Goal: Information Seeking & Learning: Compare options

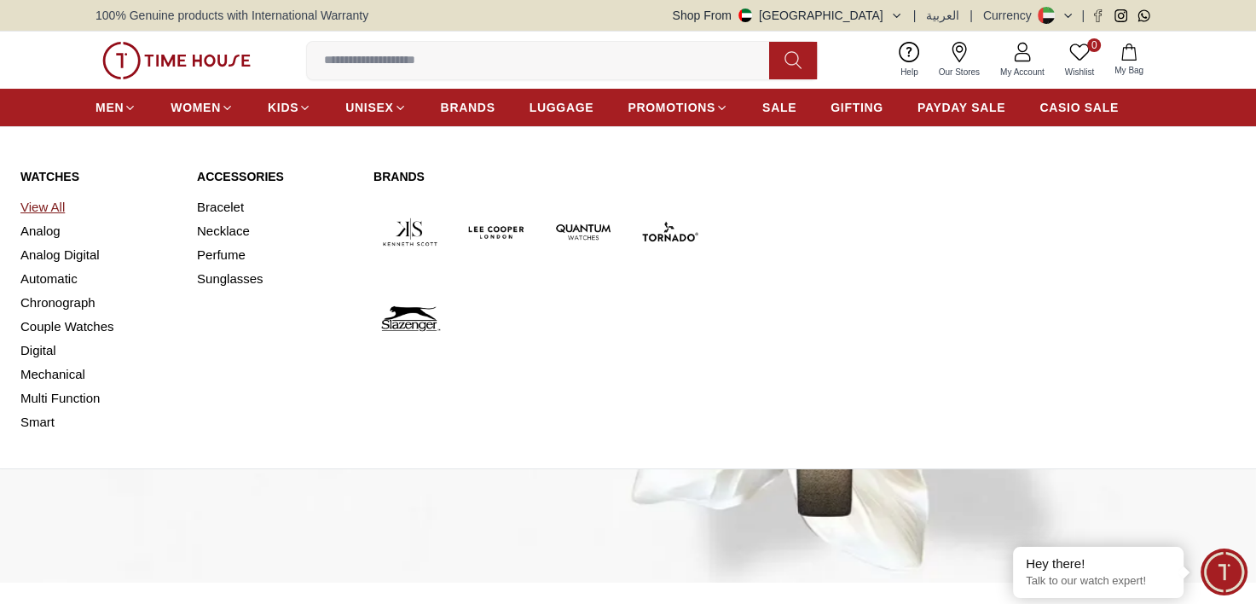
click at [55, 212] on link "View All" at bounding box center [98, 207] width 156 height 24
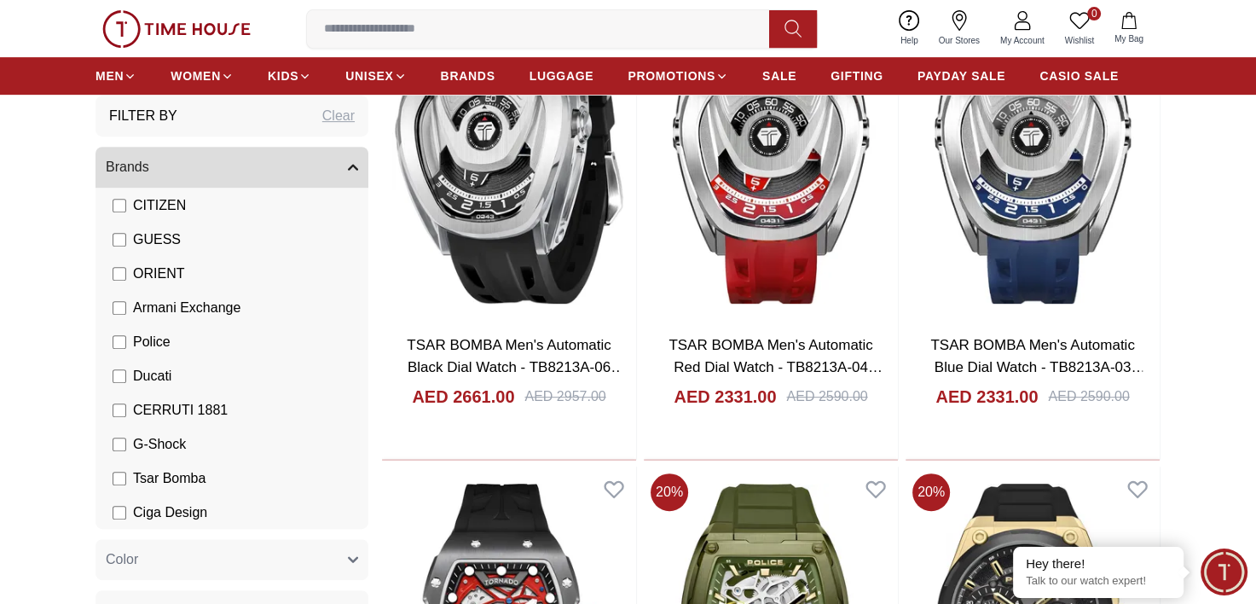
scroll to position [952, 0]
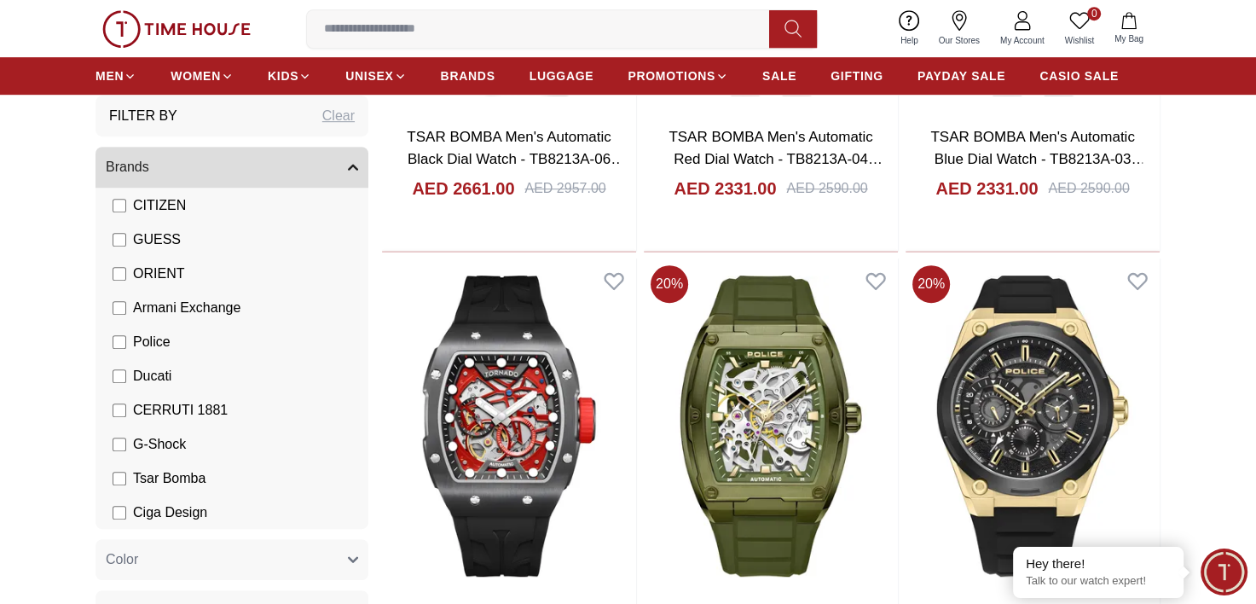
click at [351, 559] on icon "button" at bounding box center [353, 560] width 9 height 4
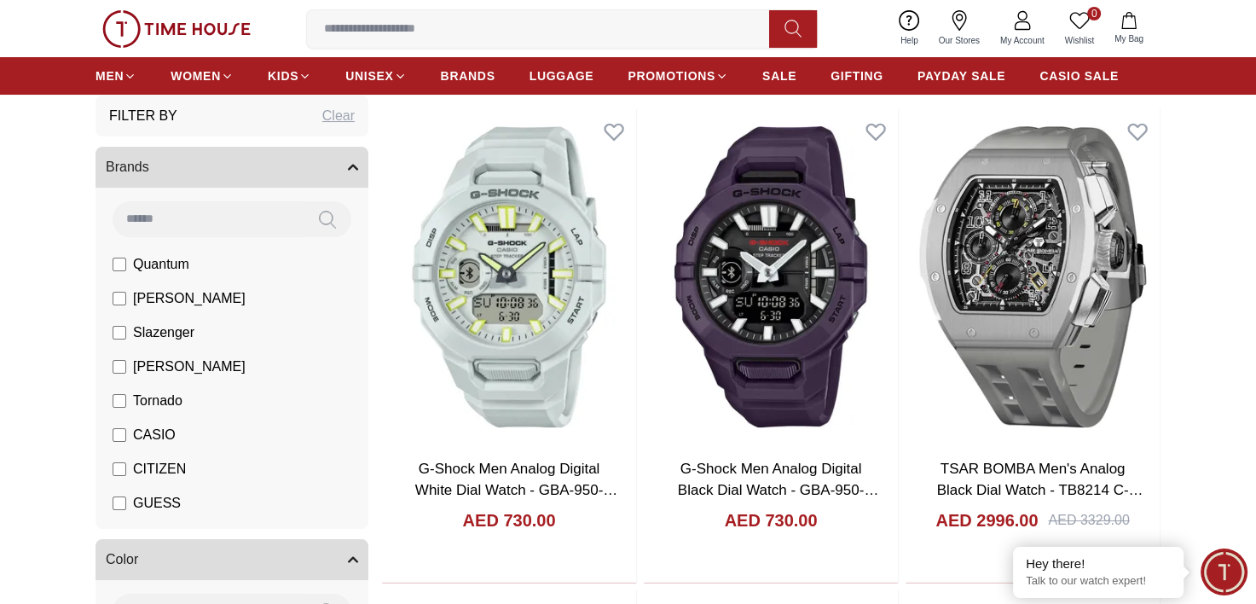
scroll to position [0, 0]
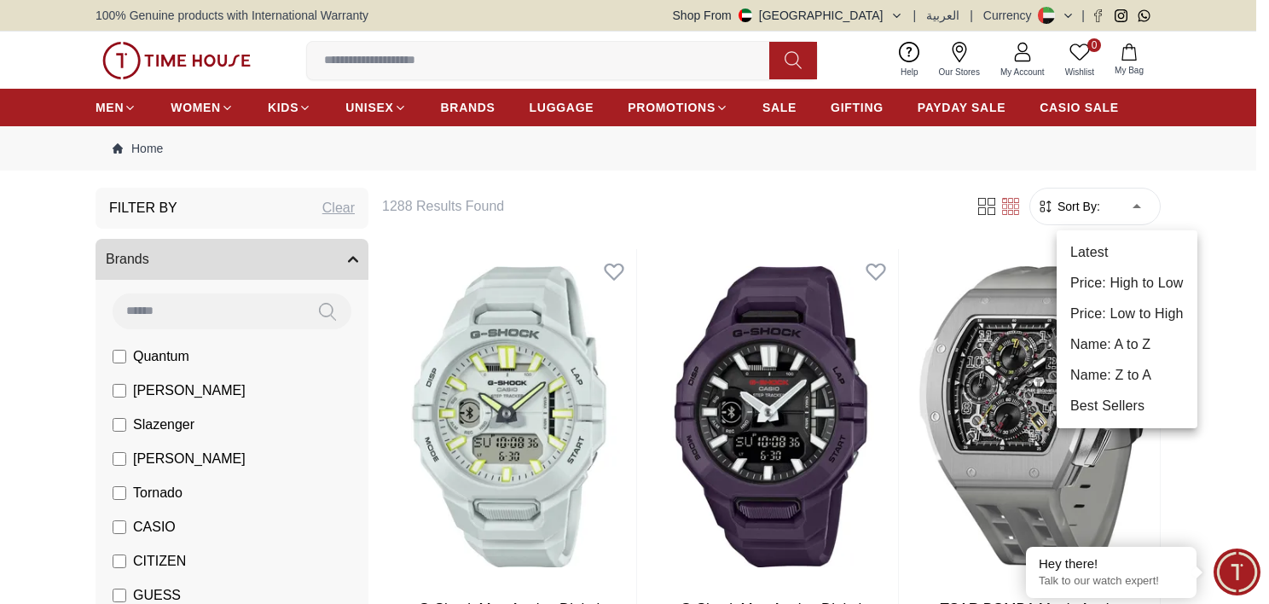
click at [1104, 306] on li "Price: Low to High" at bounding box center [1127, 313] width 141 height 31
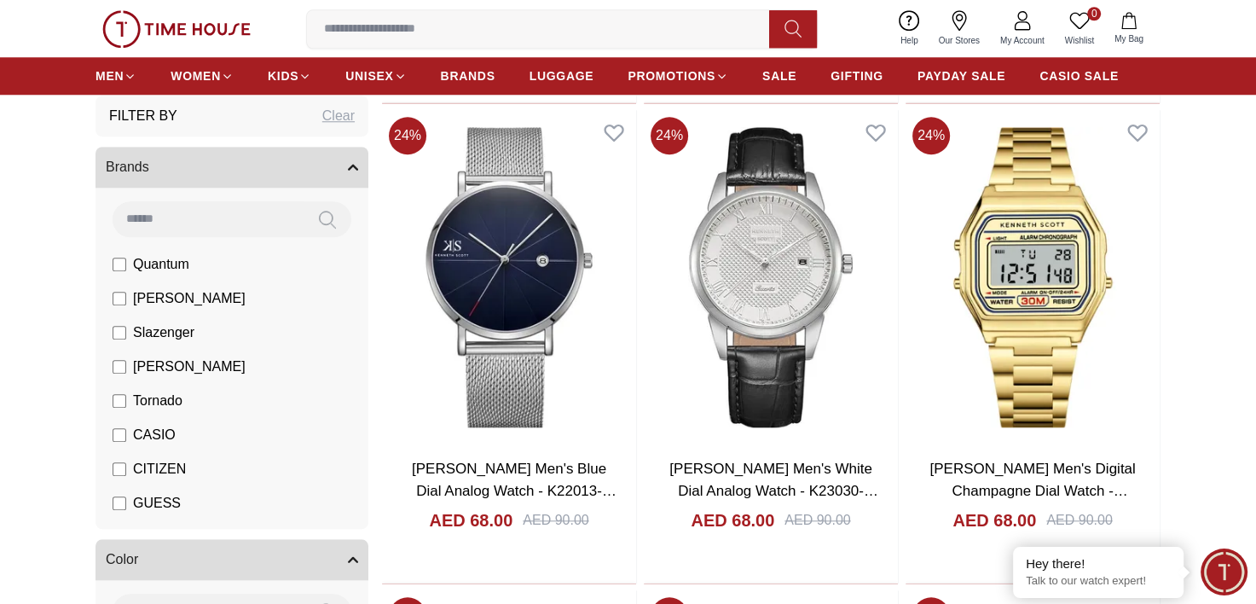
scroll to position [1602, 0]
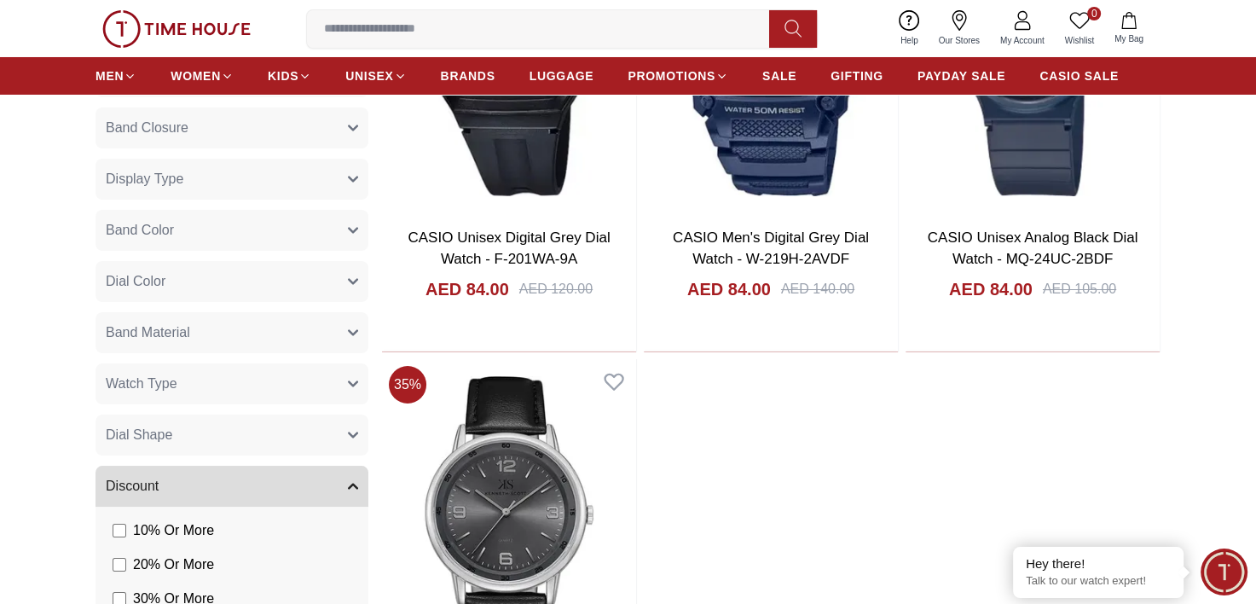
scroll to position [6453, 0]
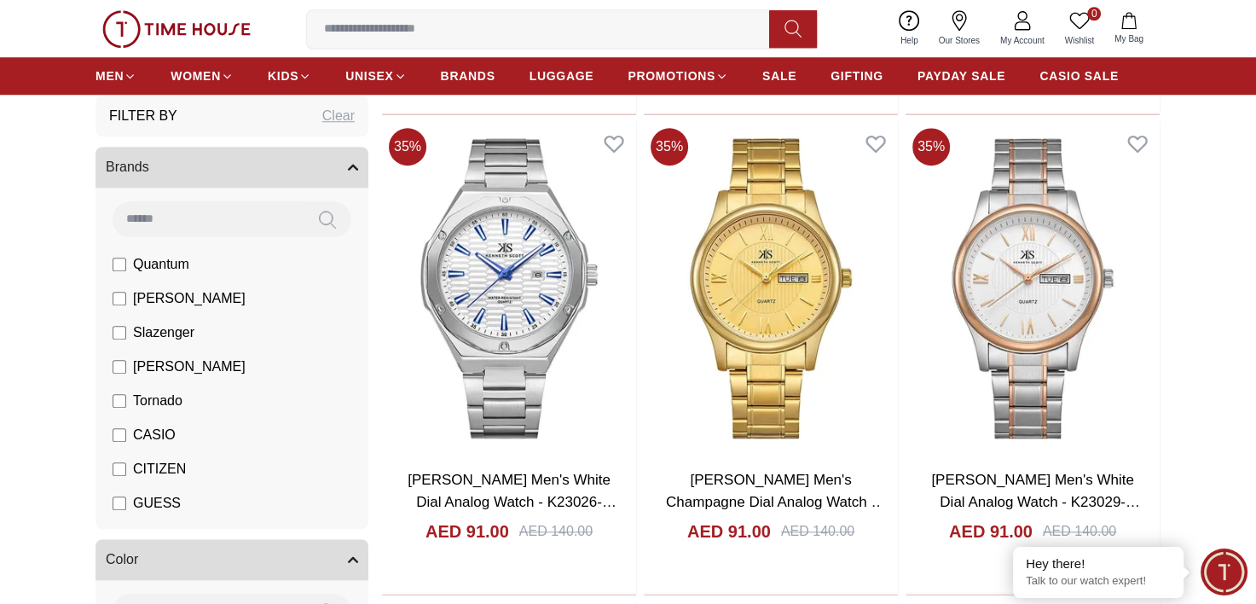
scroll to position [7959, 0]
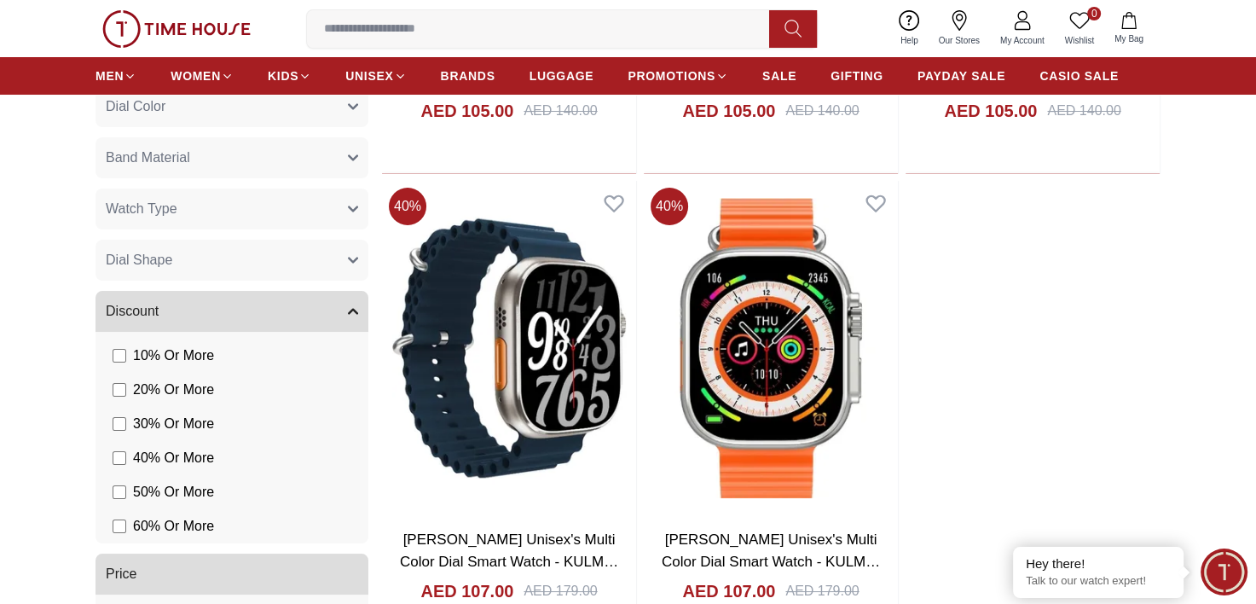
scroll to position [12581, 0]
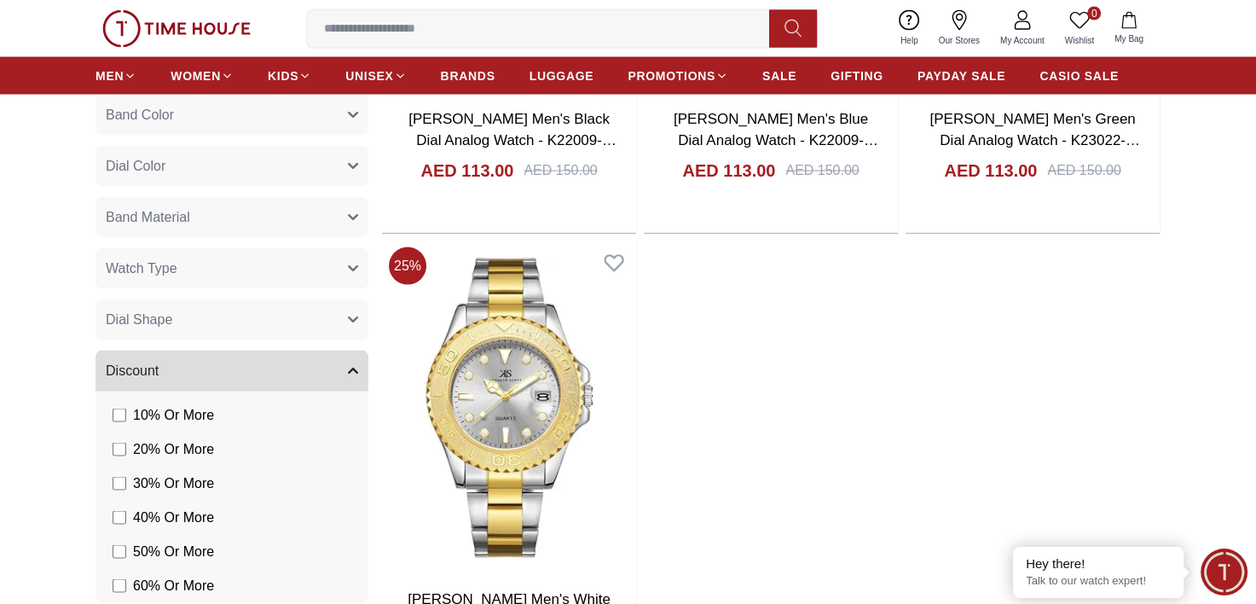
scroll to position [15931, 0]
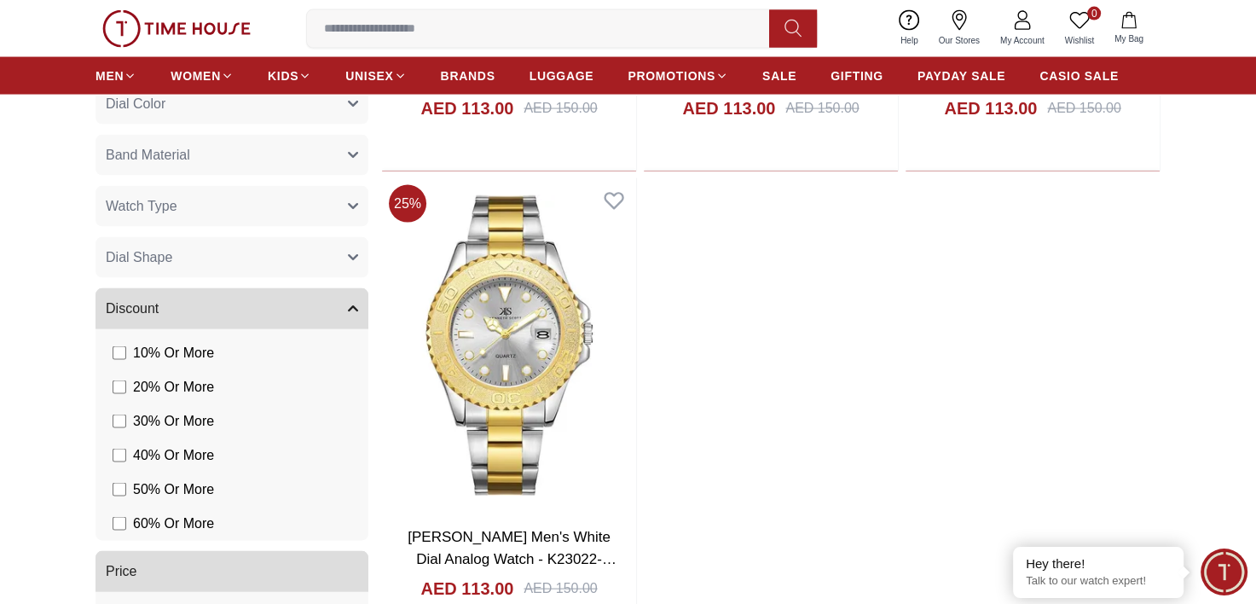
scroll to position [16370, 0]
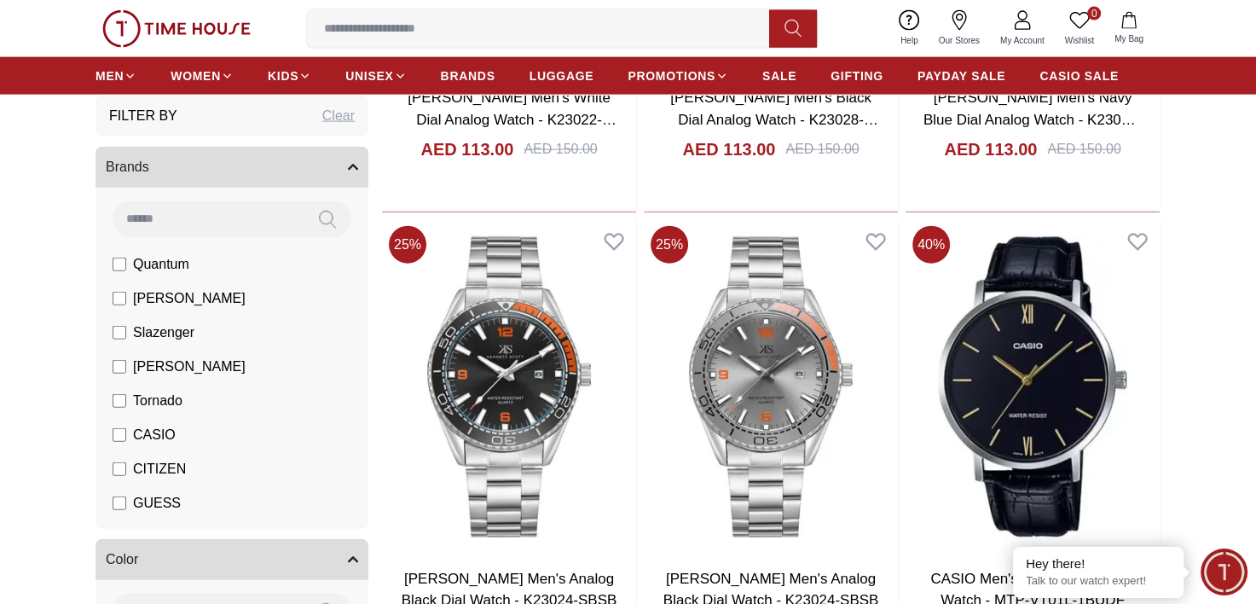
scroll to position [287, 0]
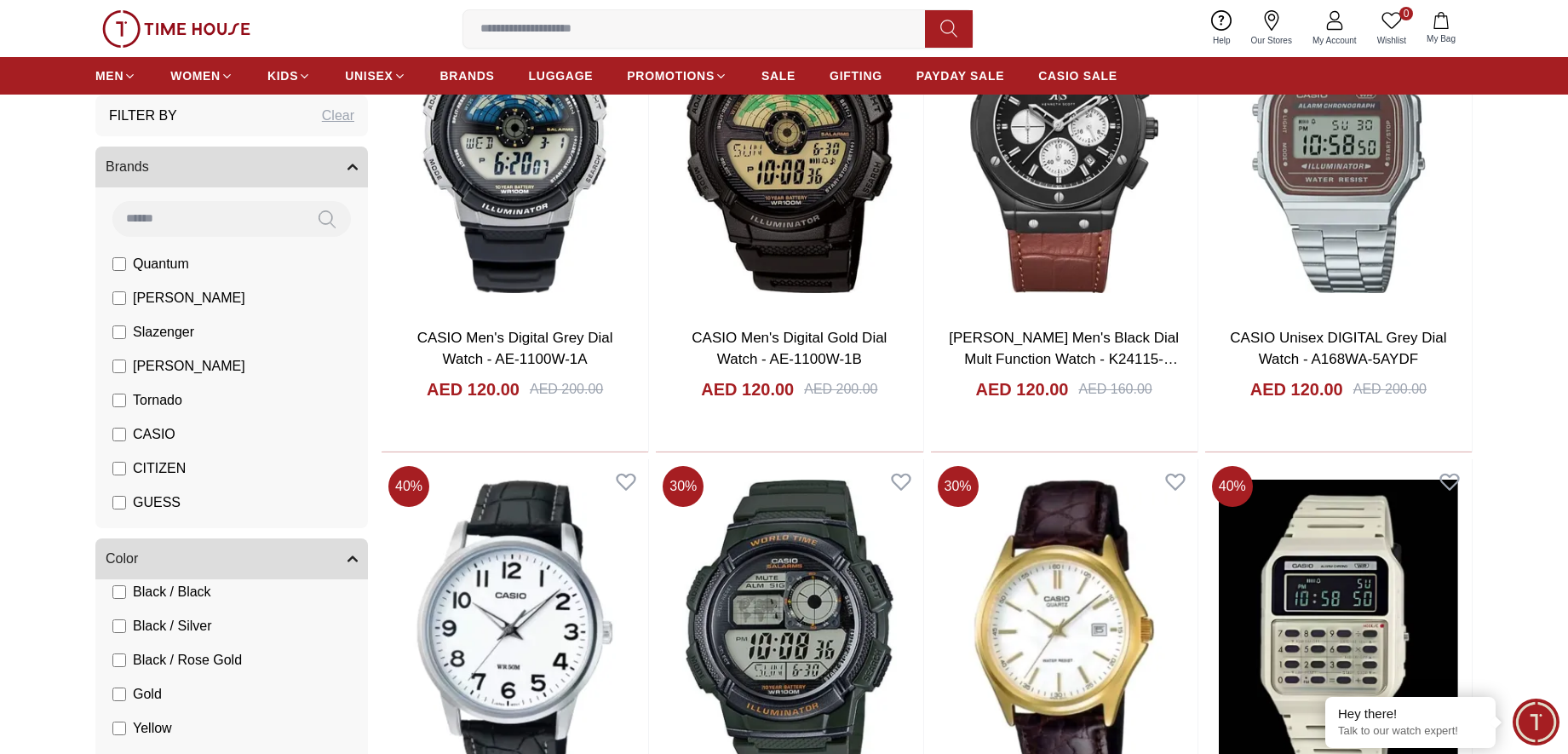
scroll to position [625, 0]
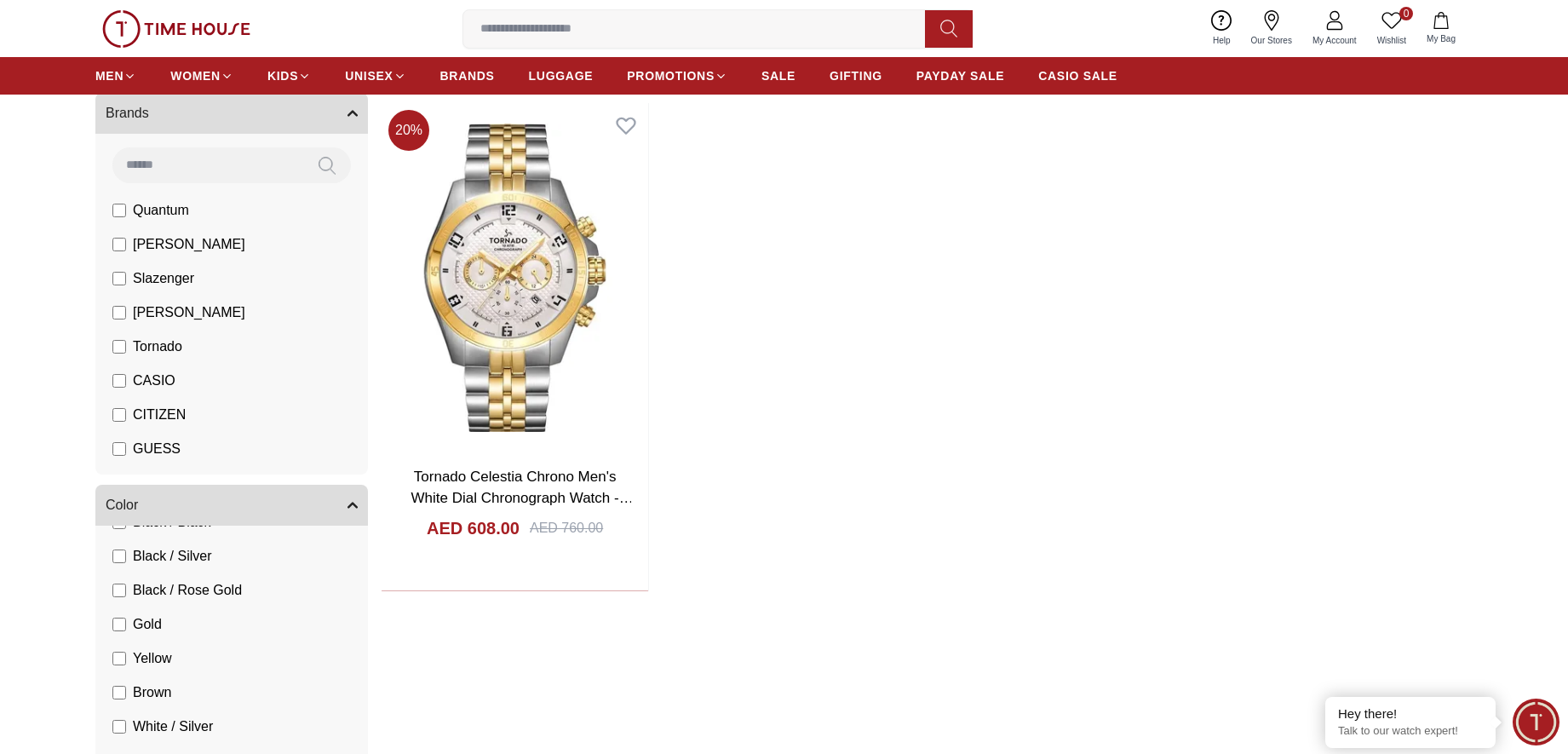
scroll to position [171, 0]
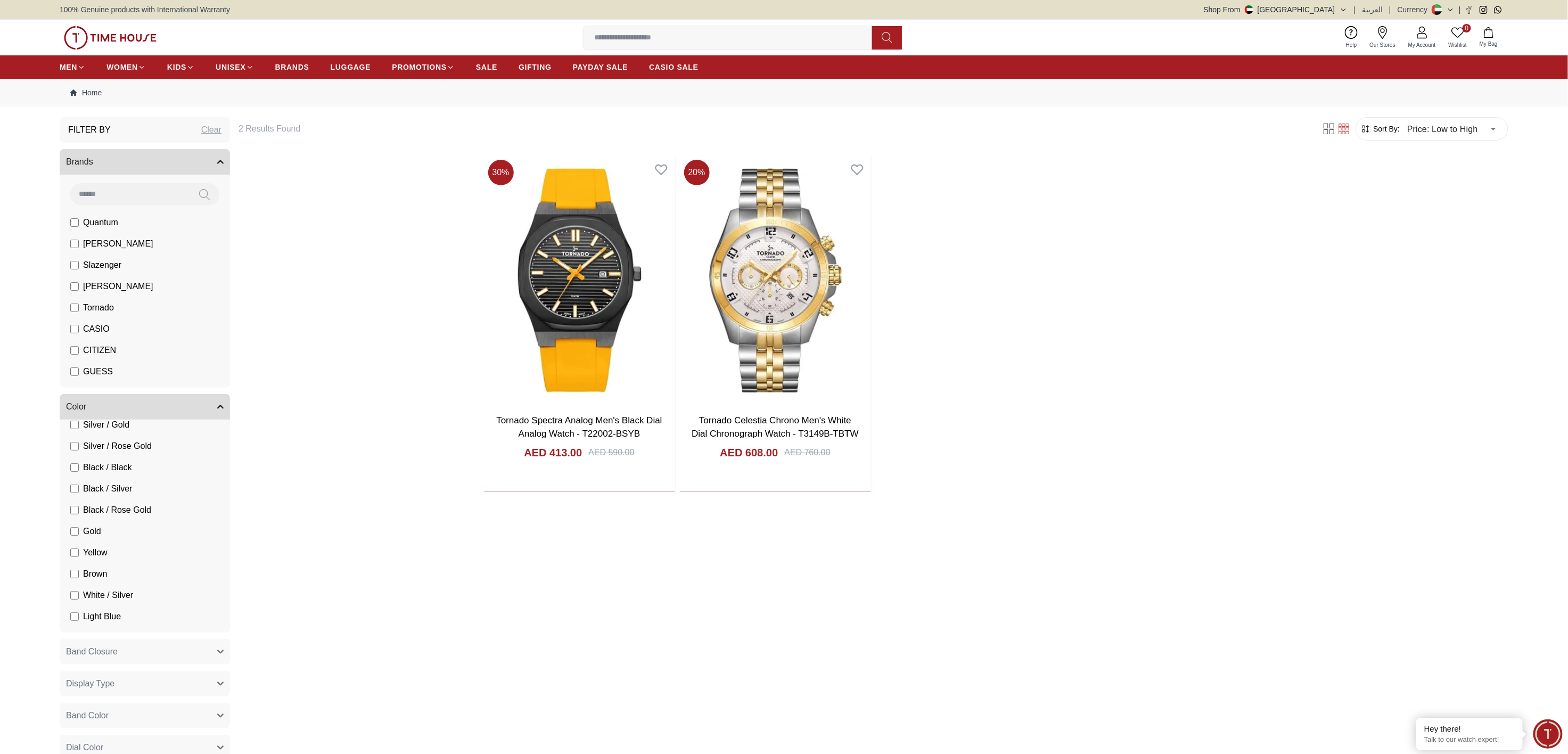
scroll to position [368, 0]
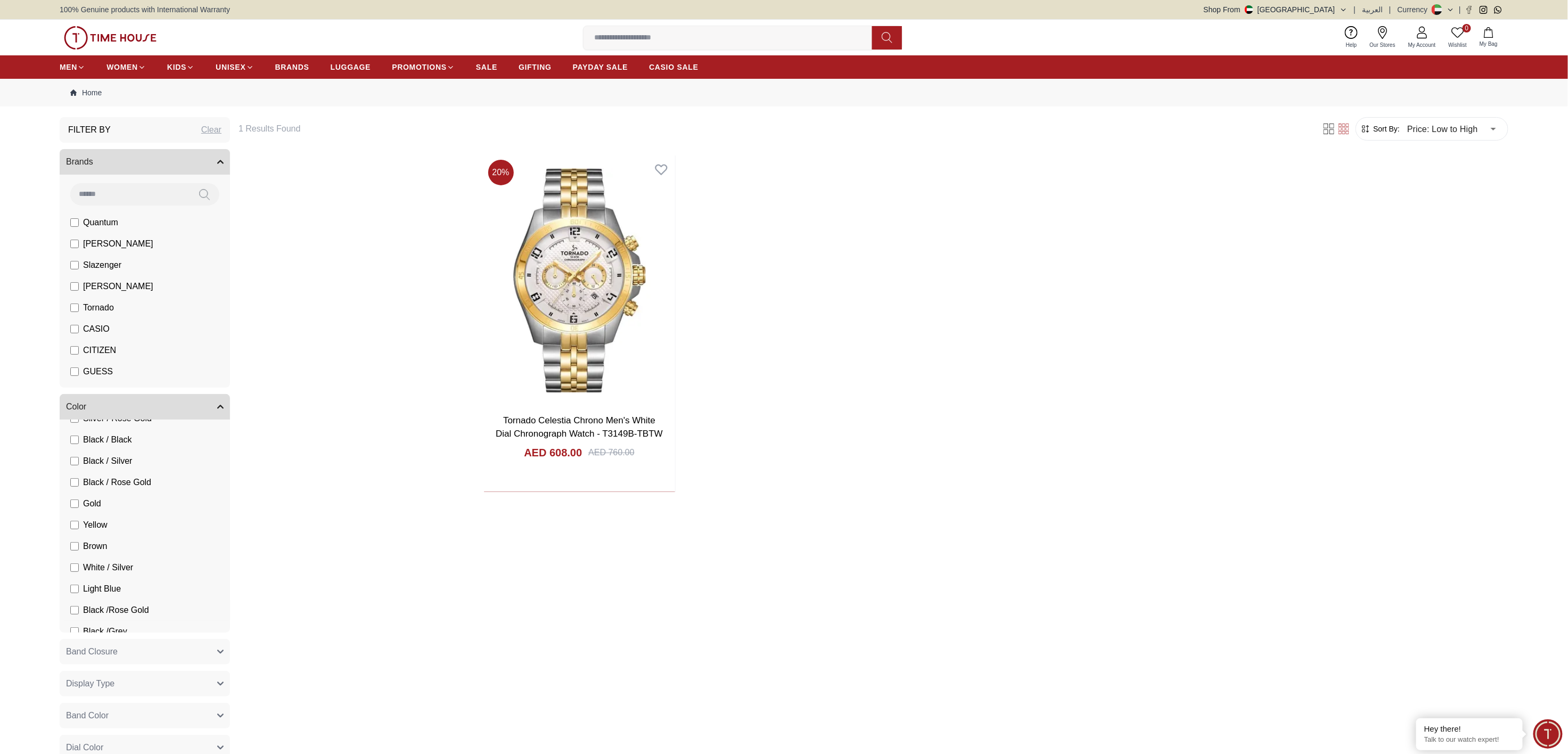
click at [68, 376] on li "Black /Rose Gold" at bounding box center [147, 610] width 166 height 21
click at [74, 376] on label "Rose Gold / Black / Black" at bounding box center [125, 567] width 109 height 12
click at [220, 376] on icon "button" at bounding box center [220, 406] width 6 height 6
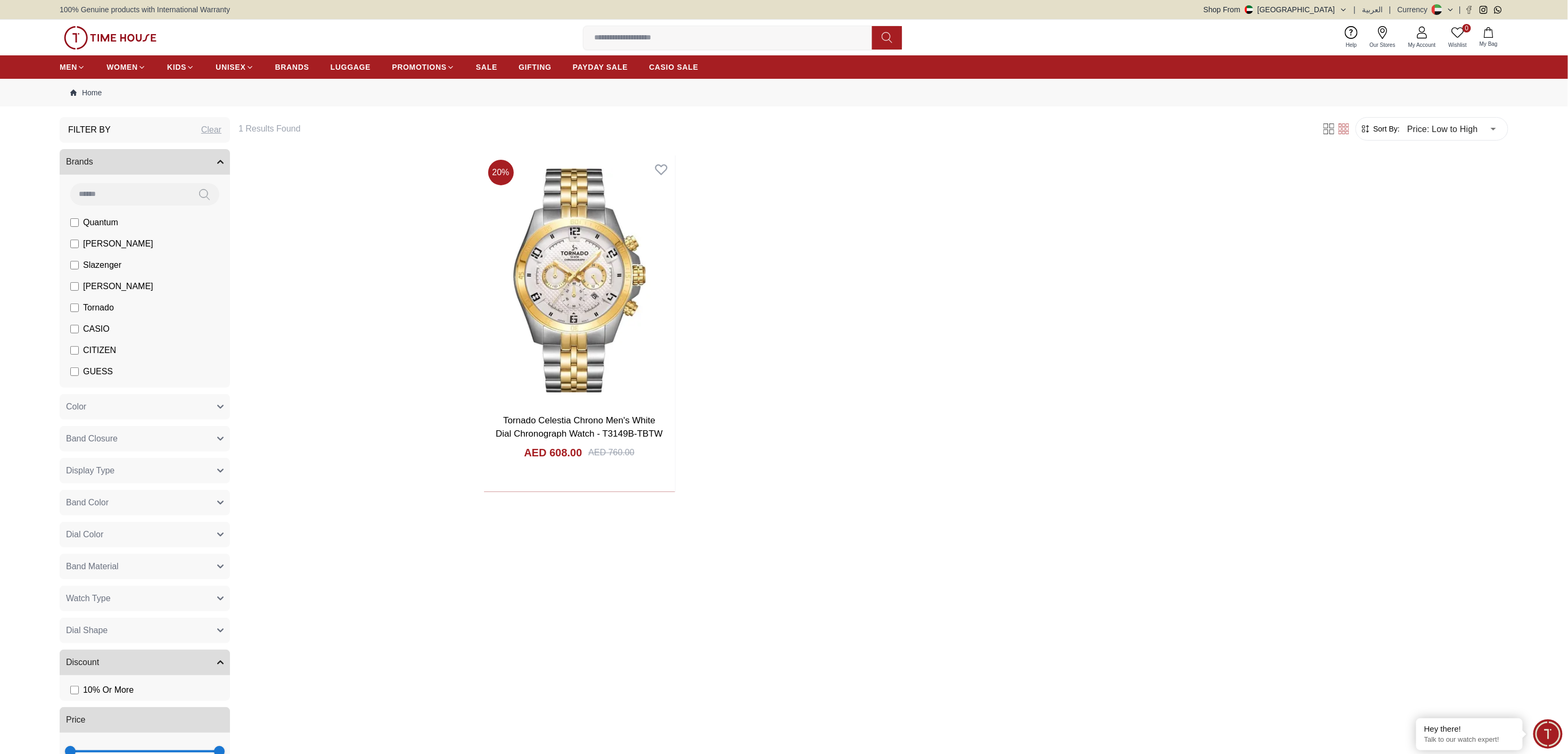
click at [220, 376] on icon "button" at bounding box center [220, 406] width 6 height 6
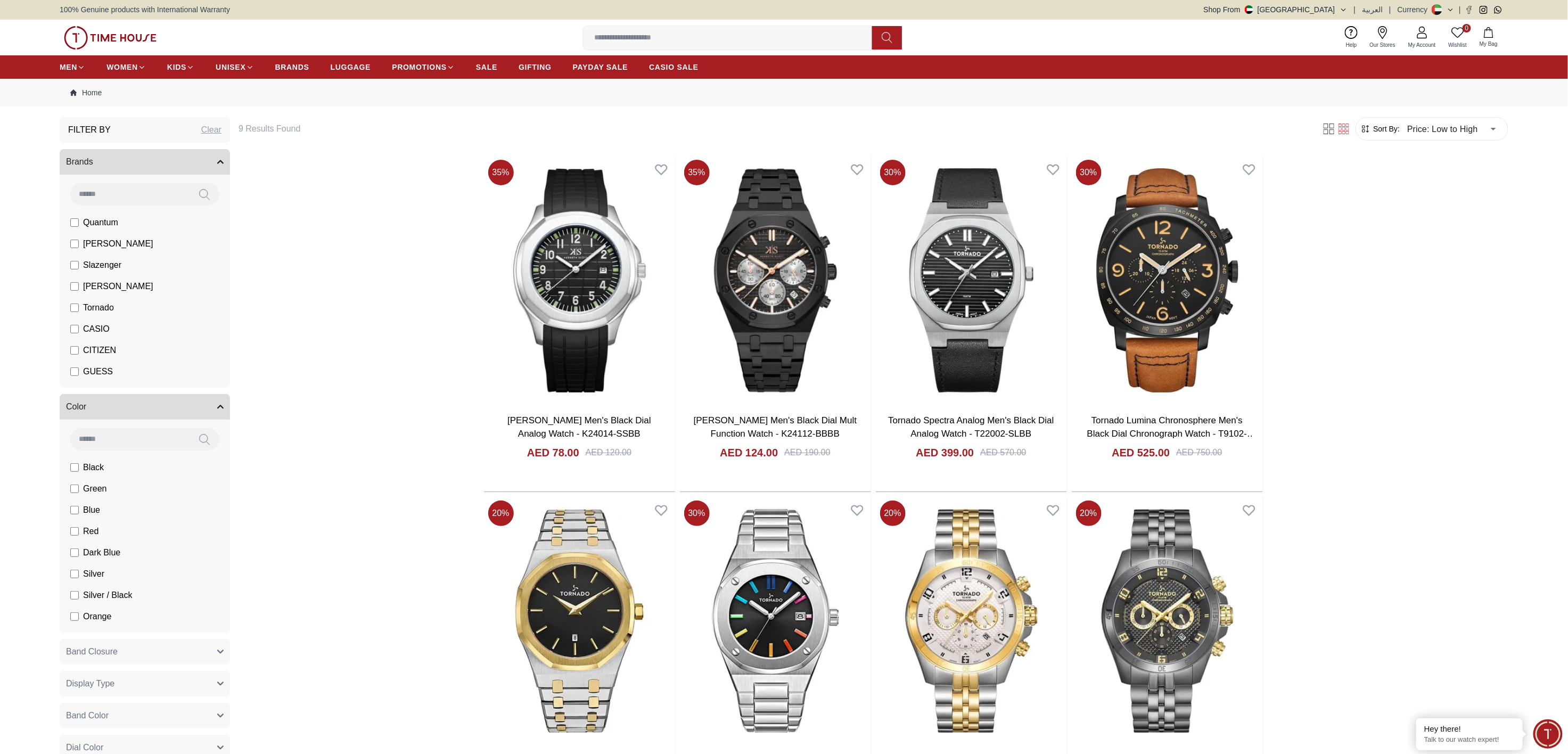
click at [208, 125] on div "Clear" at bounding box center [211, 130] width 20 height 12
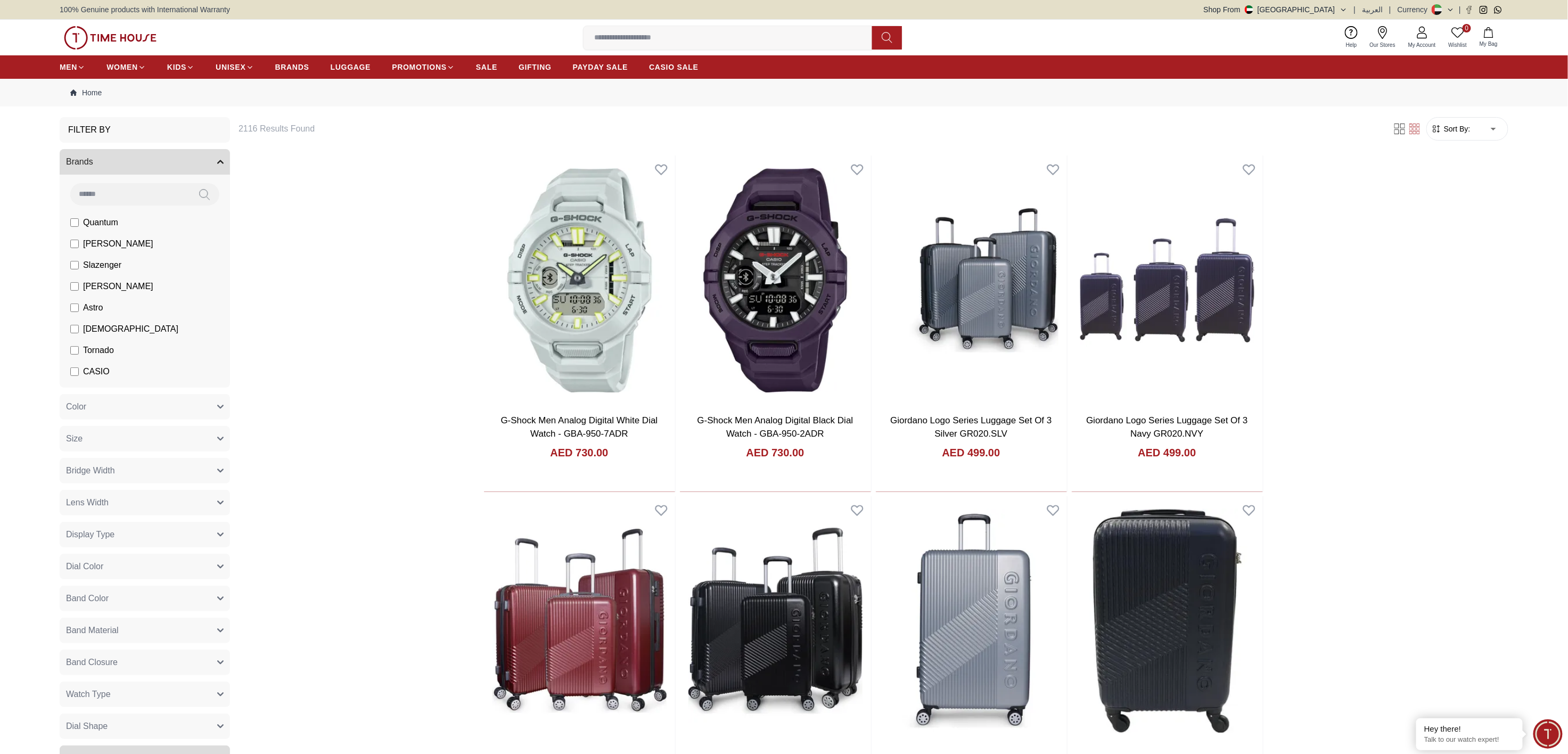
click at [783, 134] on span "Sort By:" at bounding box center [1456, 129] width 29 height 11
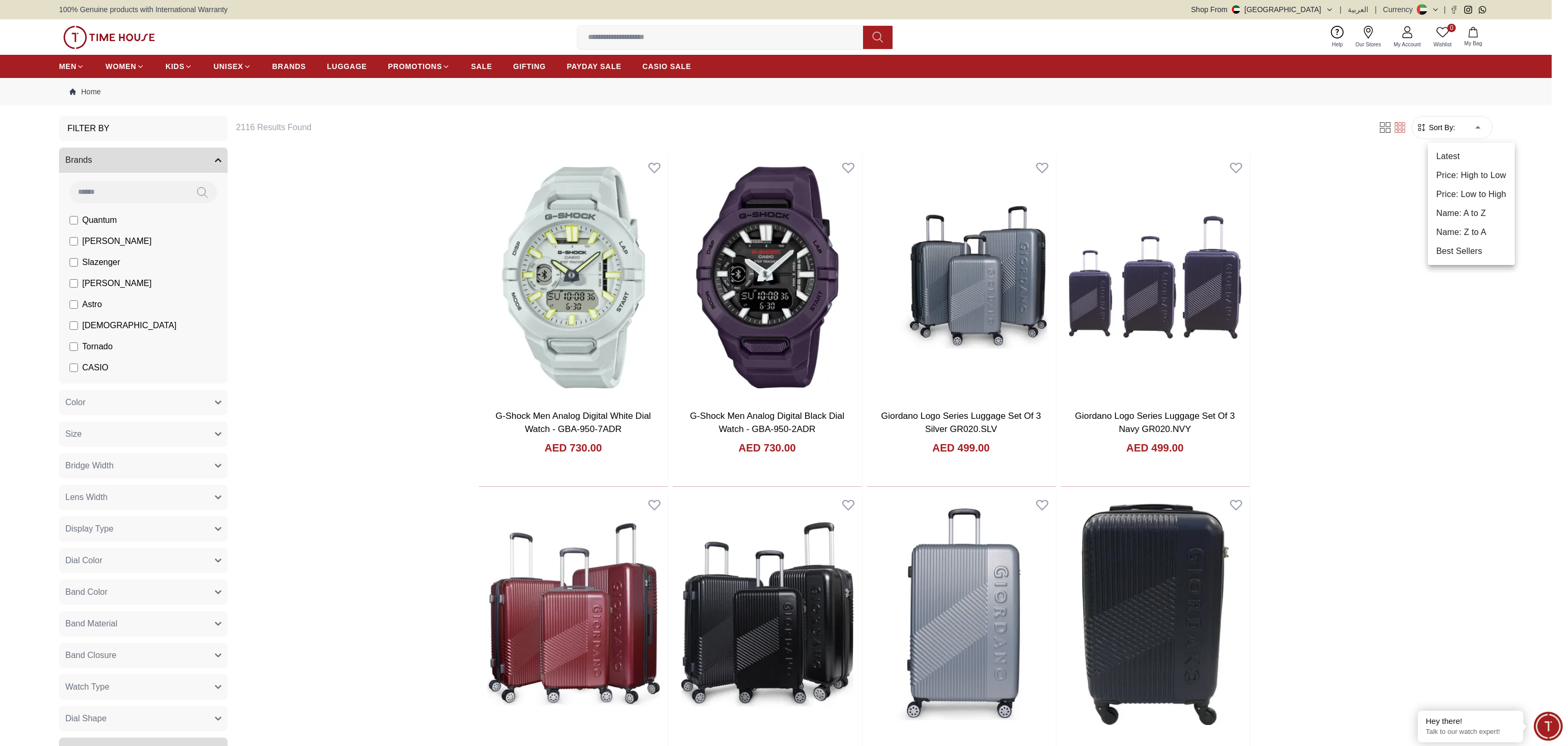
click at [775, 190] on li "Price: Low to High" at bounding box center [1471, 194] width 87 height 19
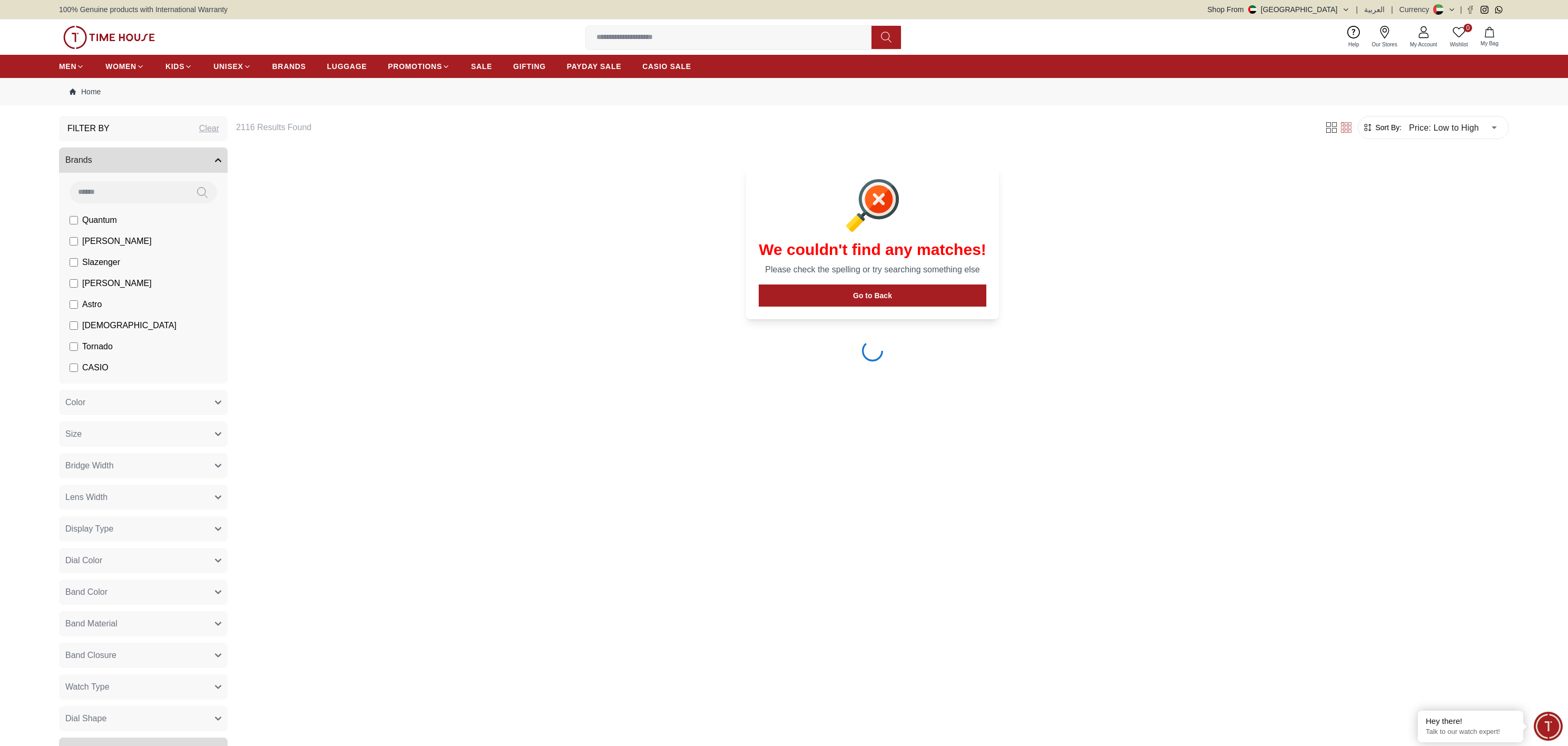
type input "*"
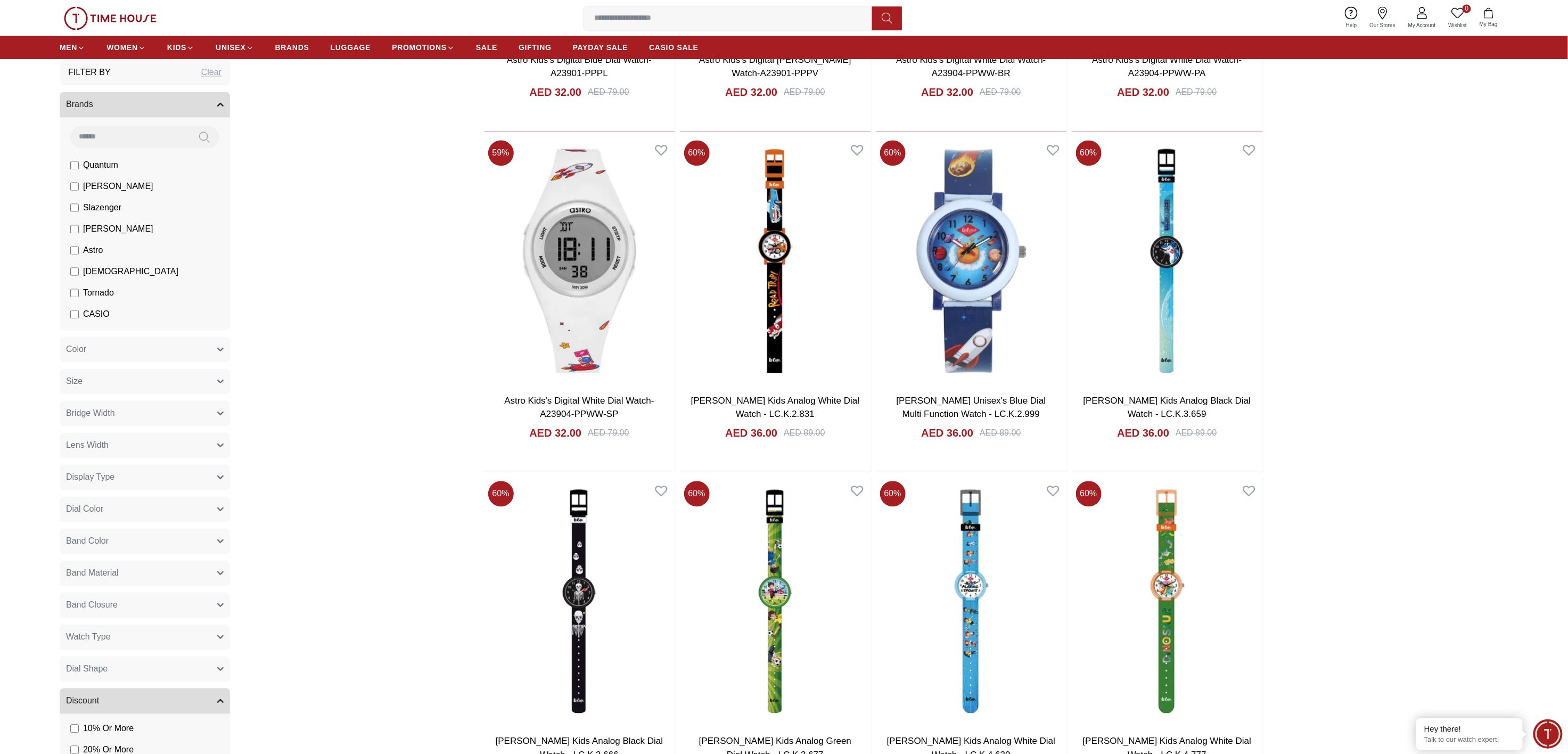
scroll to position [1599, 0]
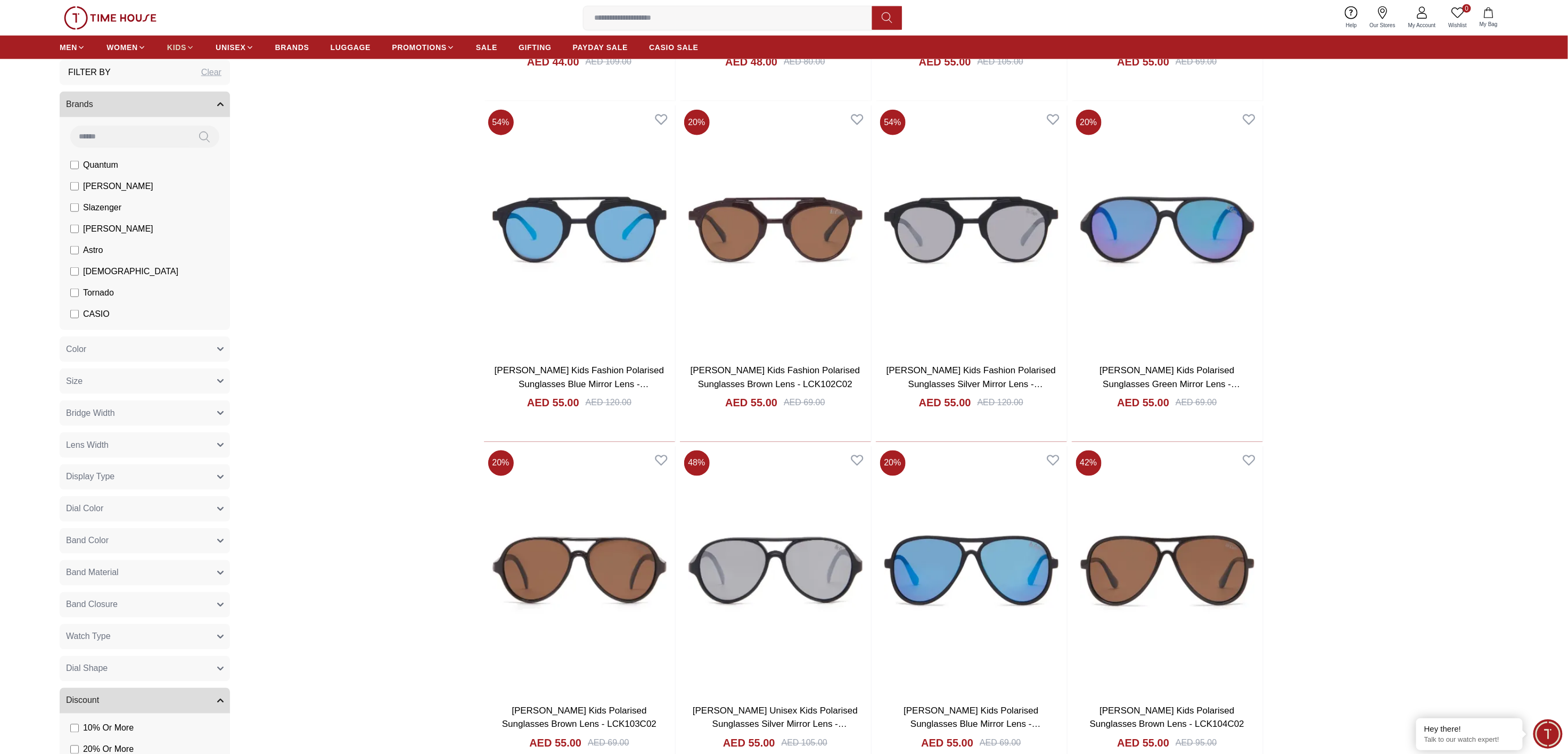
scroll to position [3599, 0]
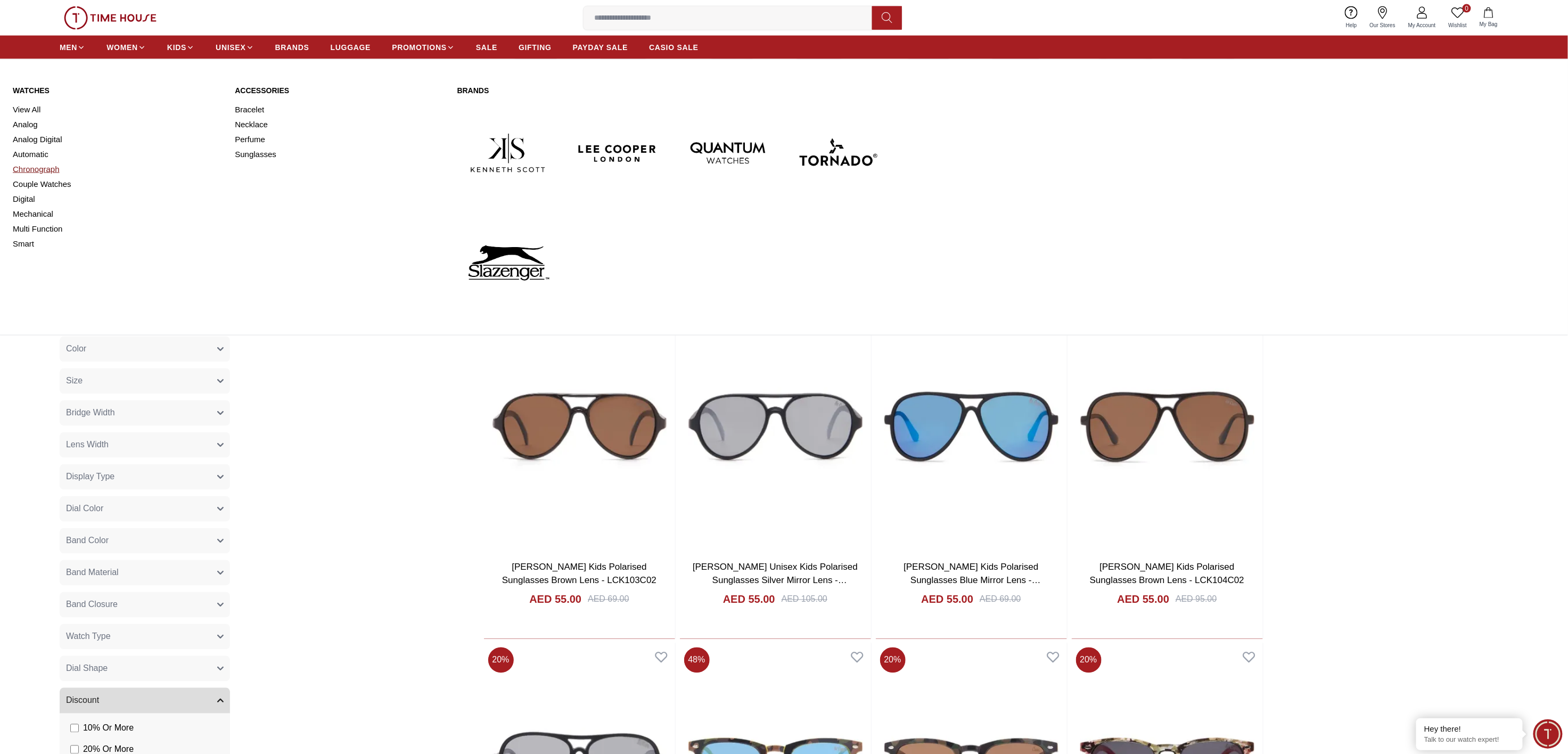
click at [47, 175] on link "Chronograph" at bounding box center [117, 169] width 209 height 15
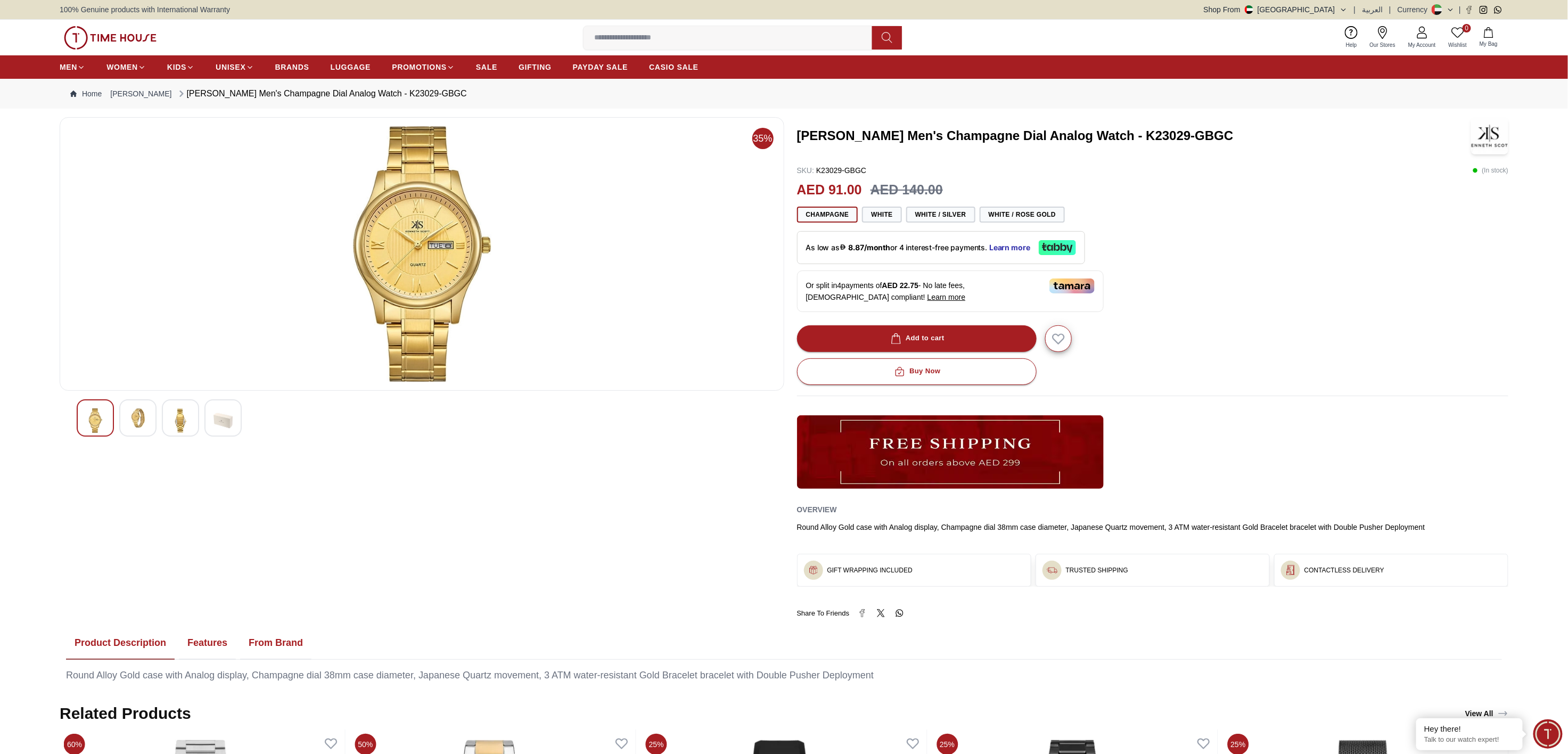
click at [174, 376] on img at bounding box center [180, 420] width 19 height 24
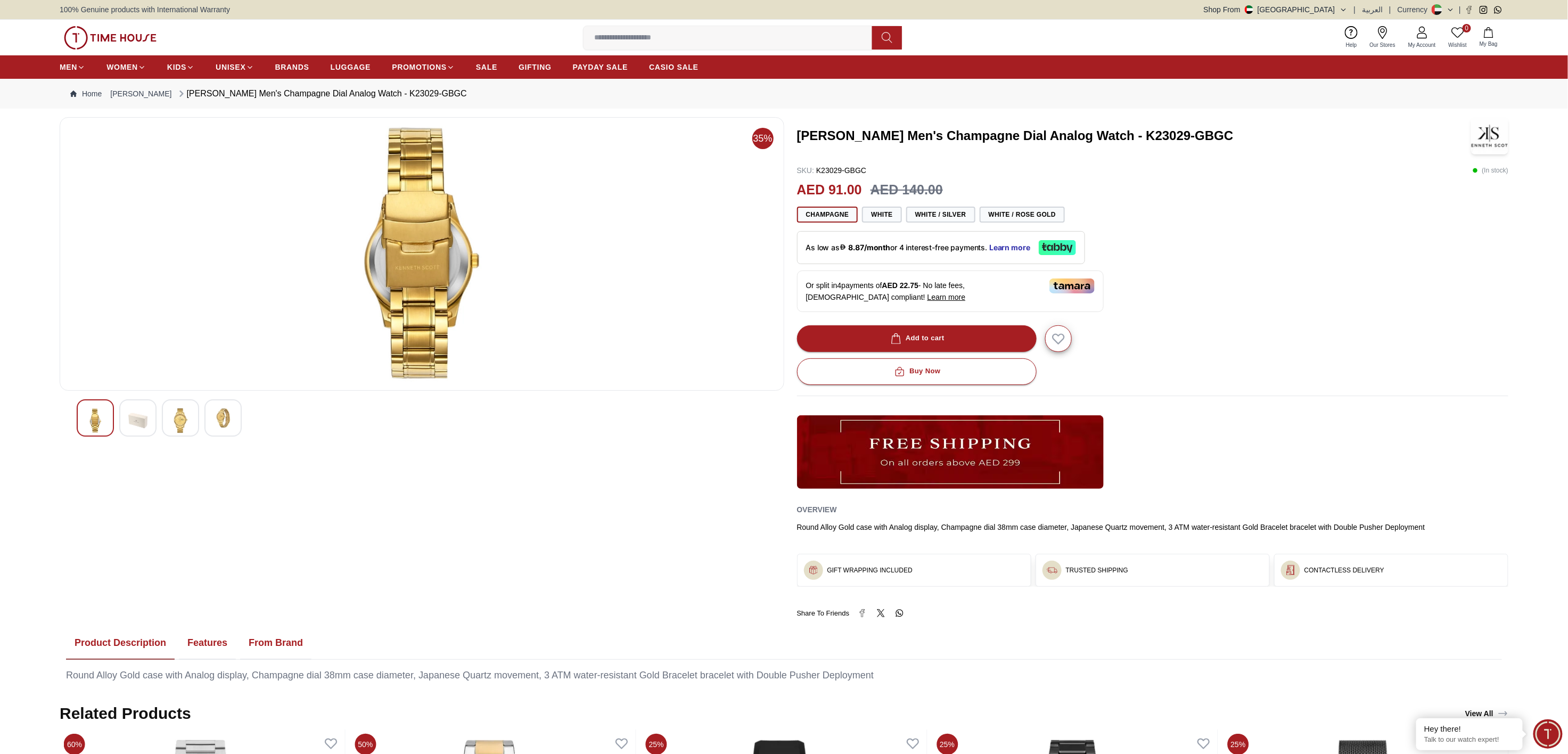
click at [144, 376] on img at bounding box center [138, 420] width 19 height 24
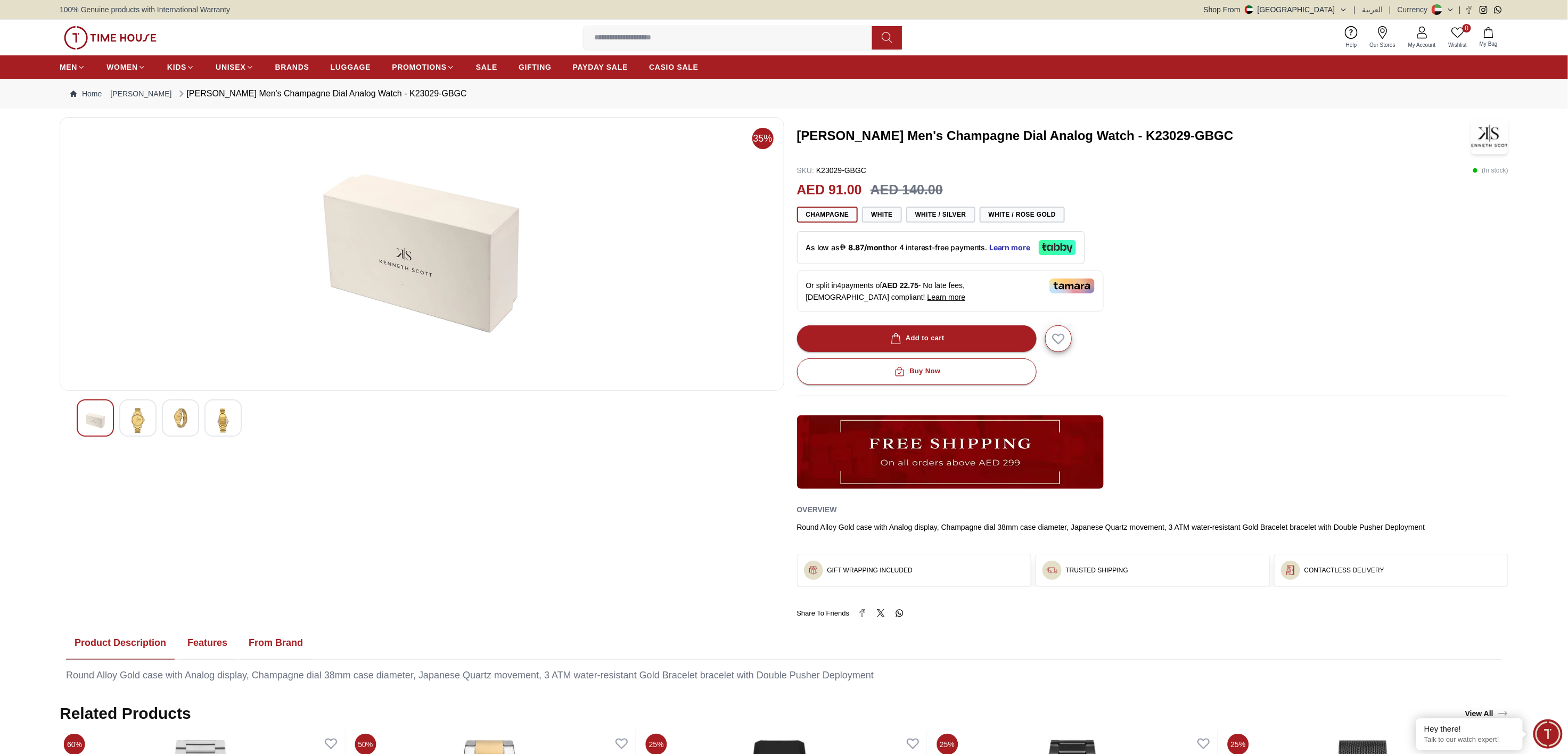
click at [145, 376] on img at bounding box center [138, 420] width 19 height 24
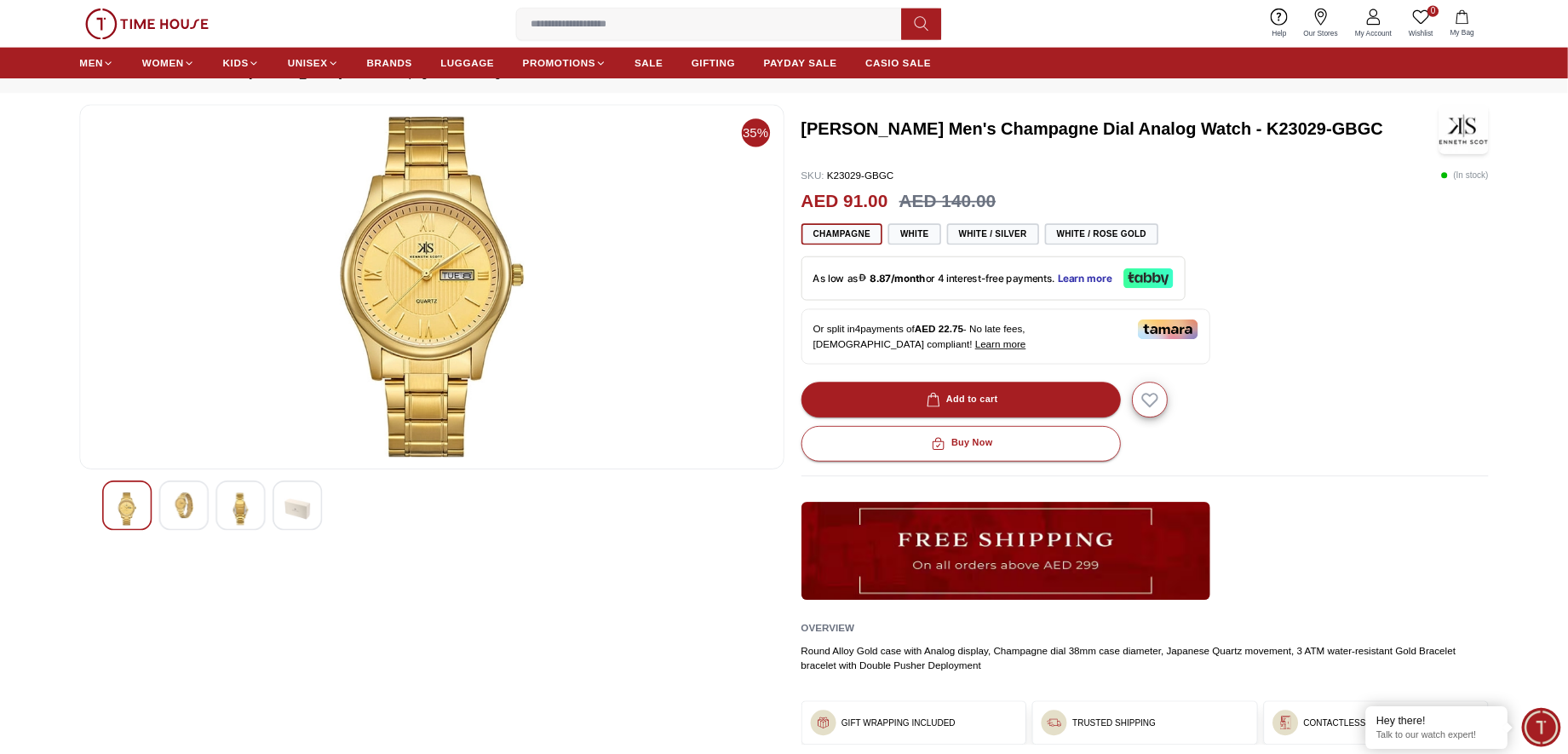
scroll to position [63, 0]
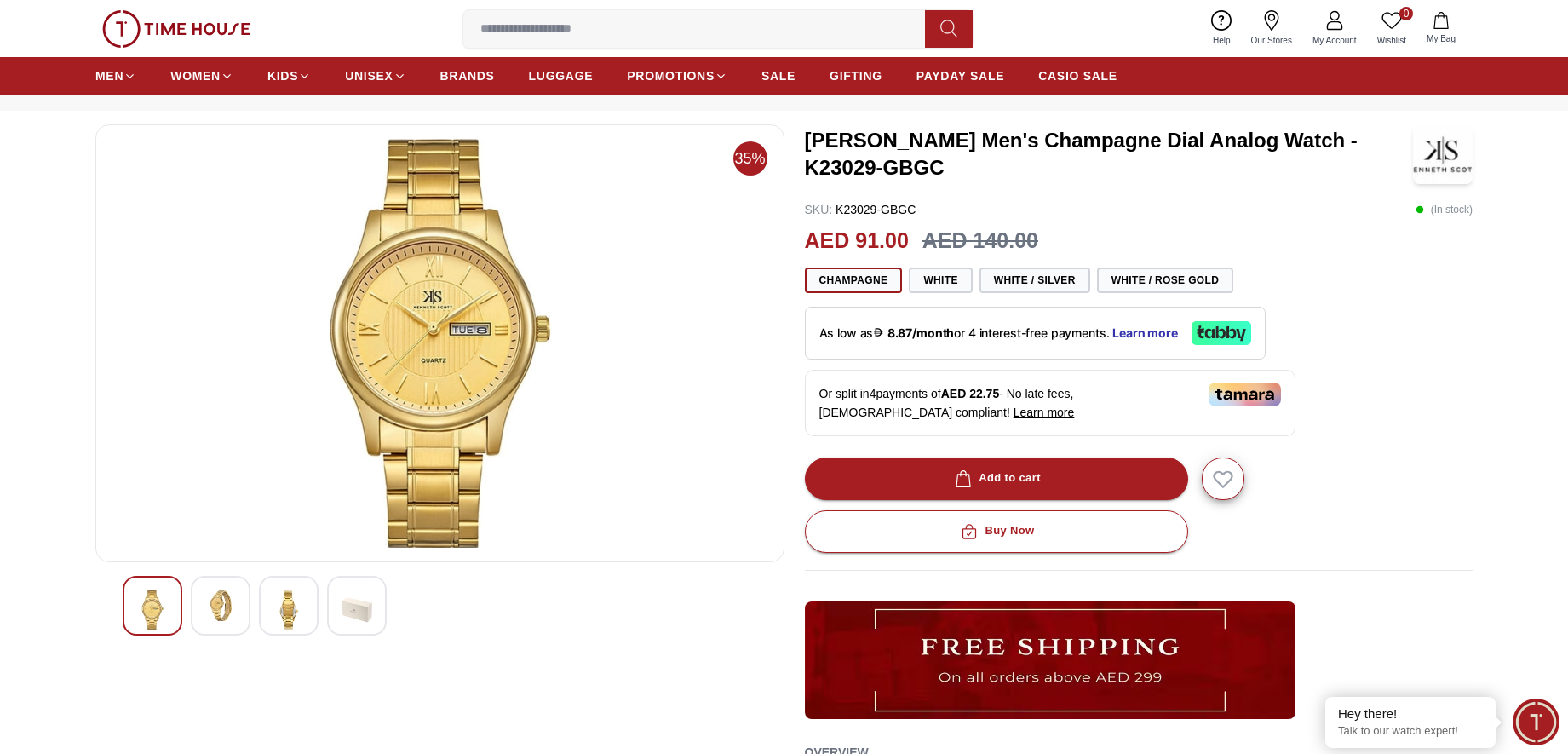
drag, startPoint x: 2451, startPoint y: 0, endPoint x: 1068, endPoint y: 190, distance: 1396.0
click at [1068, 190] on div "Kenneth Scott Men's Champagne Dial Analog Watch - K23029-GBGC SKU : K23029-GBGC…" at bounding box center [1139, 534] width 668 height 819
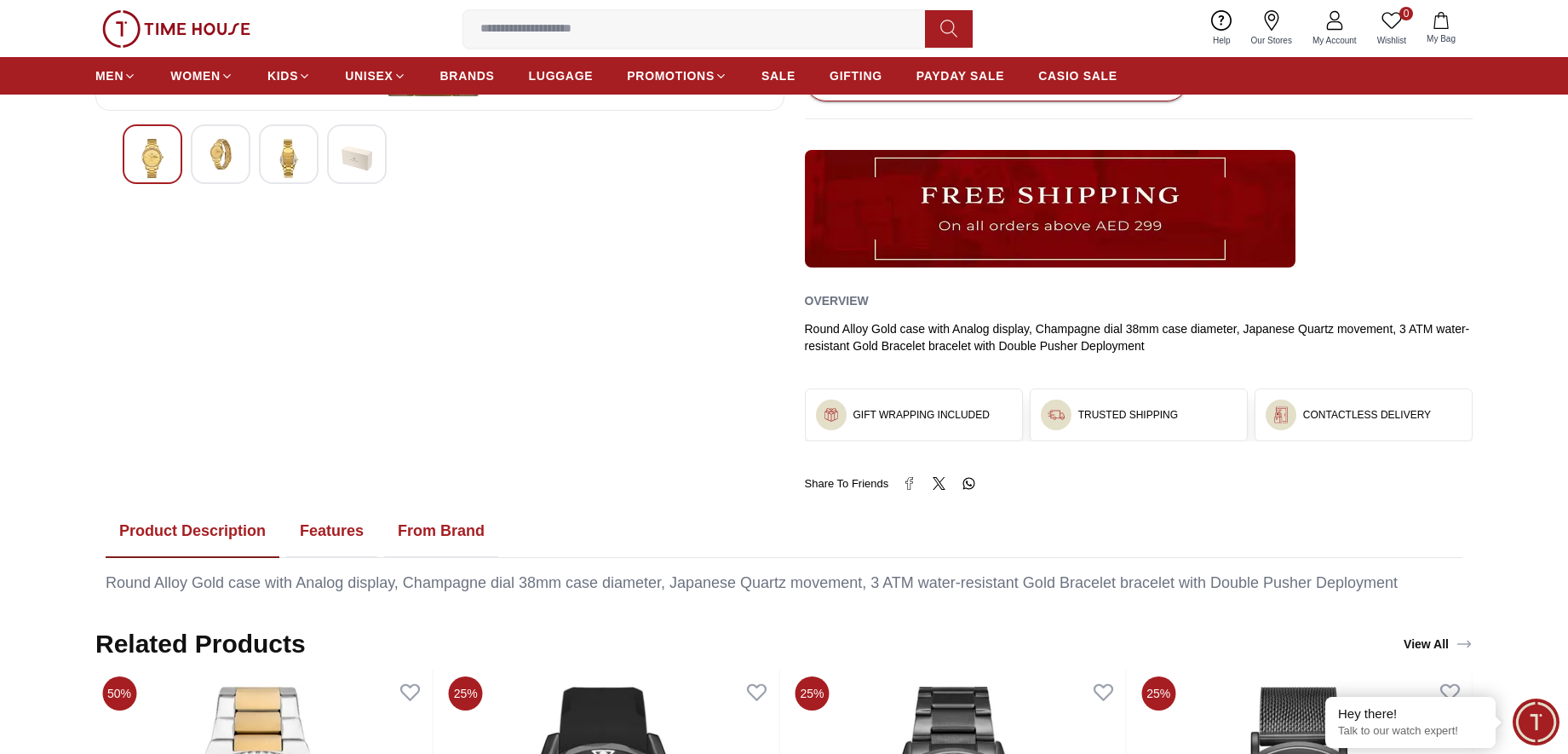
scroll to position [559, 0]
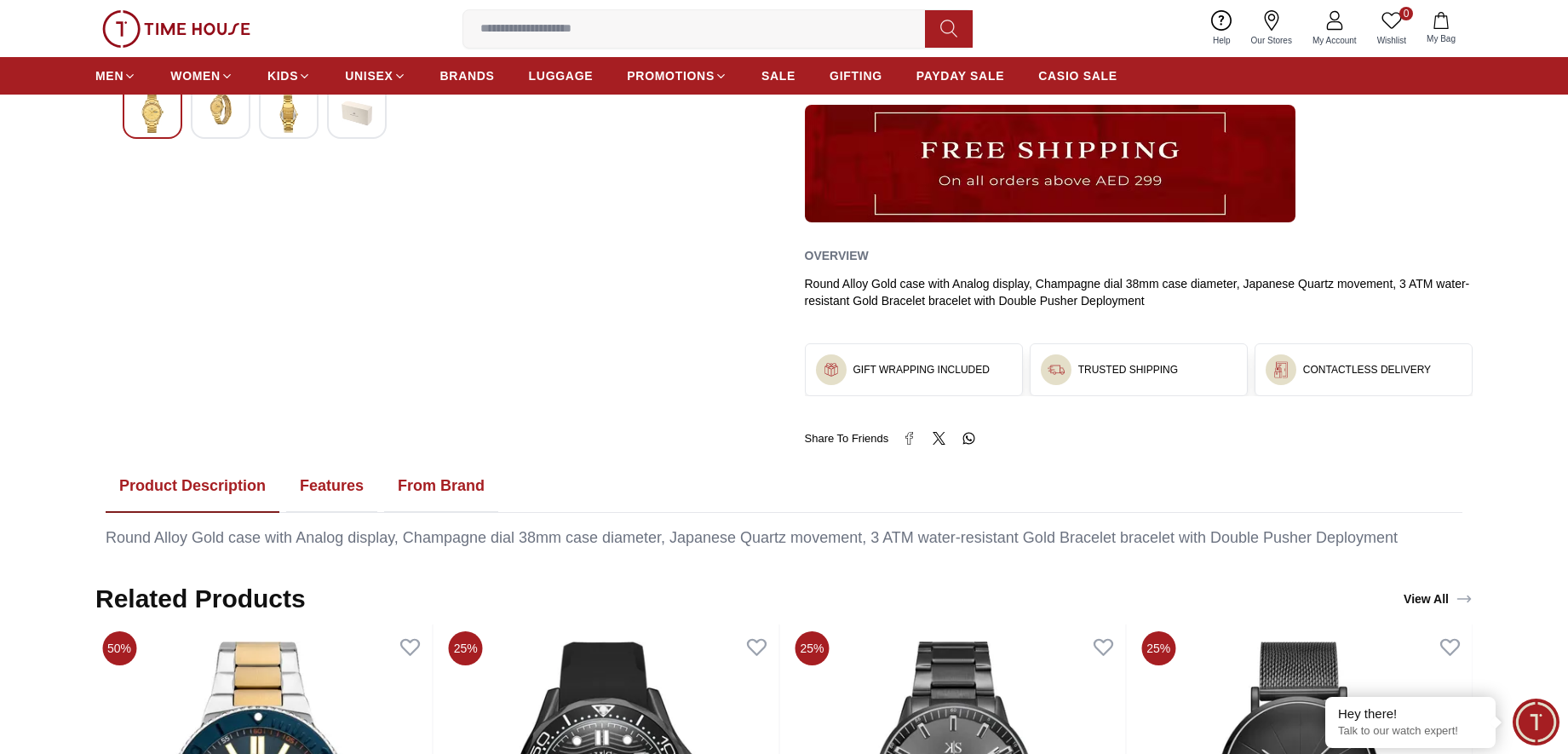
click at [351, 489] on button "Features" at bounding box center [332, 486] width 91 height 53
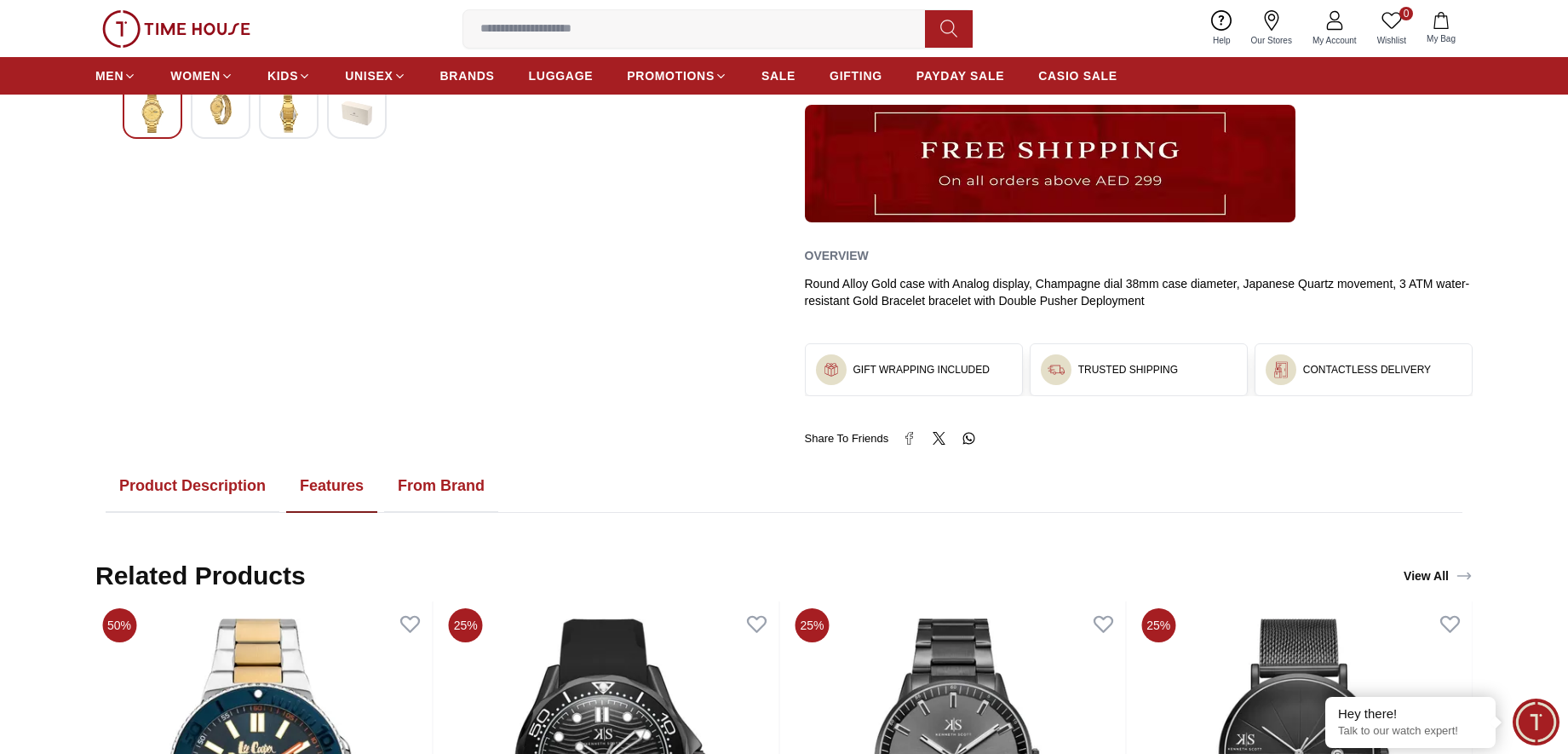
click at [201, 489] on button "Product Description" at bounding box center [193, 486] width 174 height 53
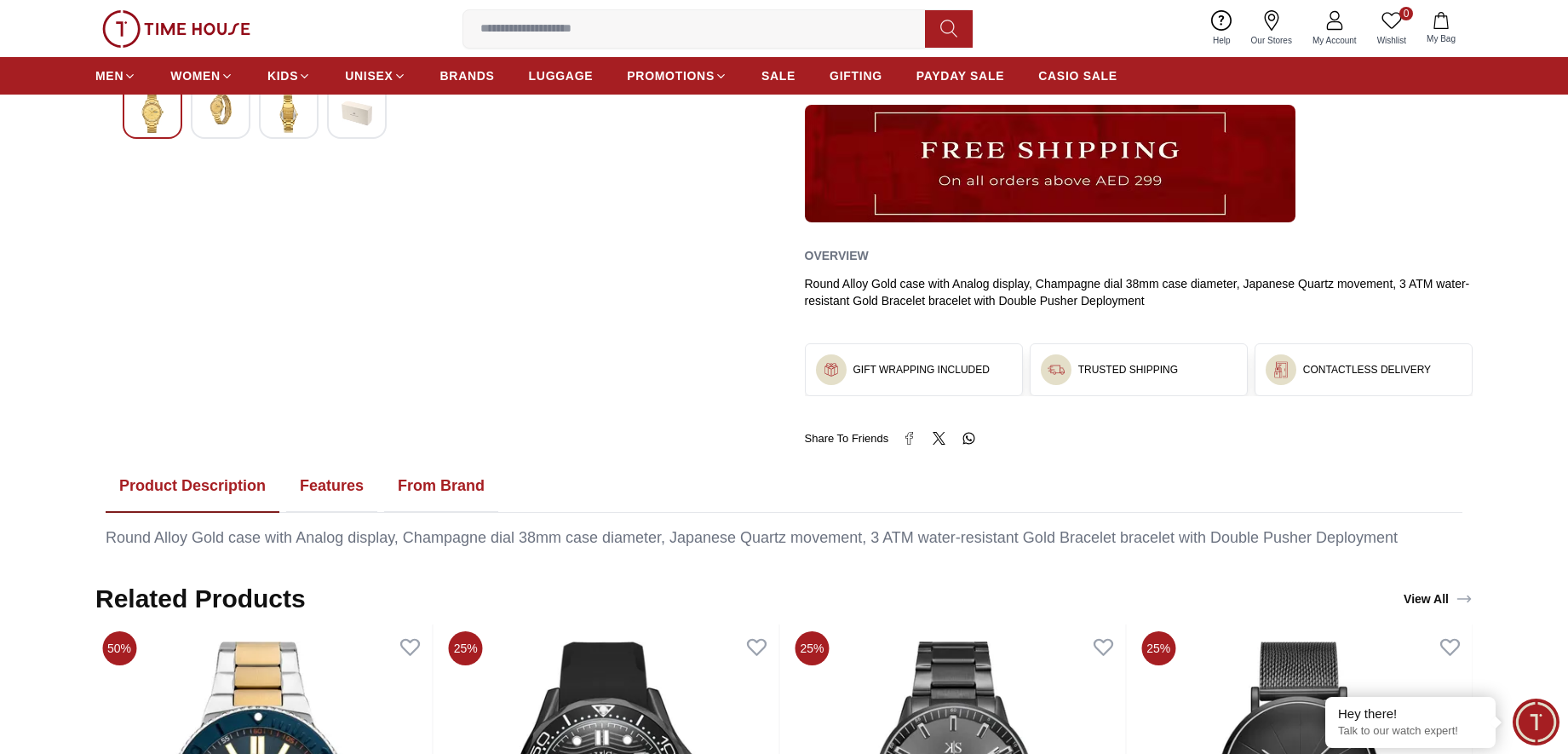
click at [340, 483] on button "Features" at bounding box center [332, 486] width 91 height 53
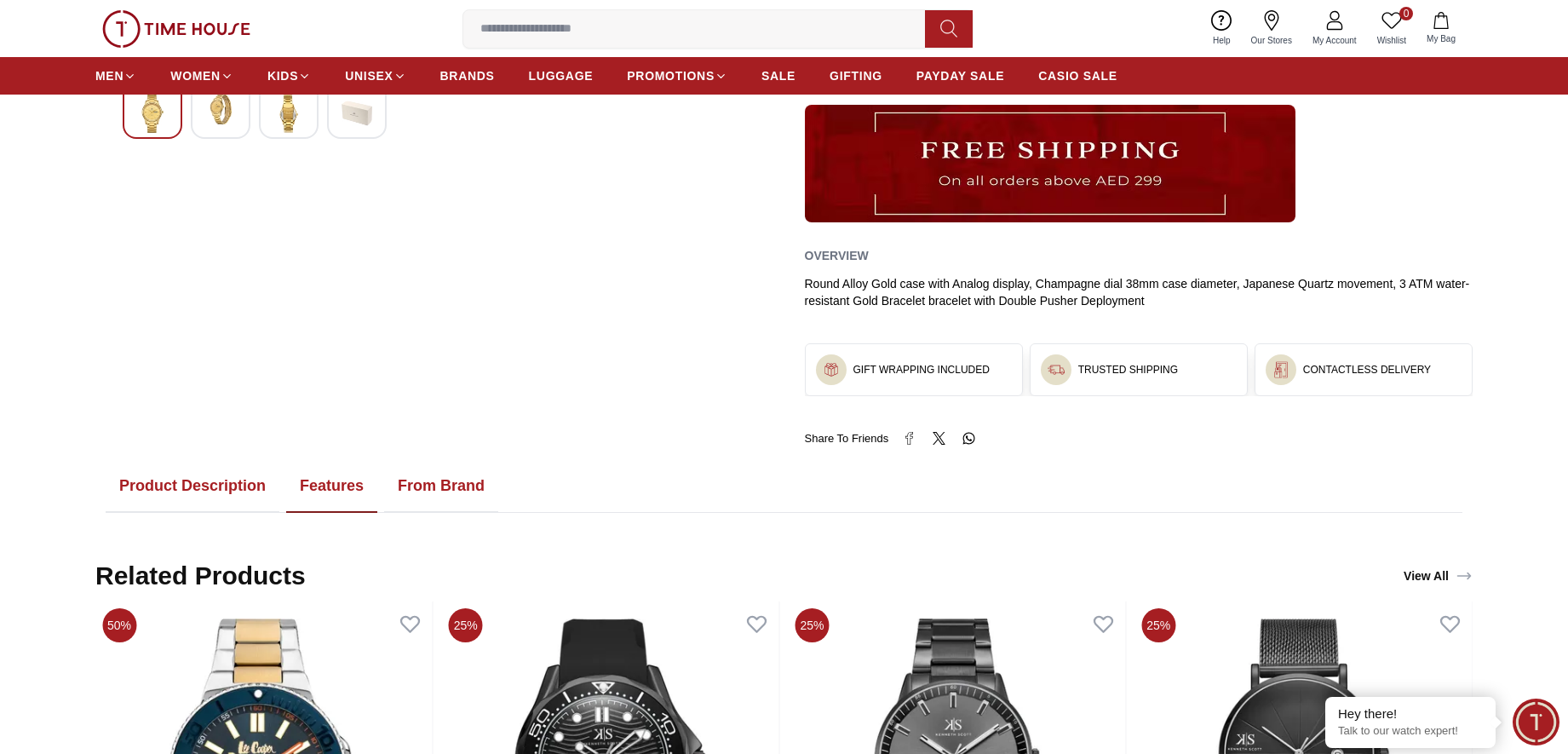
click at [427, 478] on button "From Brand" at bounding box center [441, 486] width 114 height 53
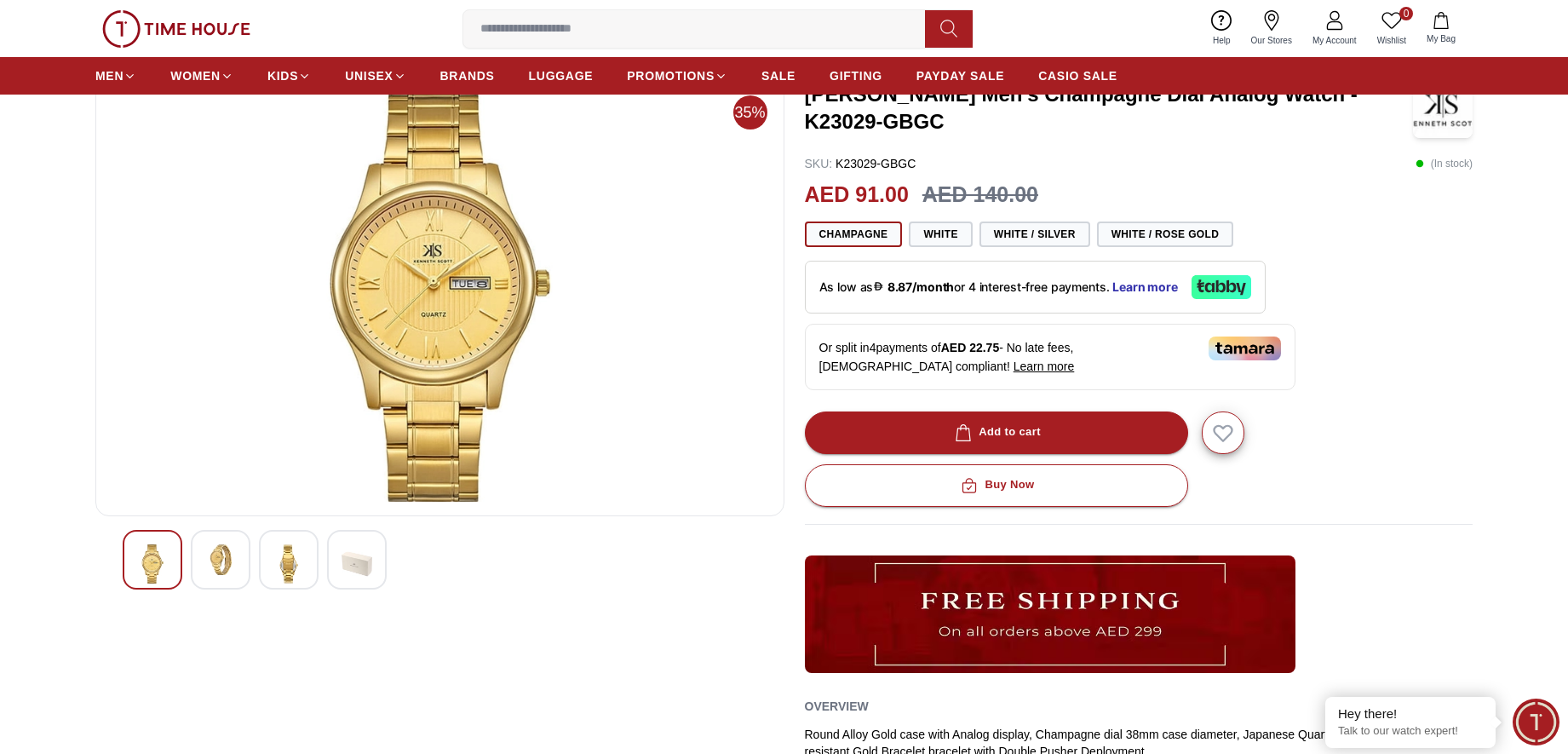
scroll to position [54, 0]
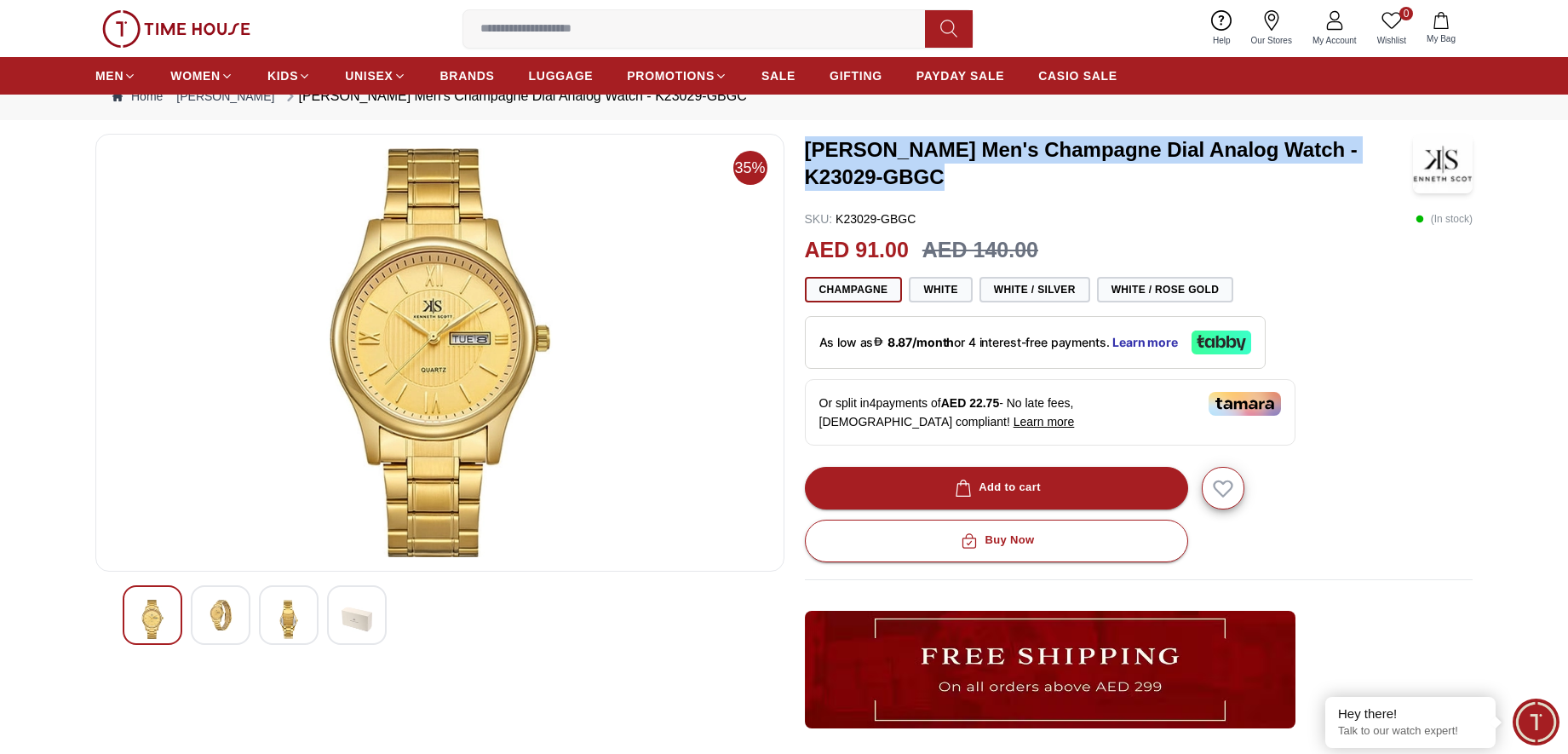
drag, startPoint x: 872, startPoint y: 178, endPoint x: 800, endPoint y: 151, distance: 76.9
click at [800, 151] on div "35% Kenneth Scott Men's Champagne Dial Analog Watch - K23029-GBGC SKU : K23029-…" at bounding box center [784, 543] width 1377 height 819
copy h3 "[PERSON_NAME] Men's Champagne Dial Analog Watch - K23029-GBGC"
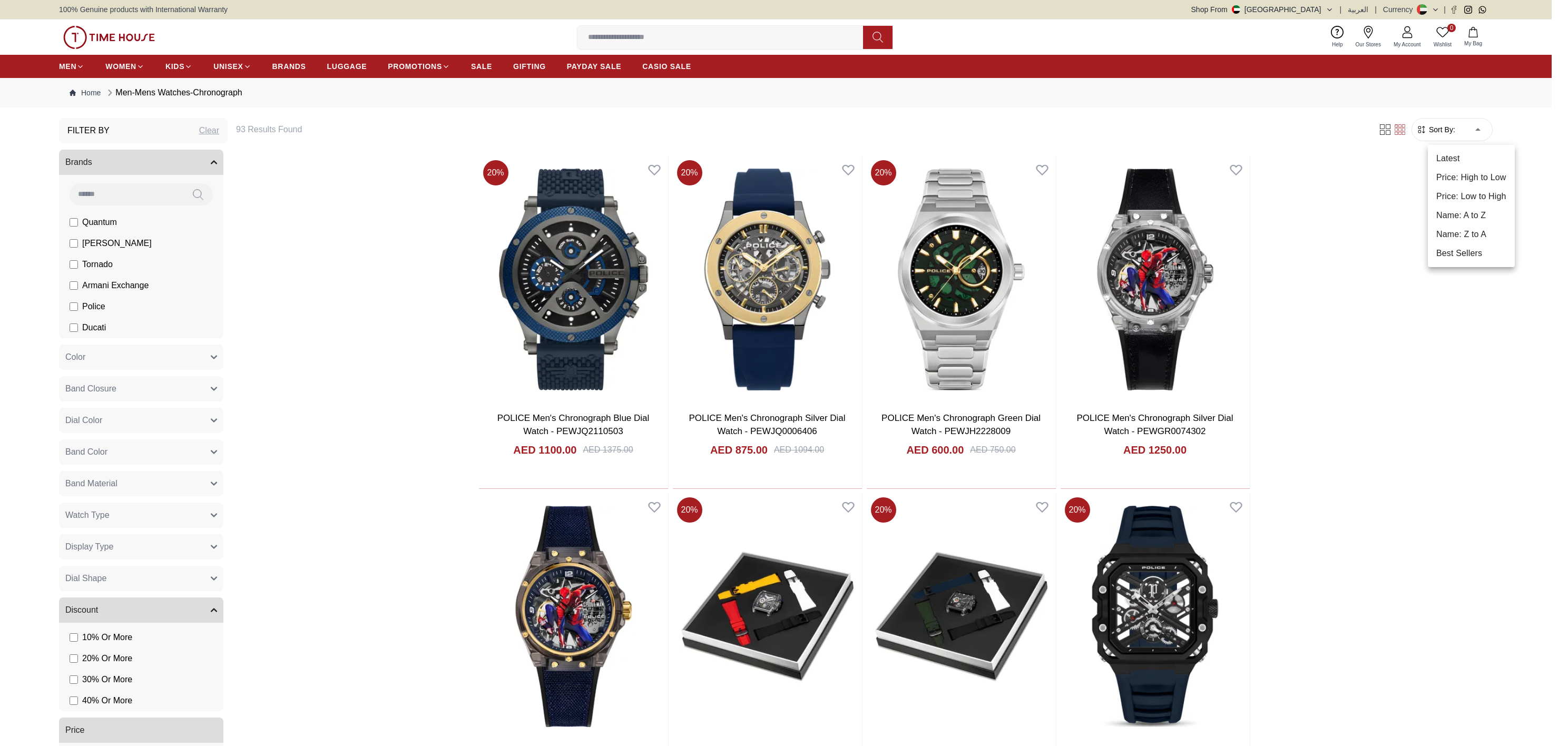
click at [1455, 191] on li "Price: Low to High" at bounding box center [1471, 196] width 87 height 19
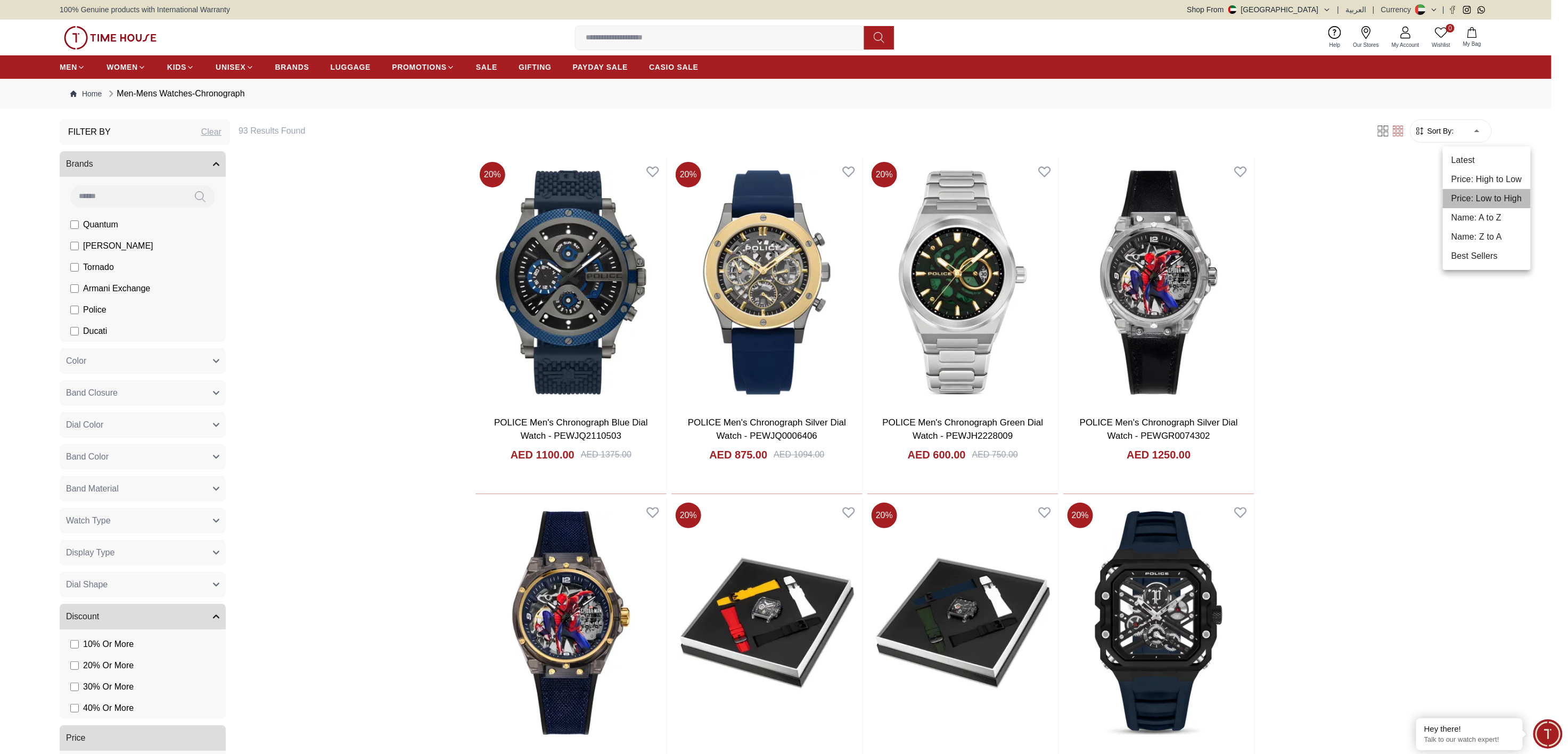
type input "*"
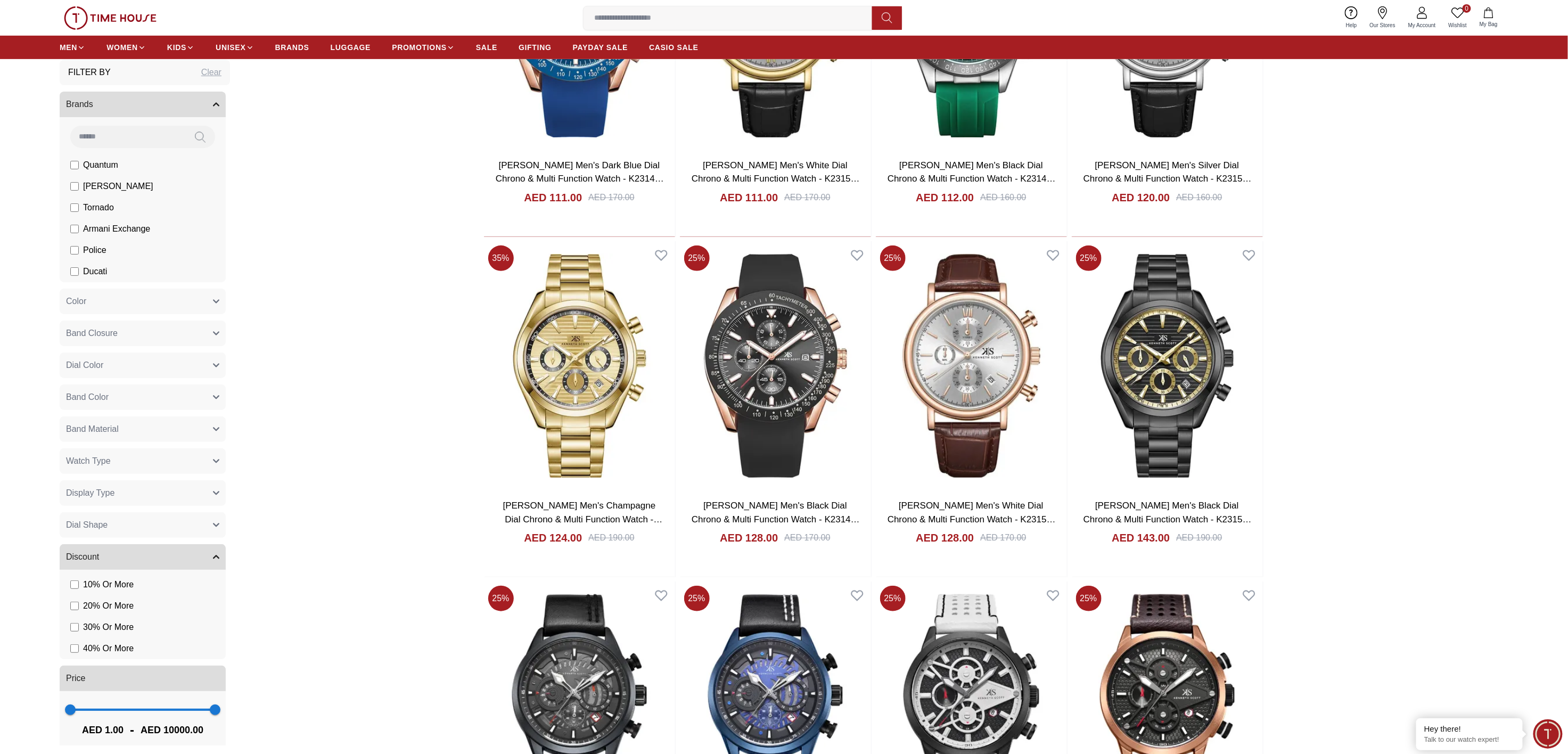
scroll to position [277, 0]
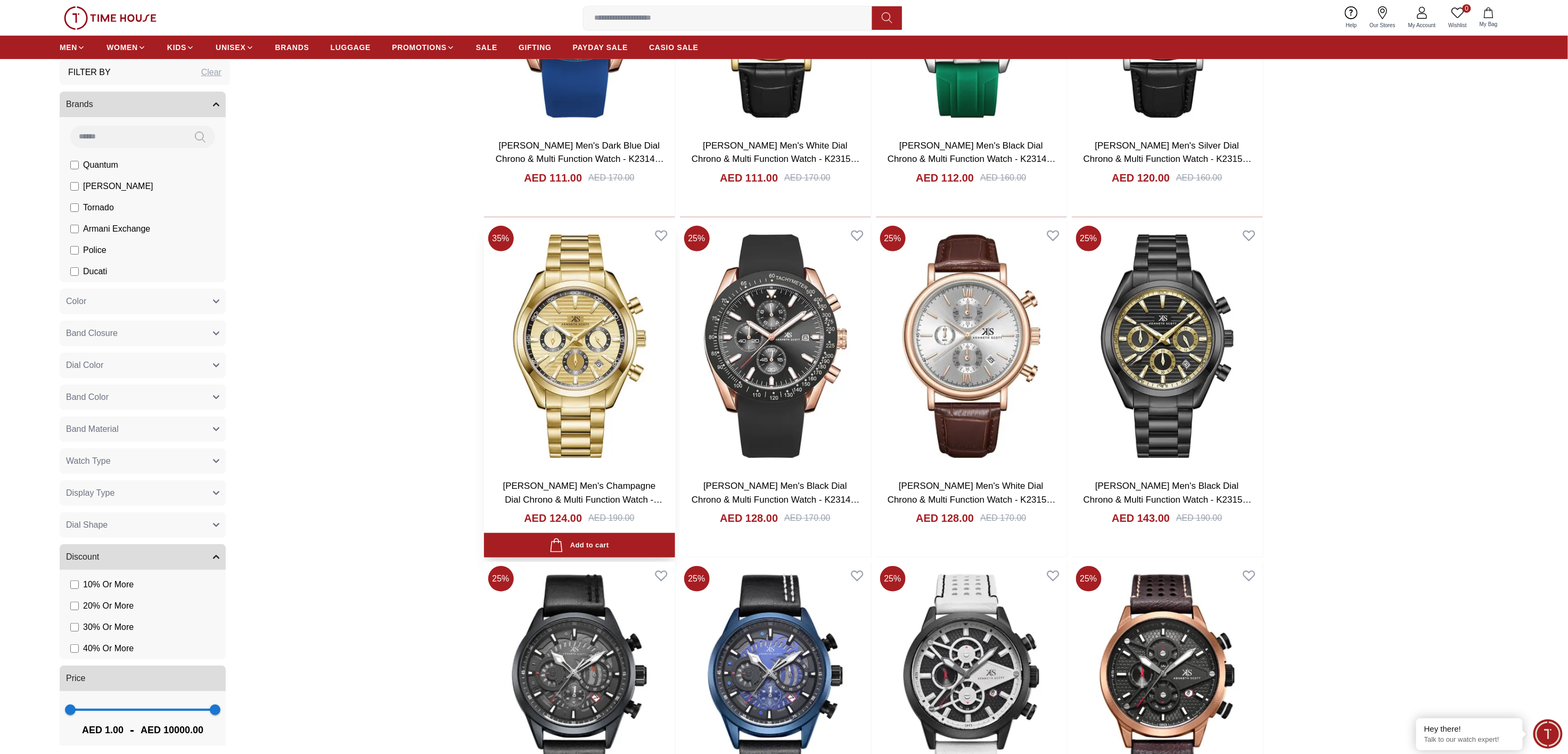
drag, startPoint x: 632, startPoint y: 490, endPoint x: 582, endPoint y: 328, distance: 169.5
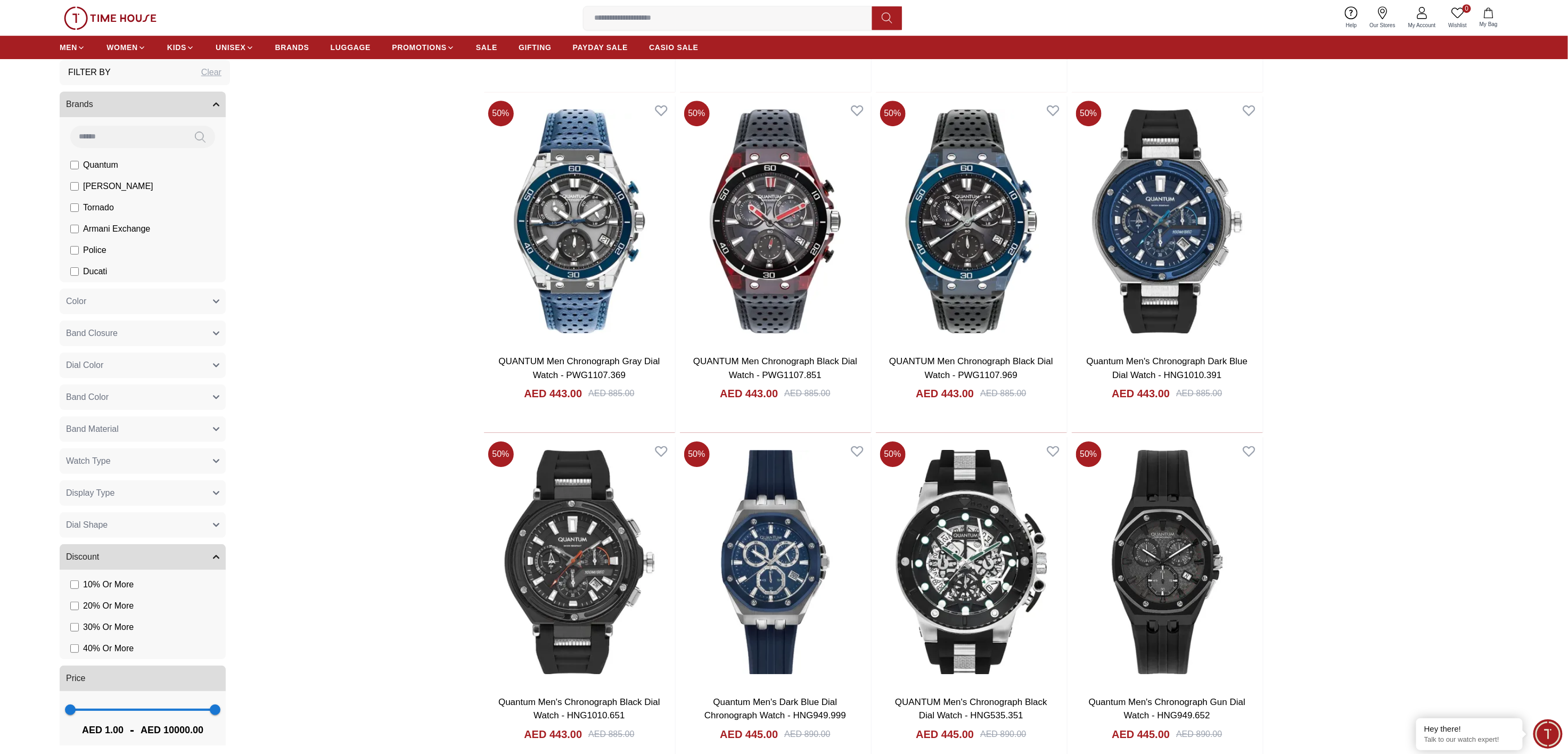
scroll to position [1444, 0]
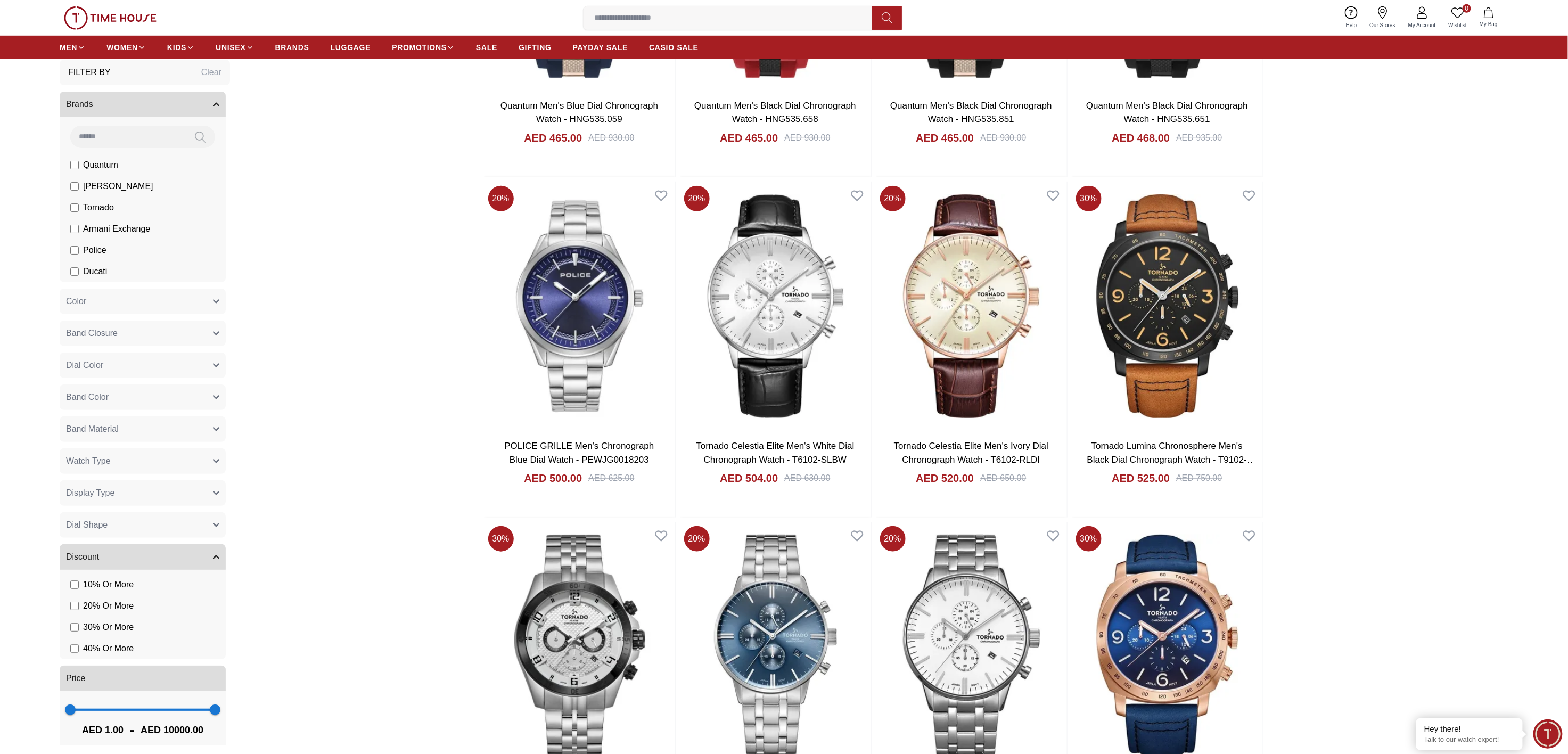
scroll to position [3181, 0]
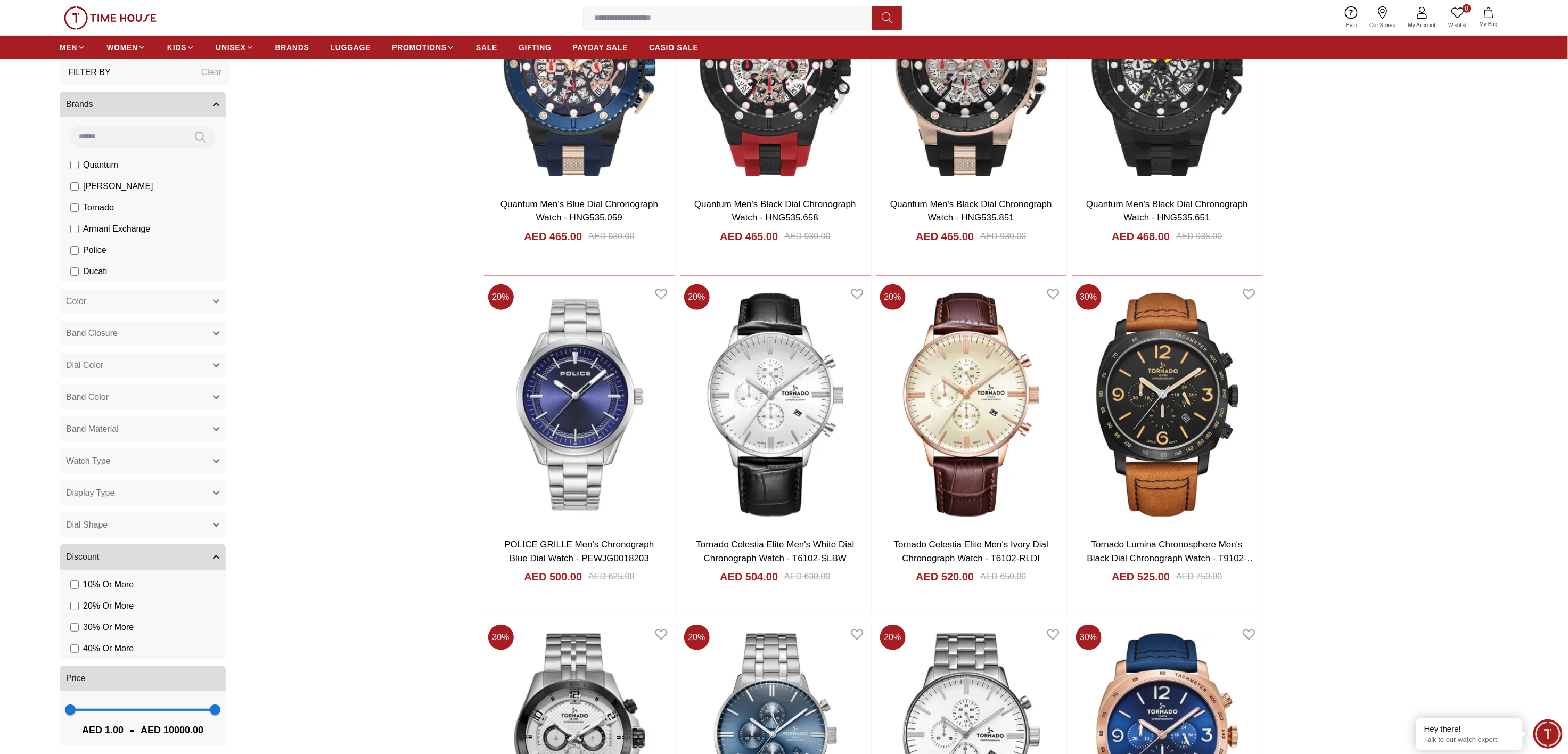
scroll to position [2933, 0]
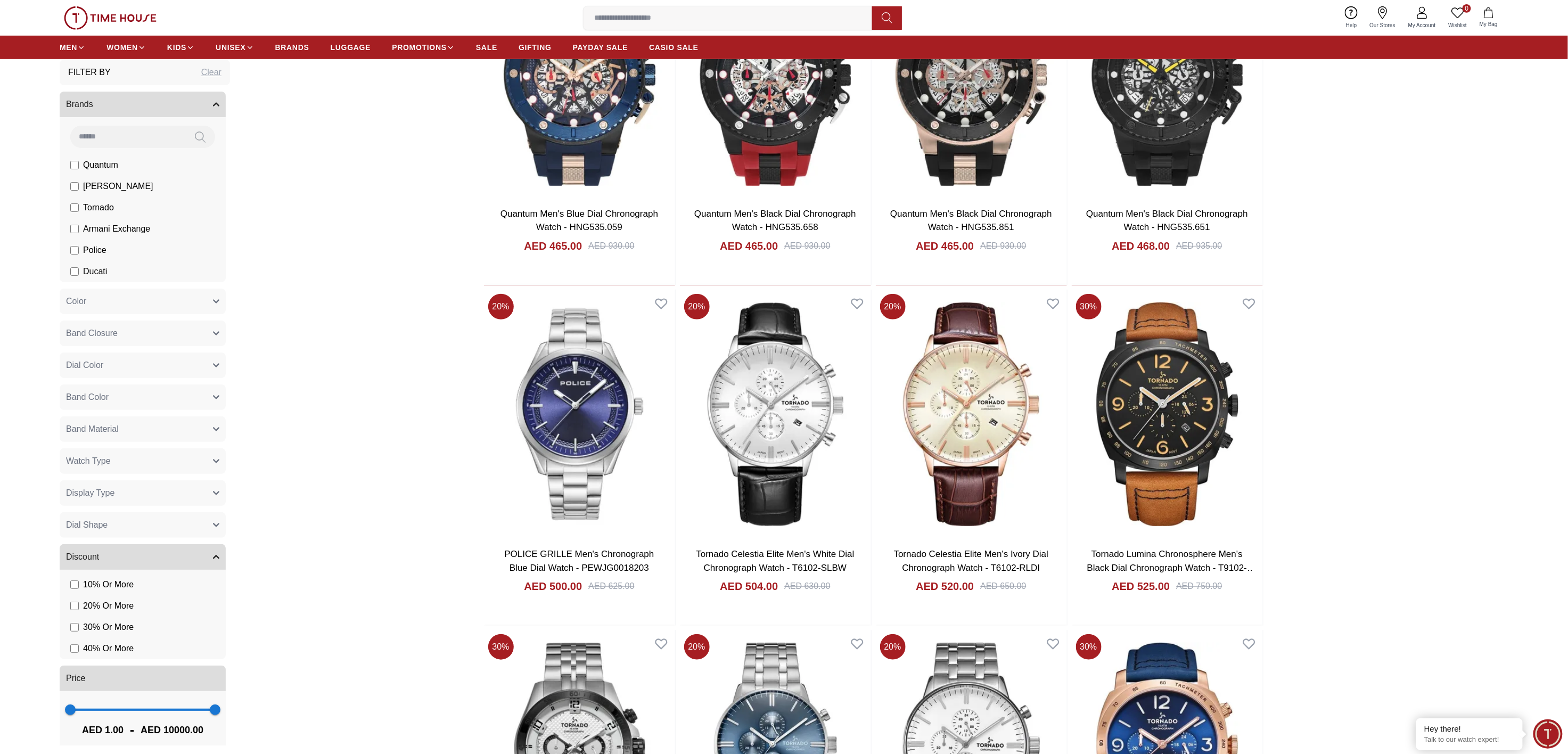
click at [151, 363] on button "Dial Color" at bounding box center [143, 365] width 166 height 26
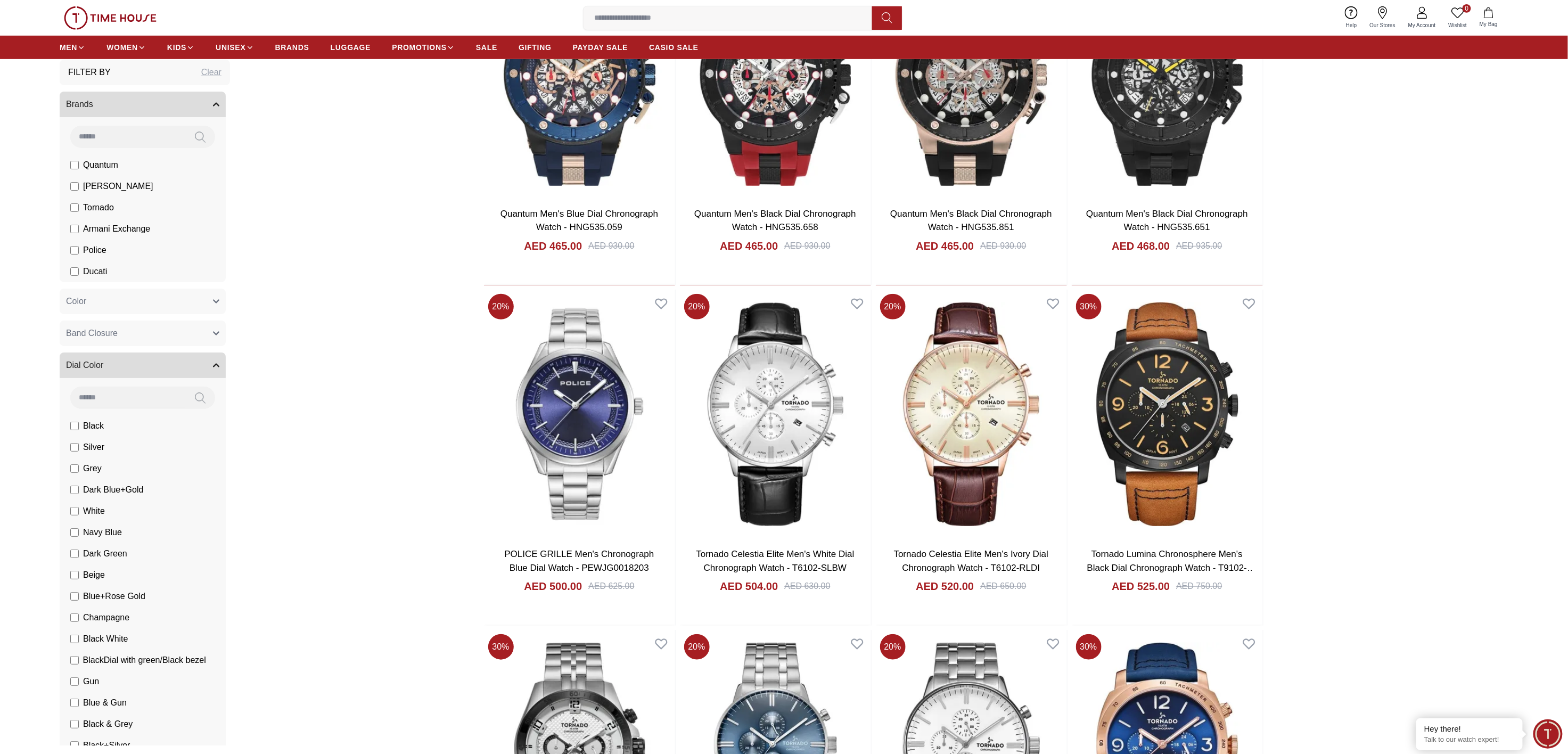
click at [151, 363] on button "Dial Color" at bounding box center [143, 365] width 166 height 26
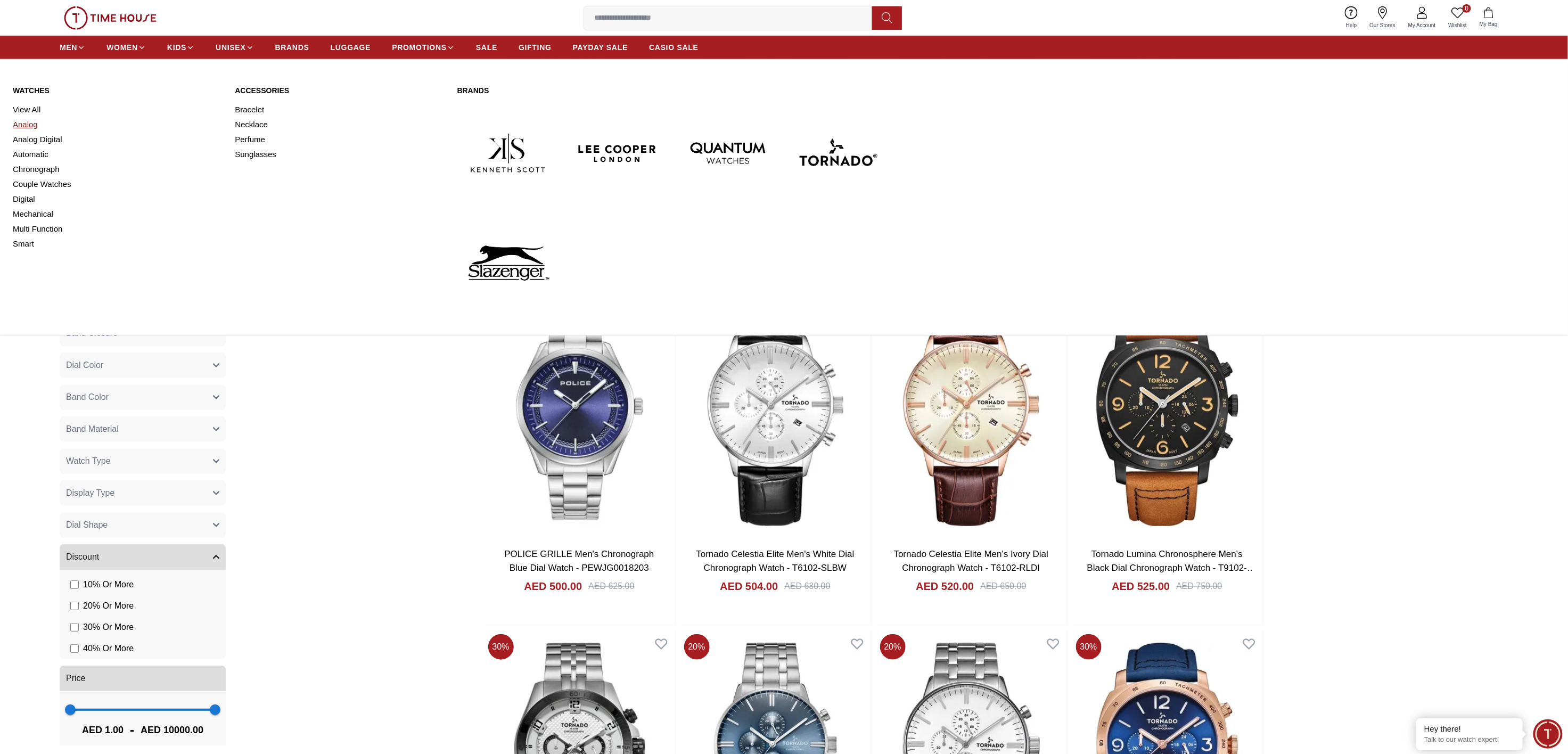
click at [32, 121] on link "Analog" at bounding box center [117, 125] width 209 height 15
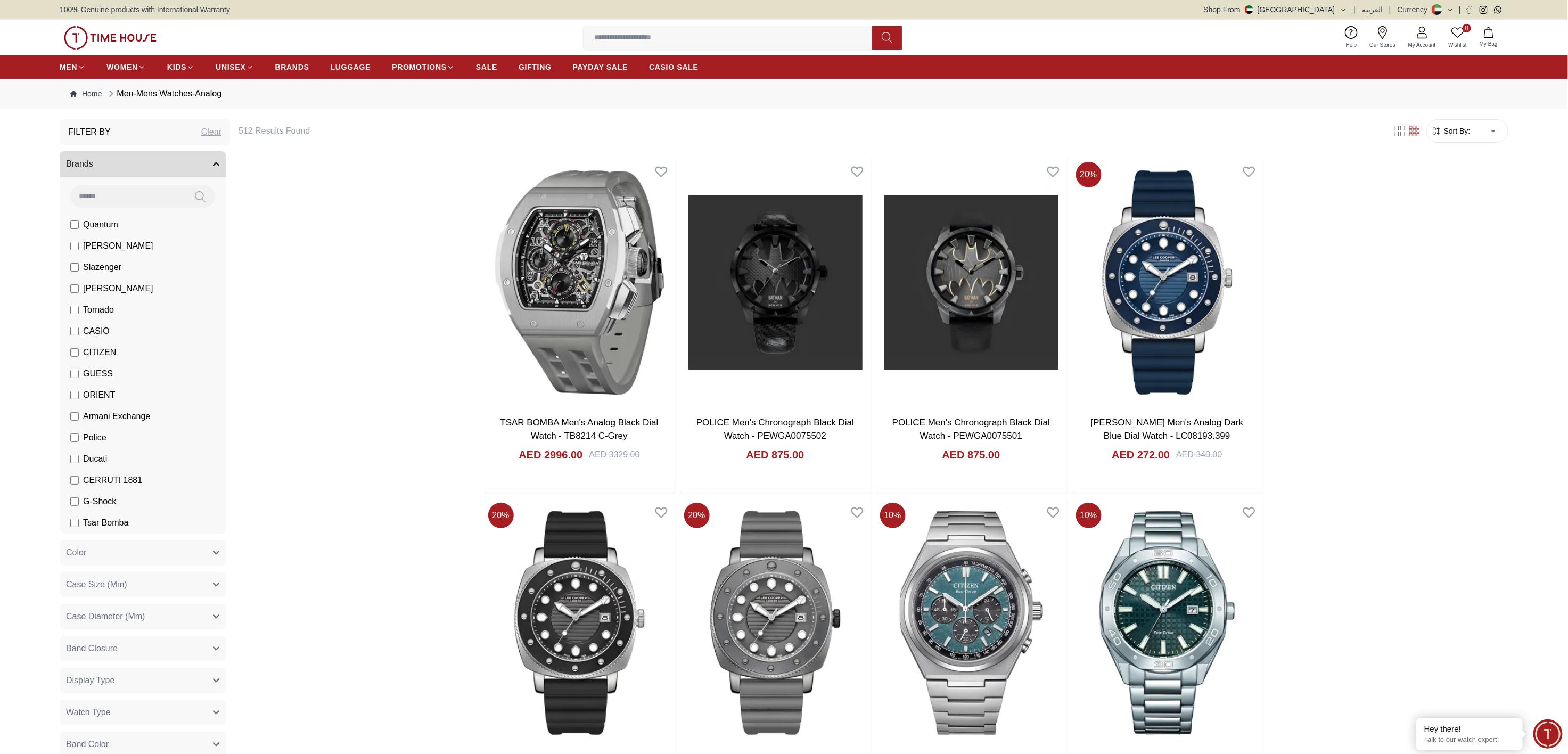
click at [1445, 124] on form "Sort By: ​ ****** ​" at bounding box center [1467, 131] width 82 height 24
click at [1467, 129] on span "Sort By:" at bounding box center [1456, 130] width 29 height 11
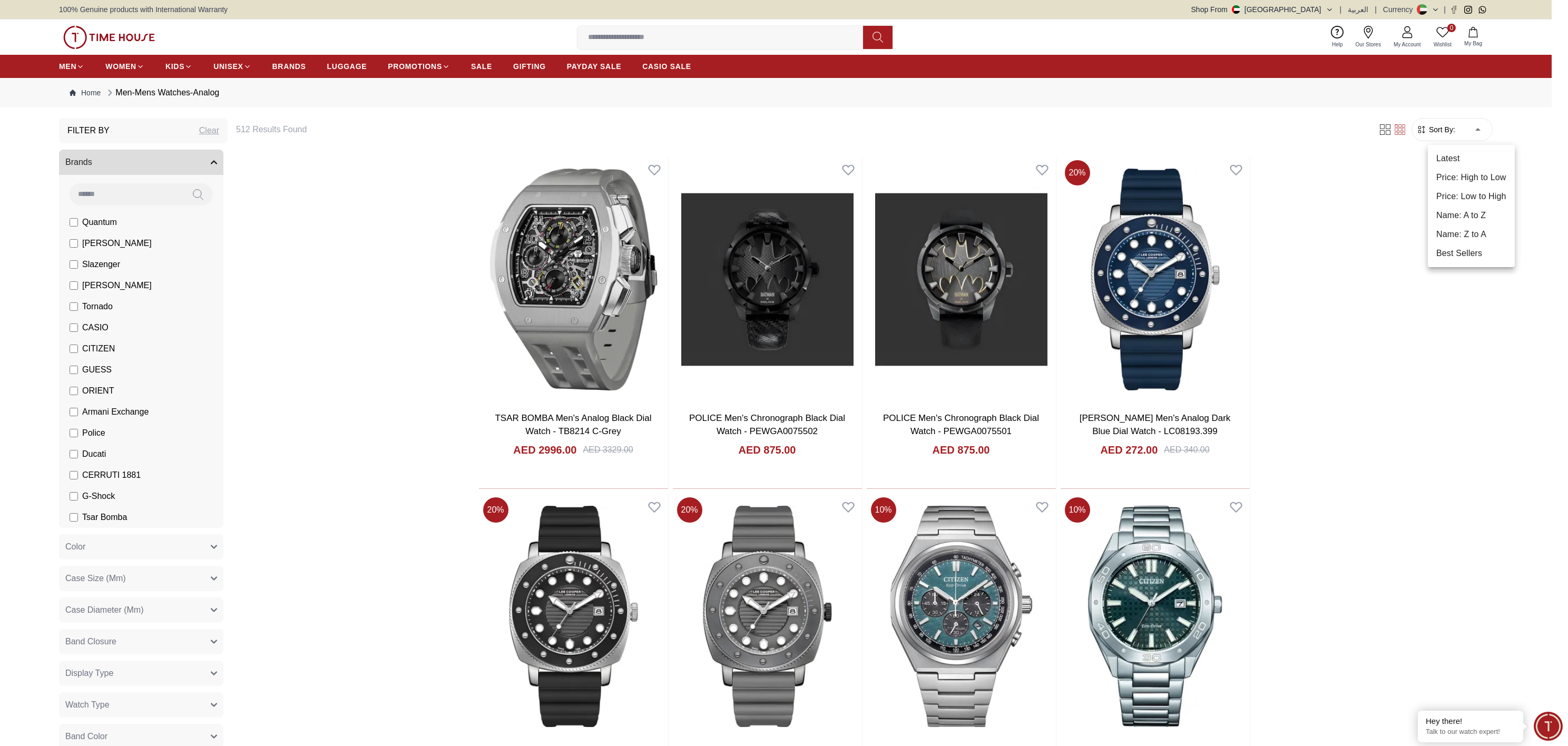
click at [1469, 190] on li "Price: Low to High" at bounding box center [1471, 196] width 87 height 19
type input "*"
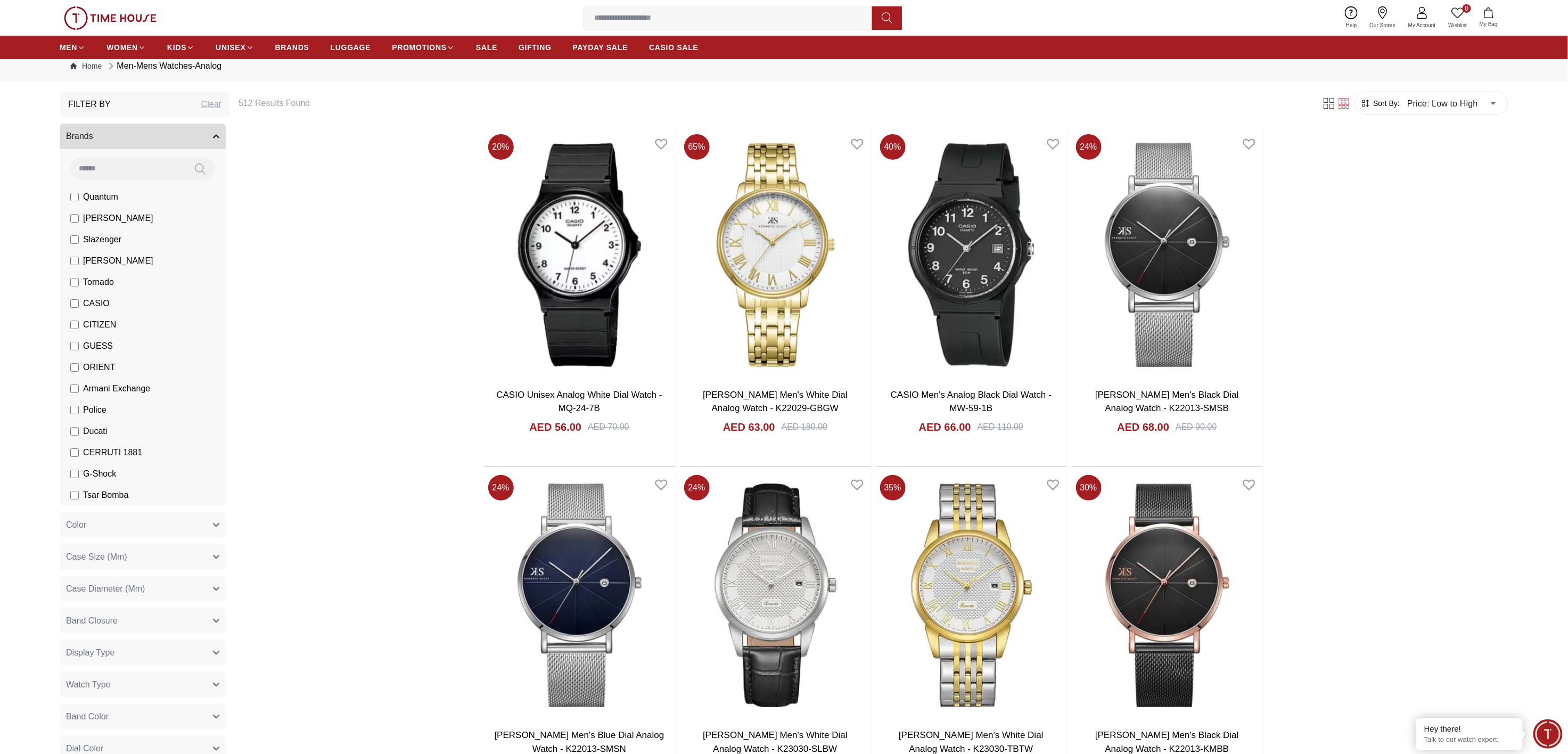
scroll to position [31, 0]
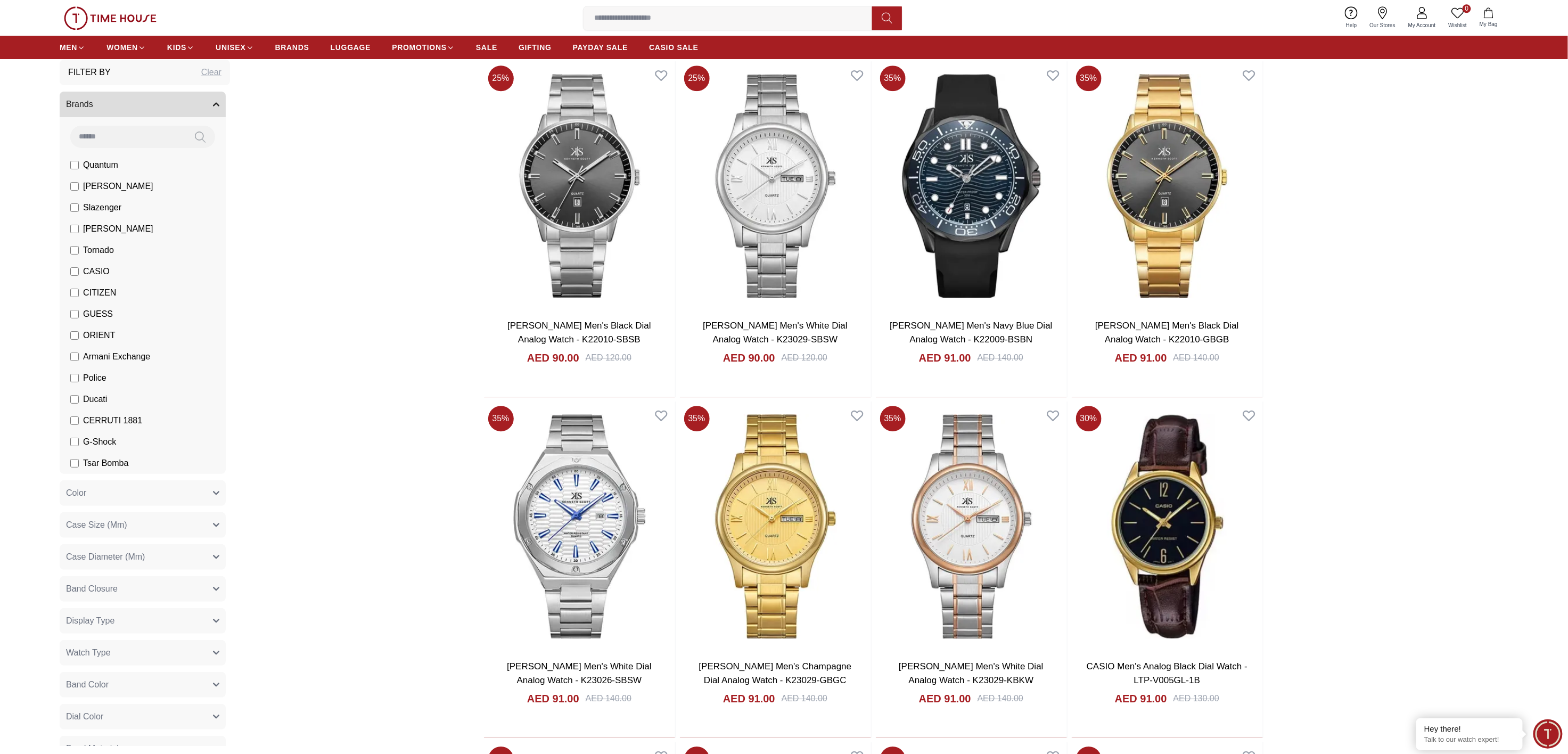
scroll to position [1978, 0]
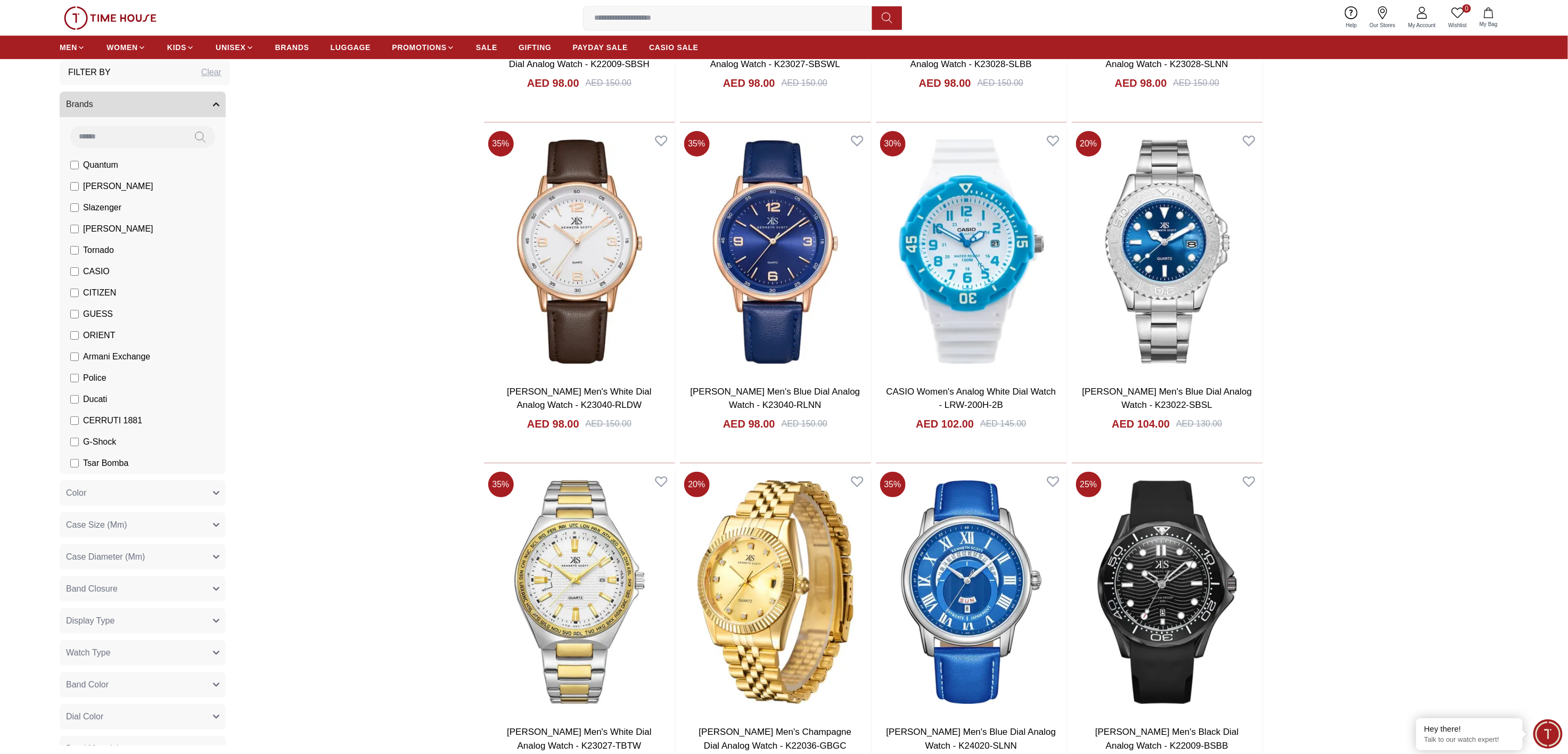
scroll to position [2823, 0]
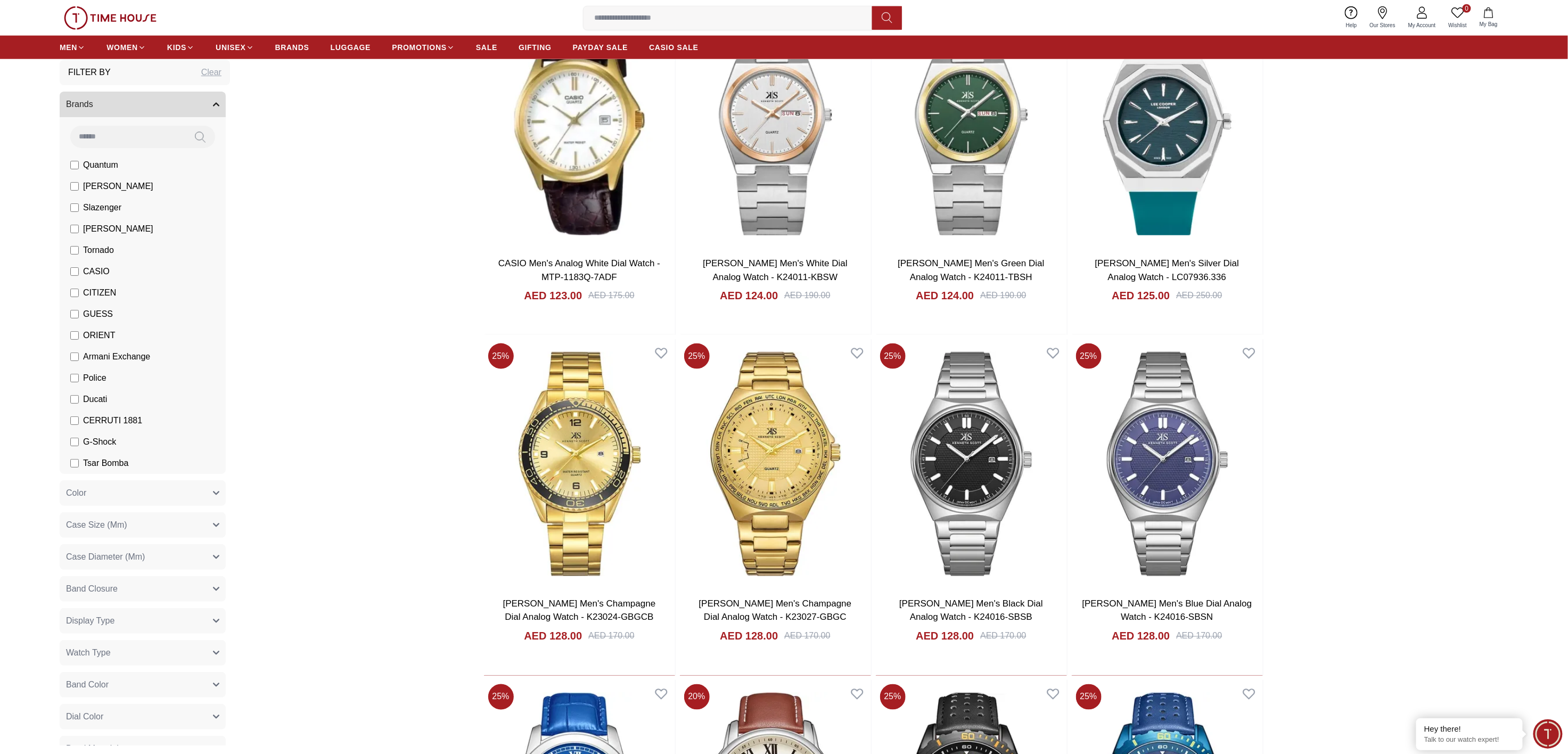
scroll to position [5983, 0]
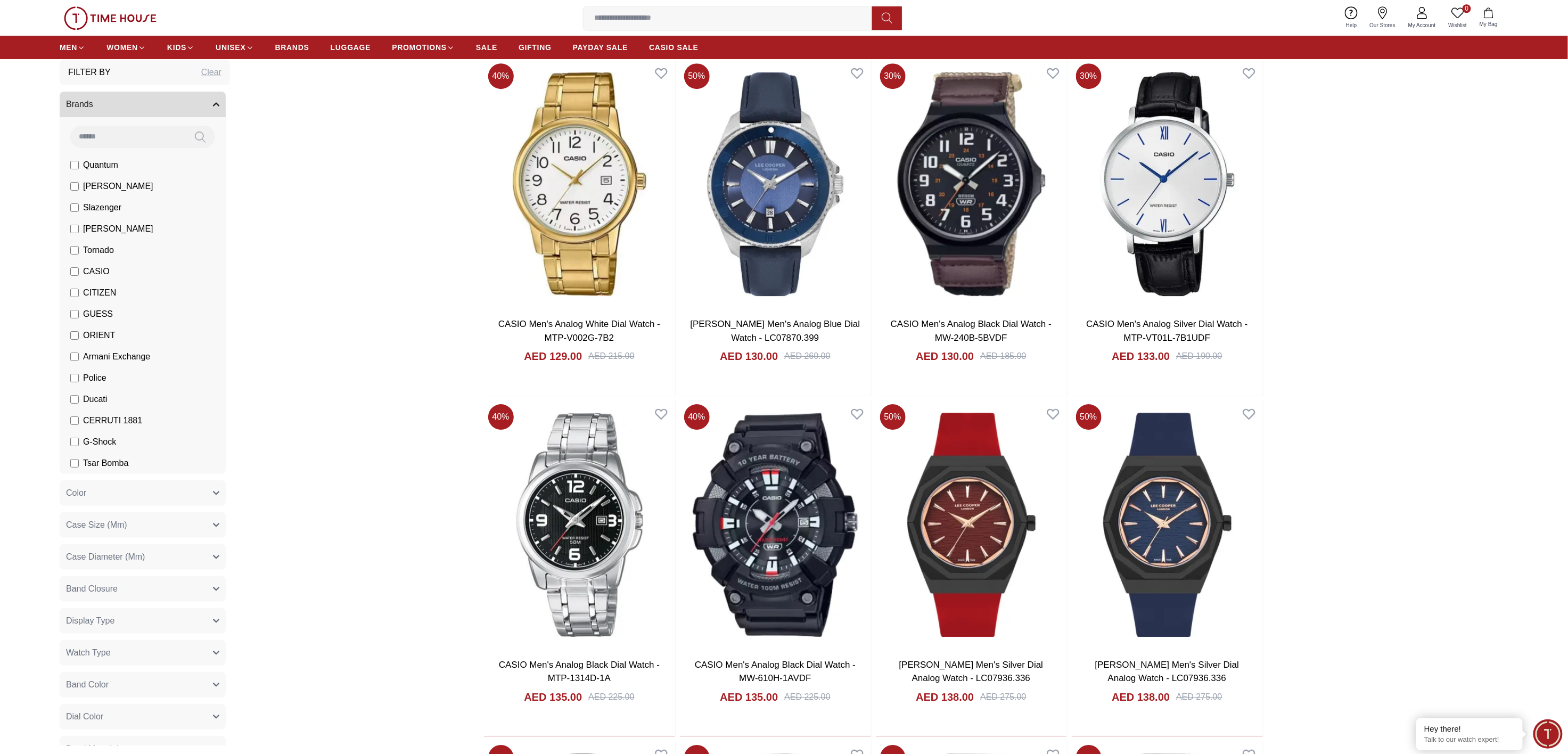
scroll to position [7260, 0]
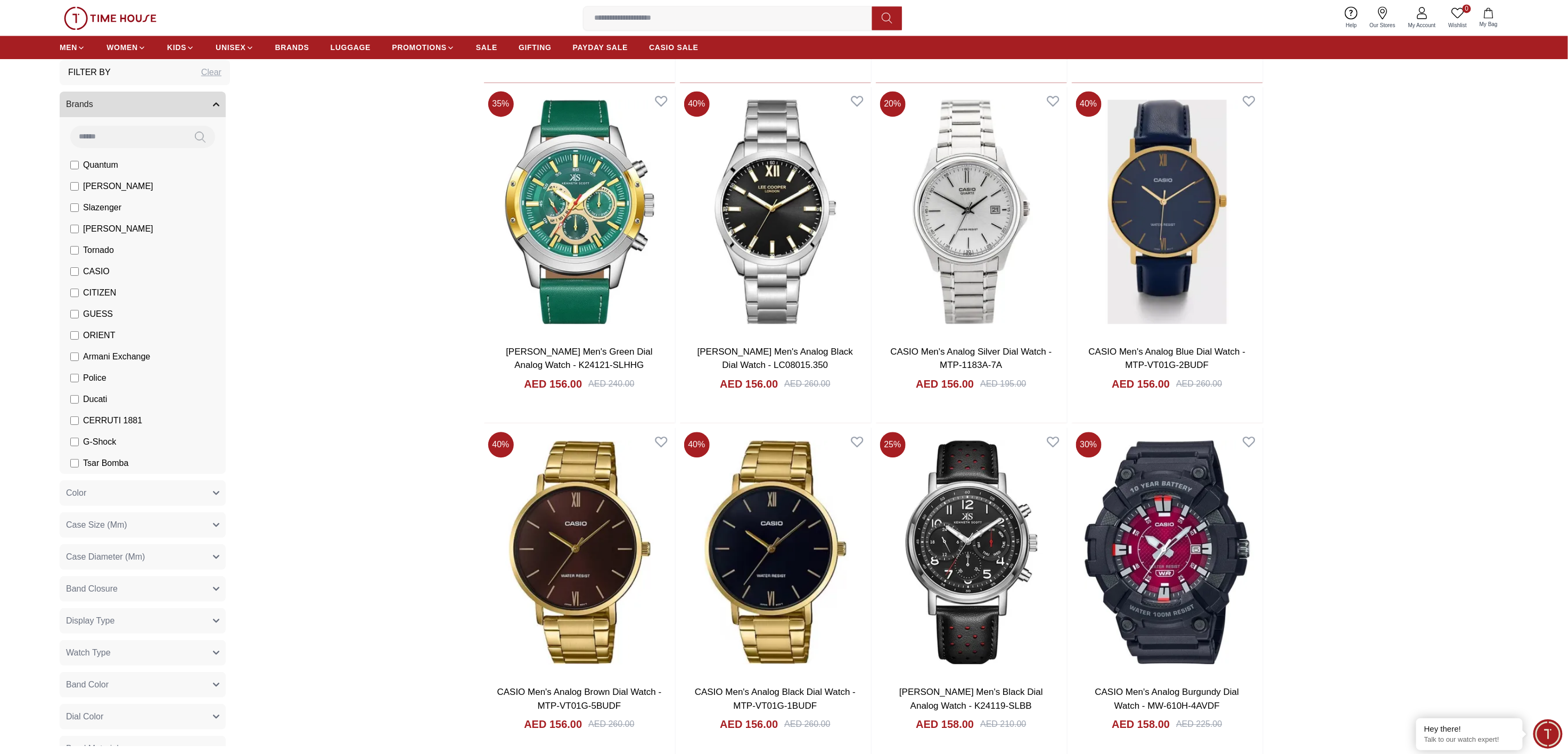
scroll to position [9318, 0]
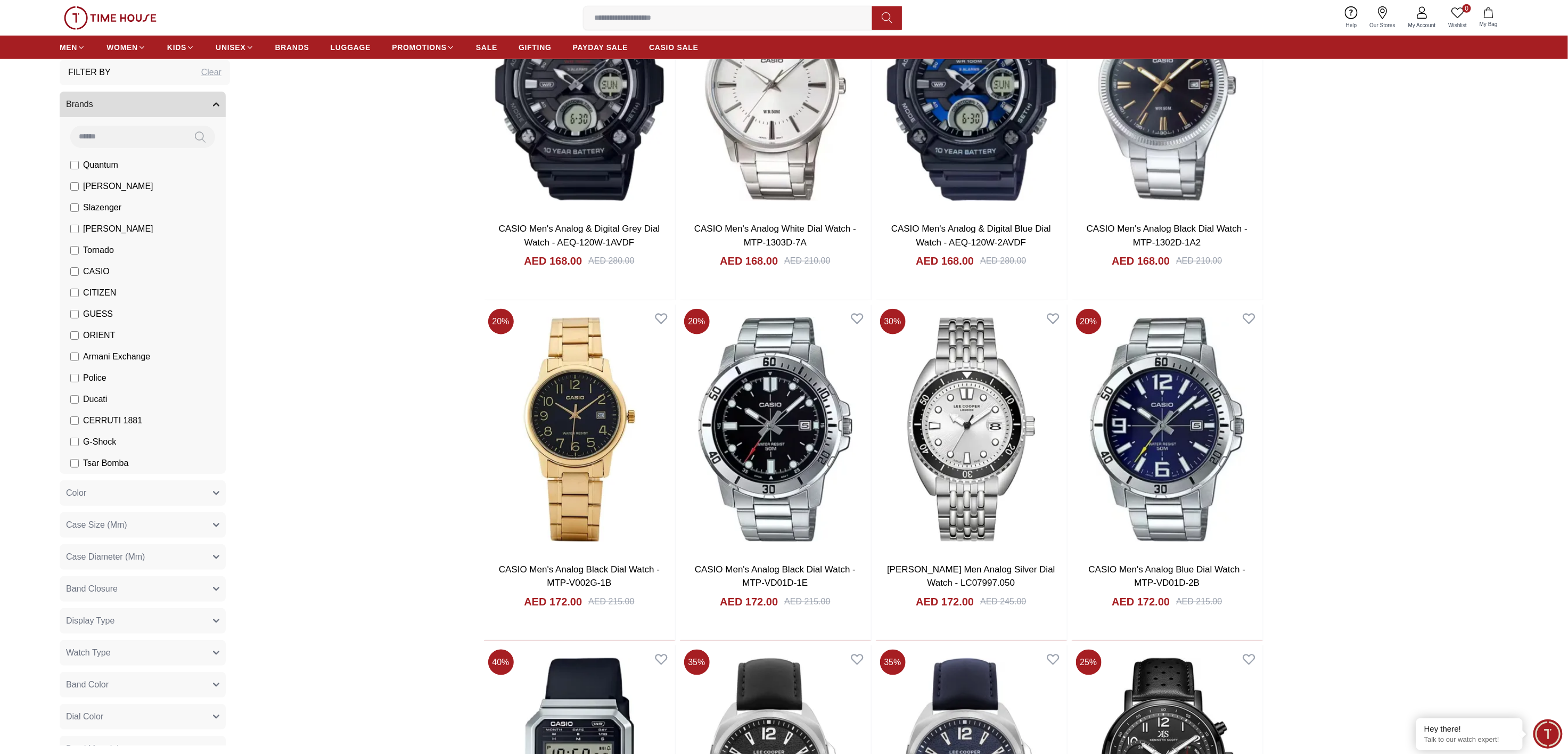
scroll to position [11514, 0]
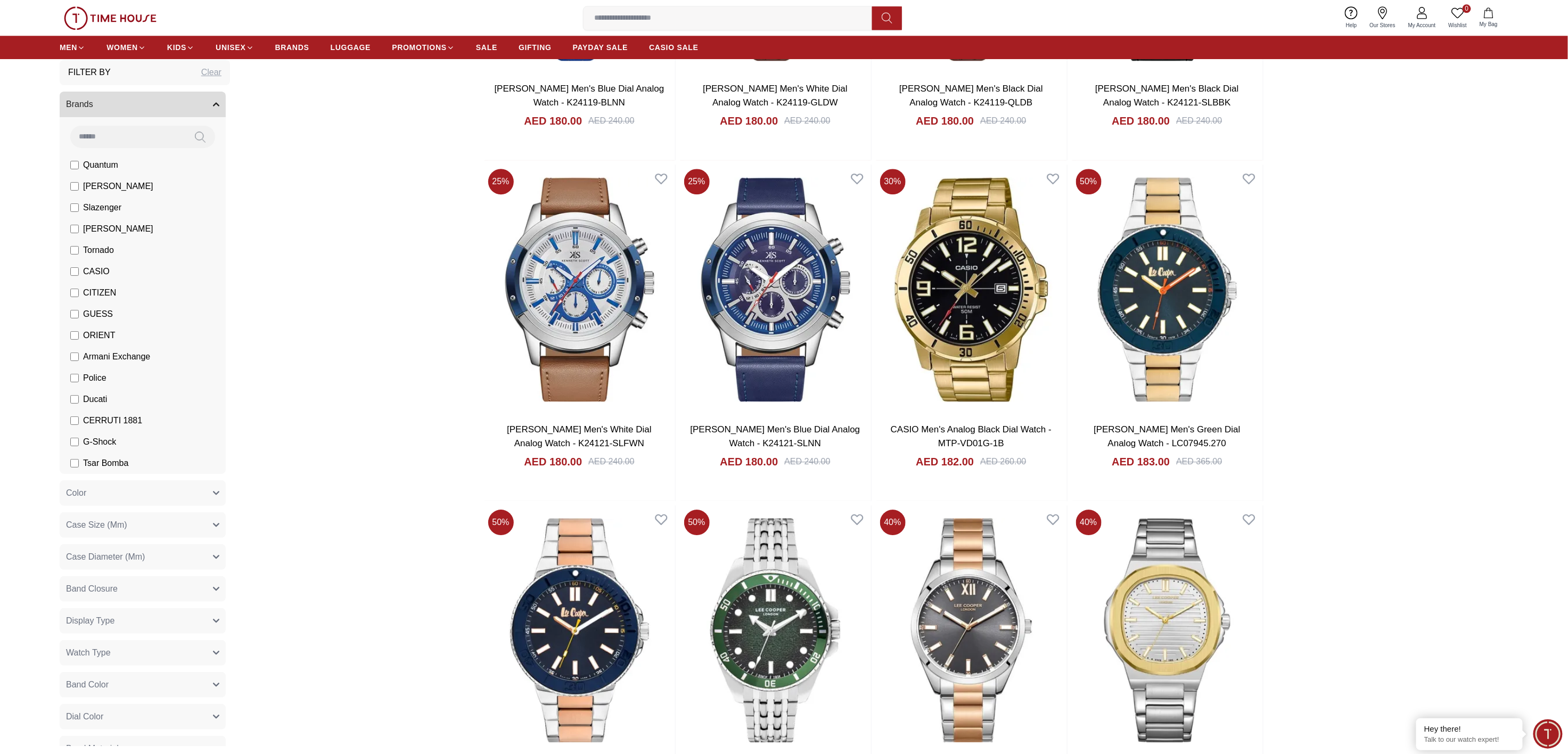
scroll to position [12321, 0]
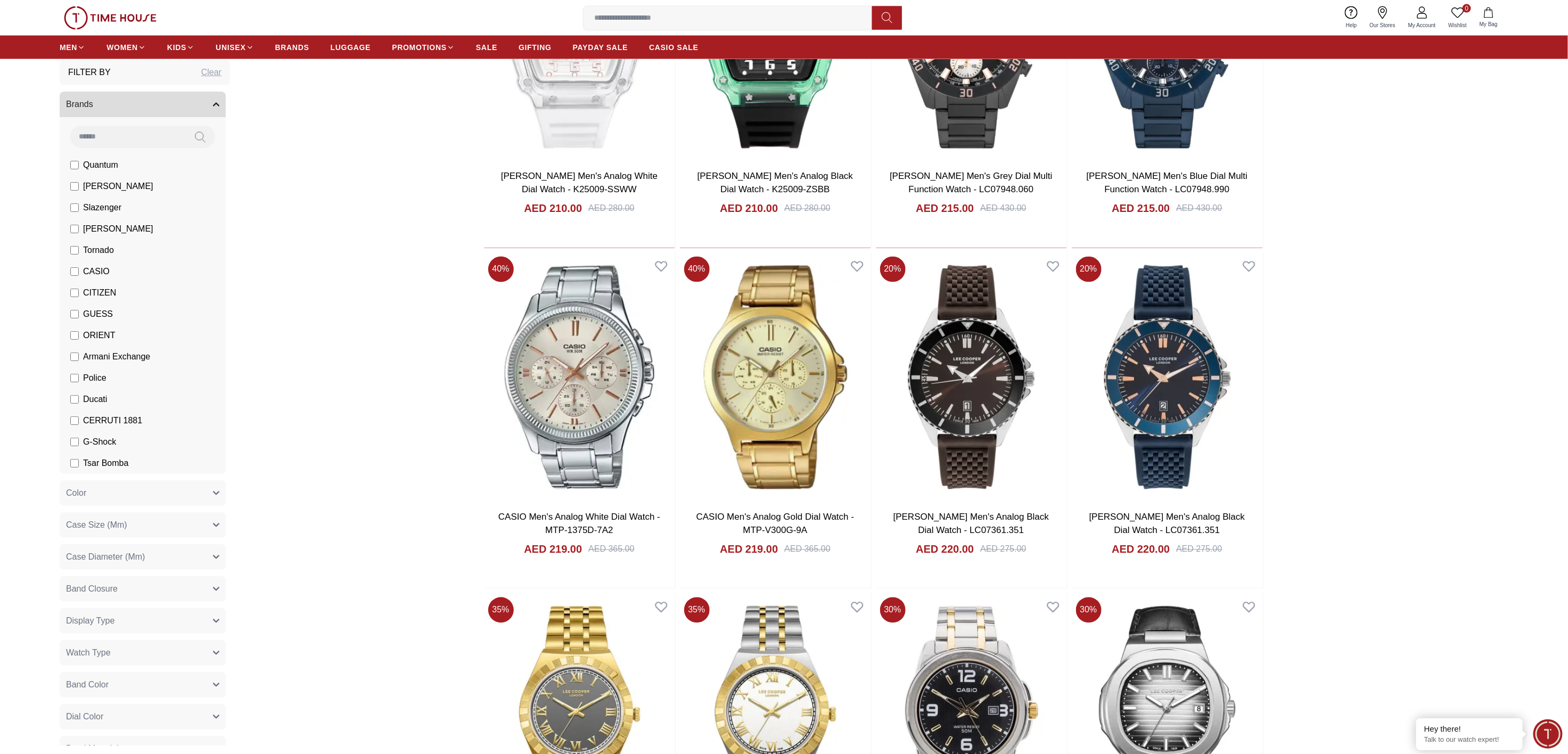
scroll to position [14247, 0]
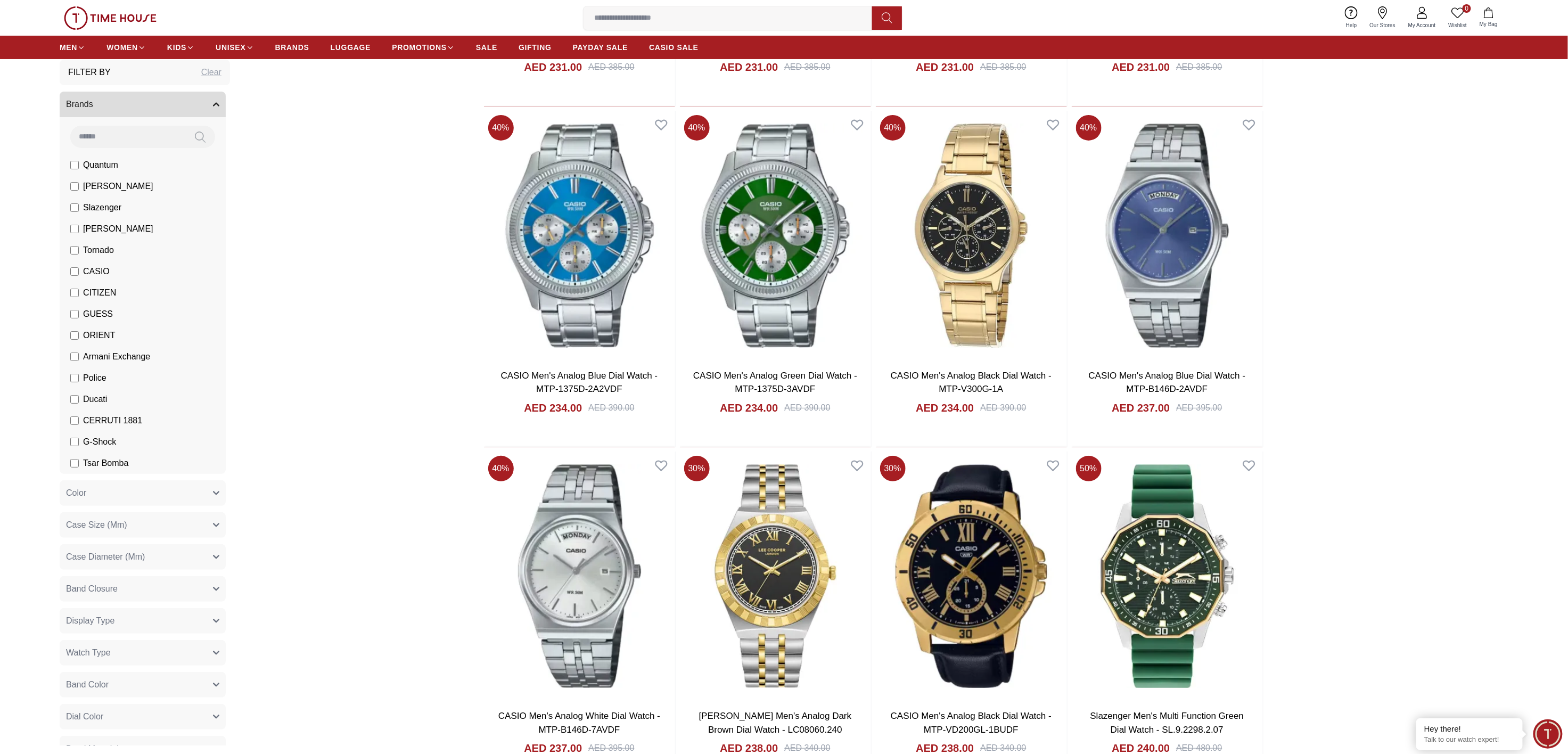
scroll to position [15755, 0]
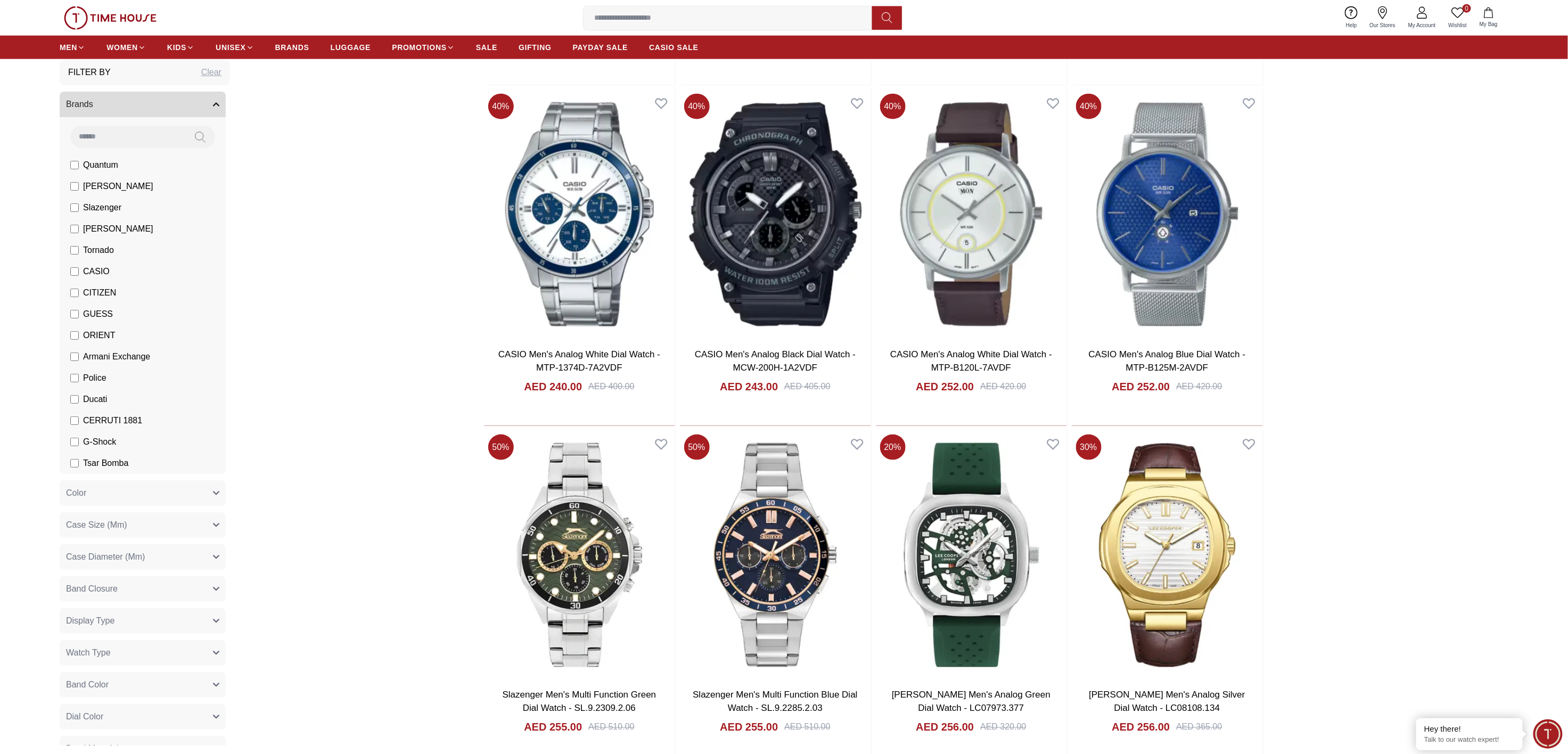
scroll to position [16840, 0]
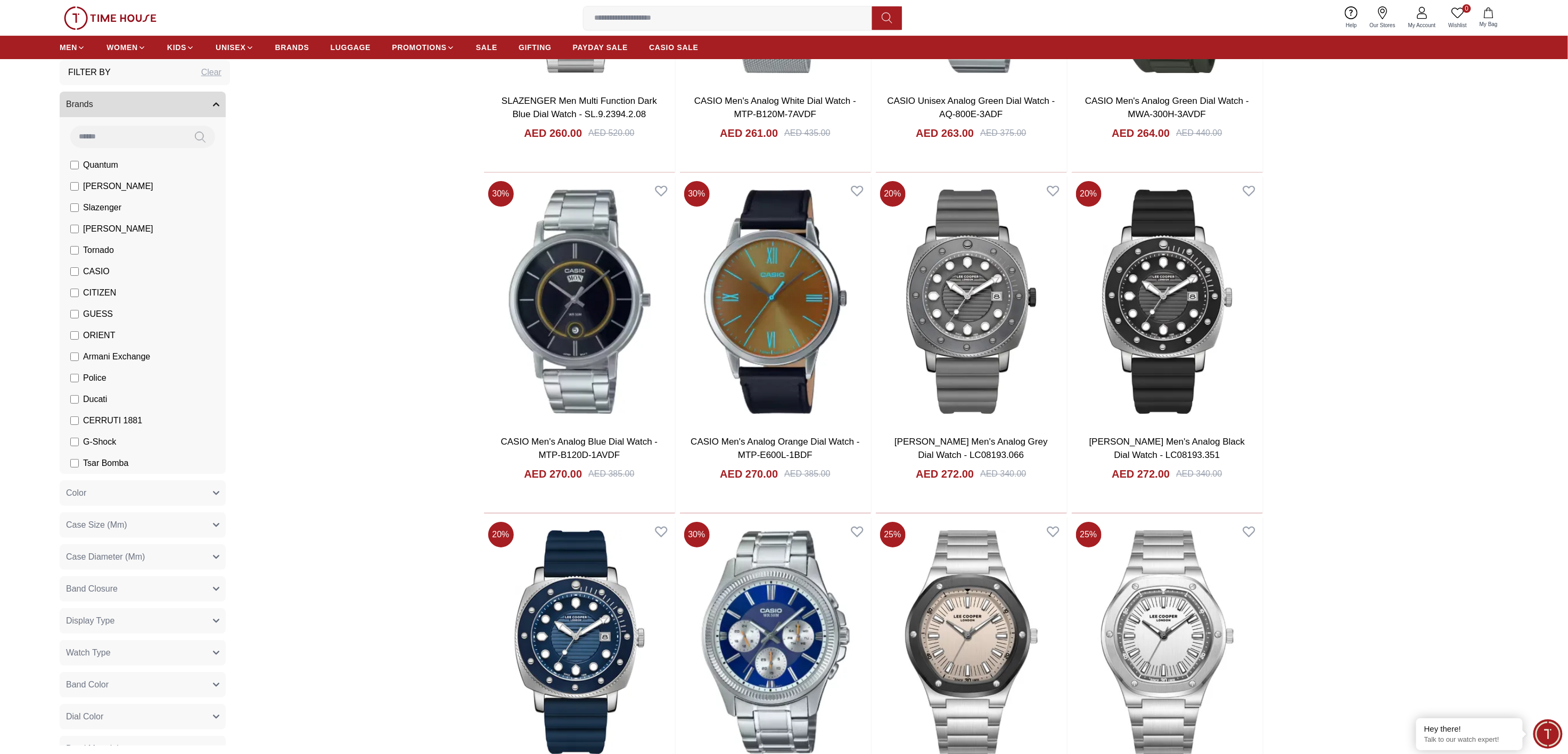
scroll to position [18216, 0]
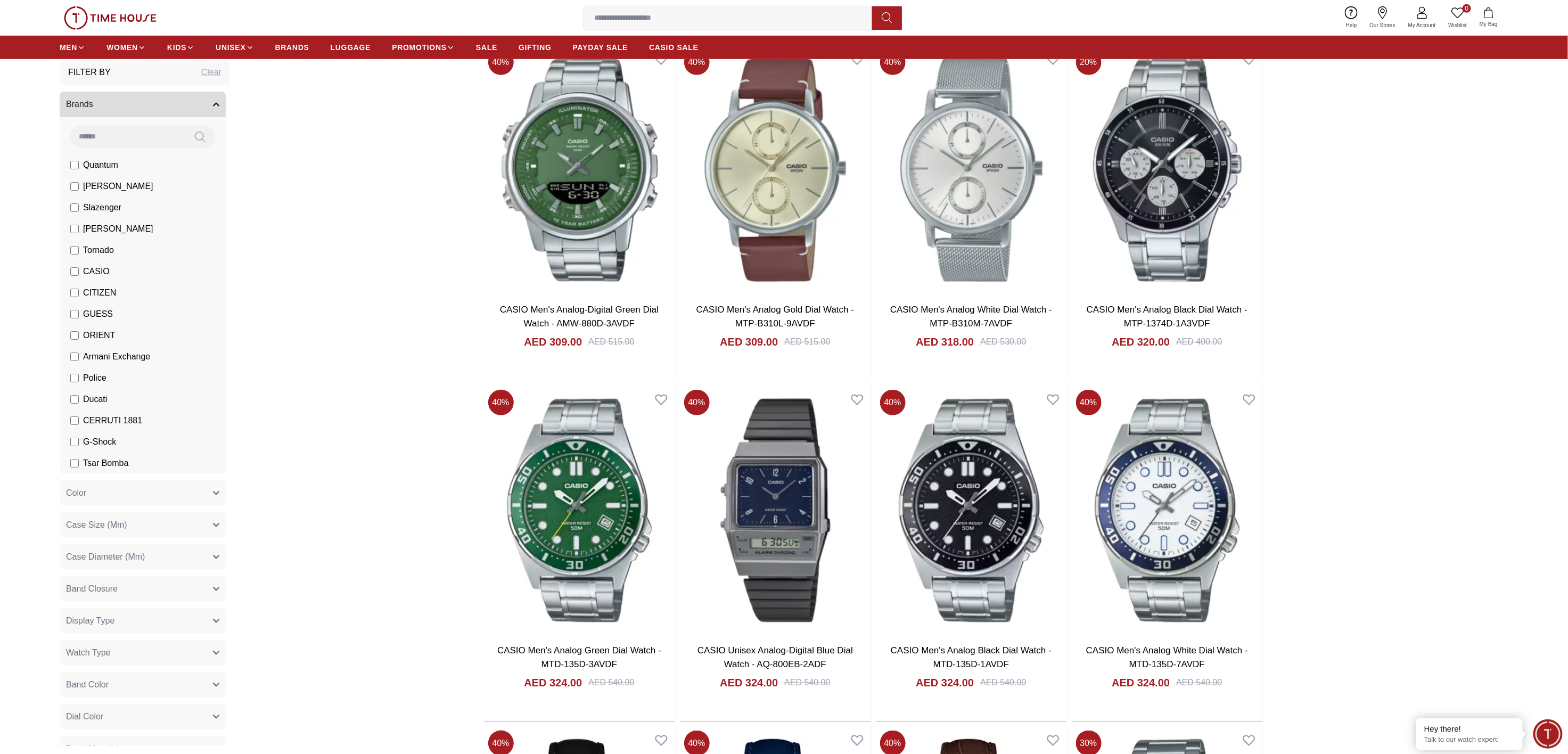
scroll to position [21502, 0]
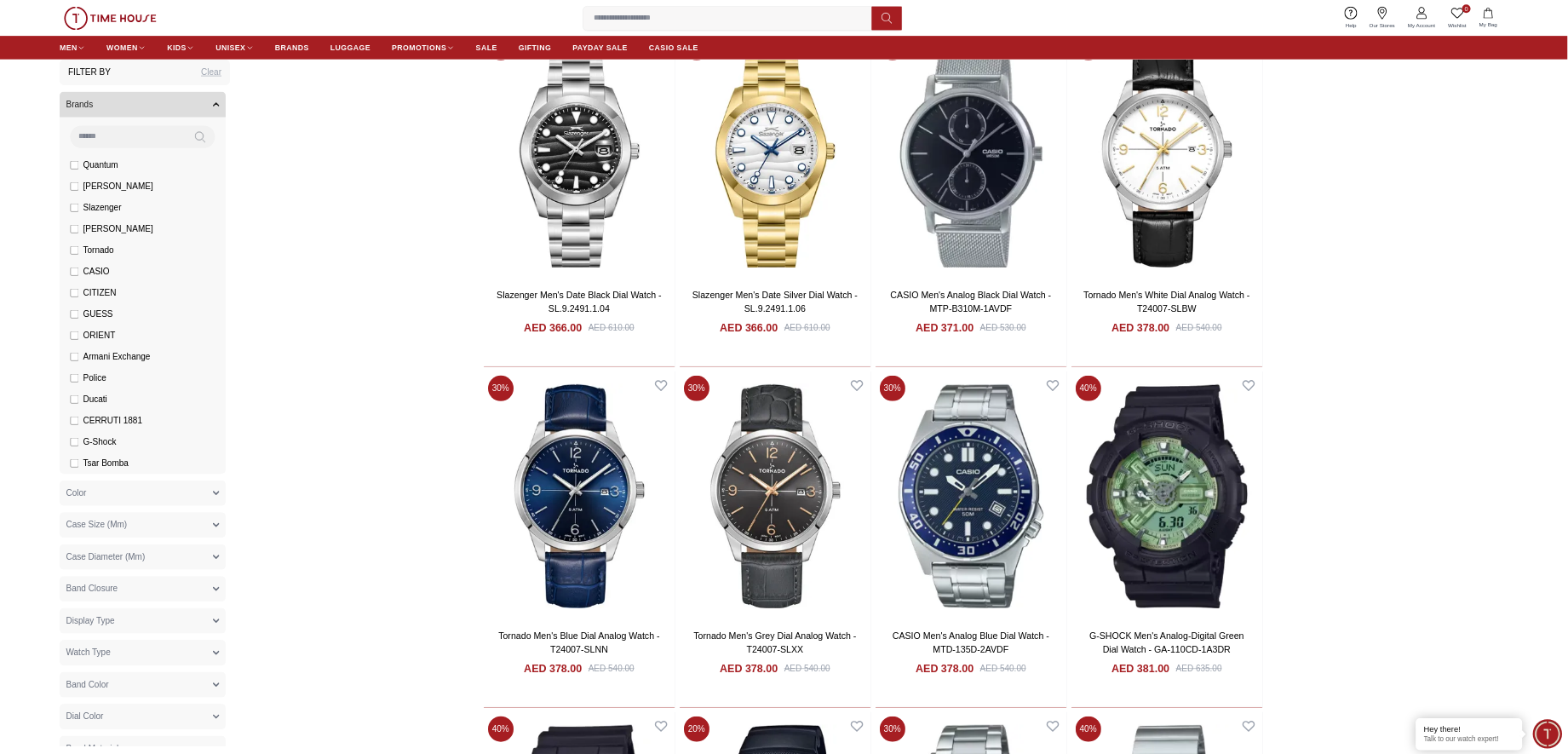
scroll to position [34816, 0]
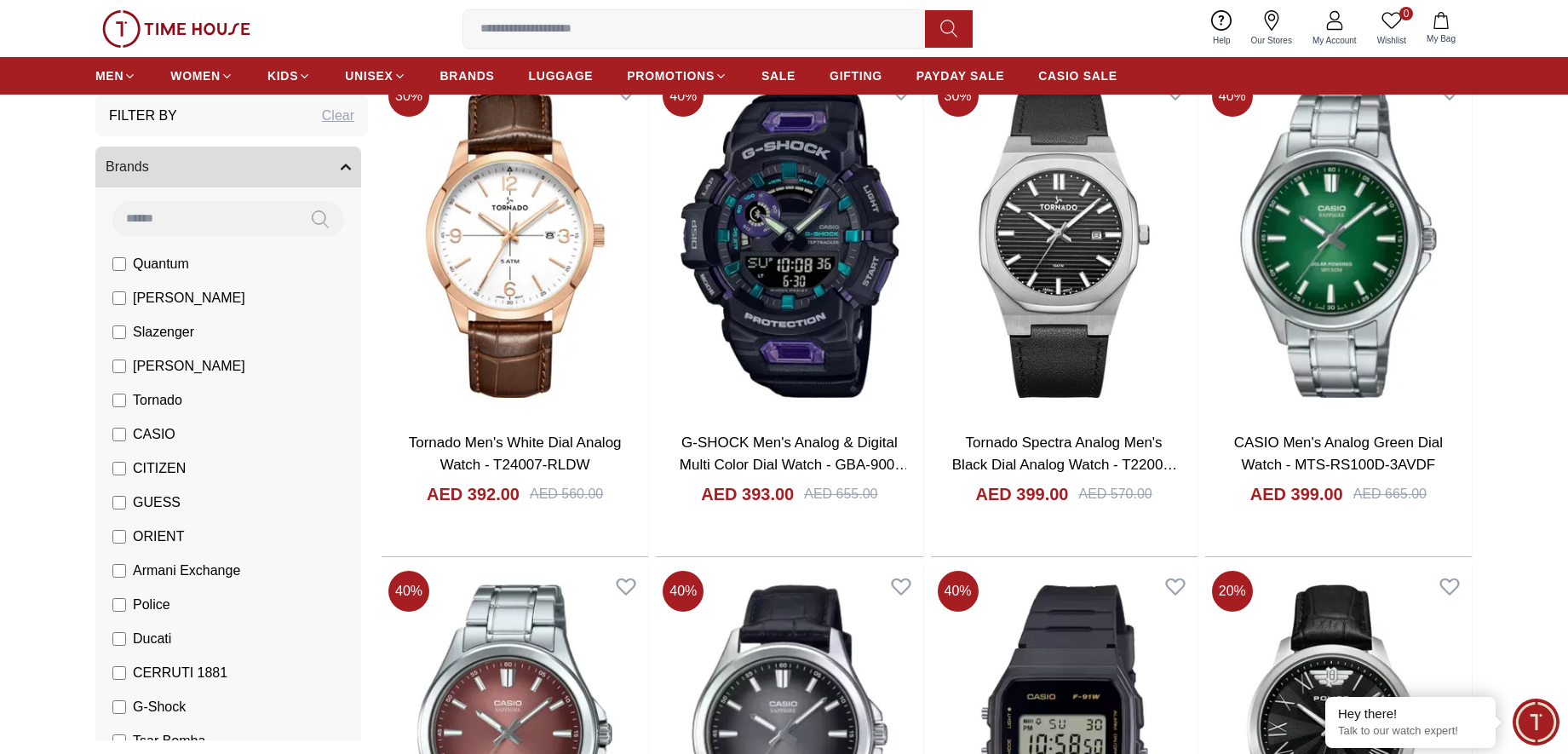
scroll to position [34819, 0]
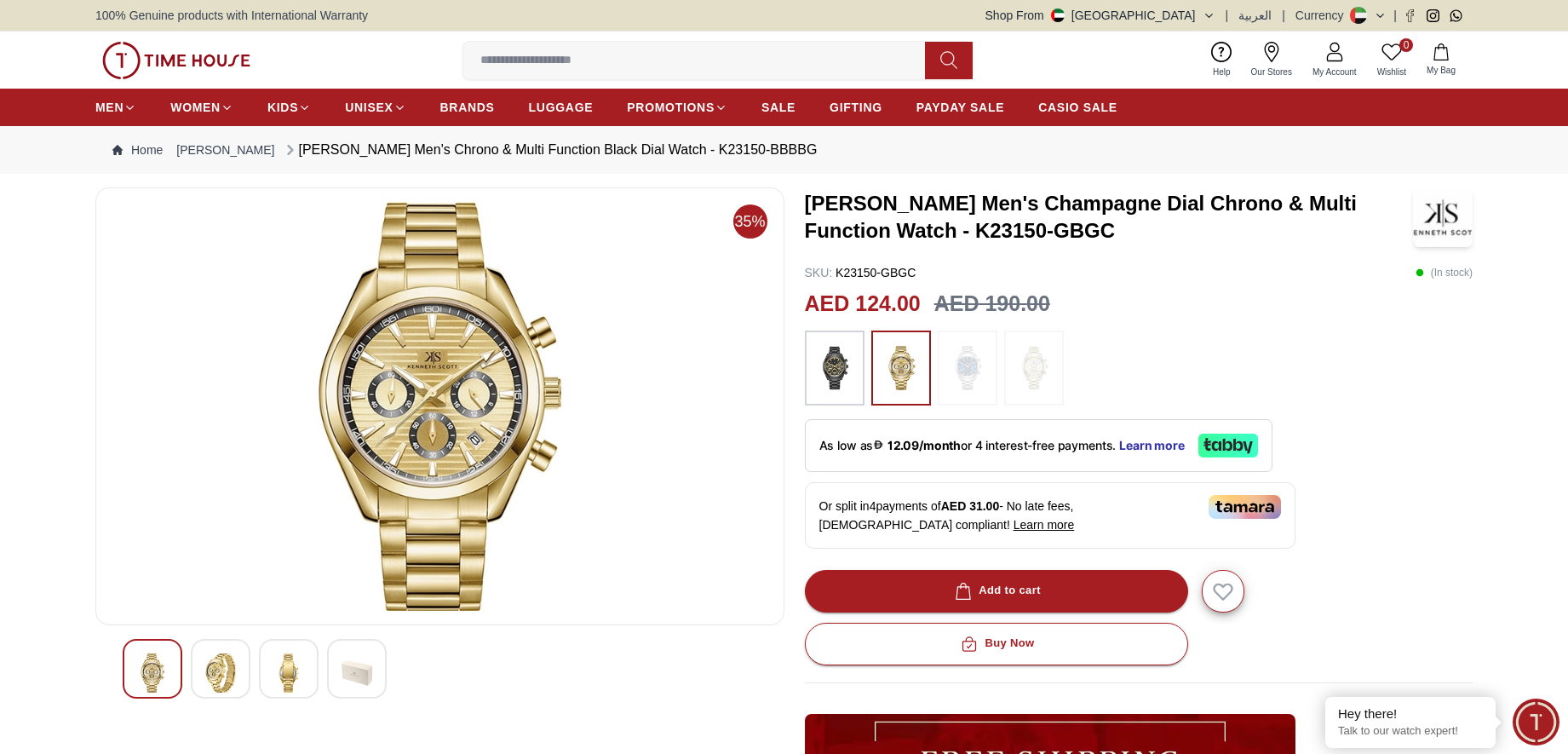
click at [1041, 378] on img at bounding box center [1034, 368] width 43 height 58
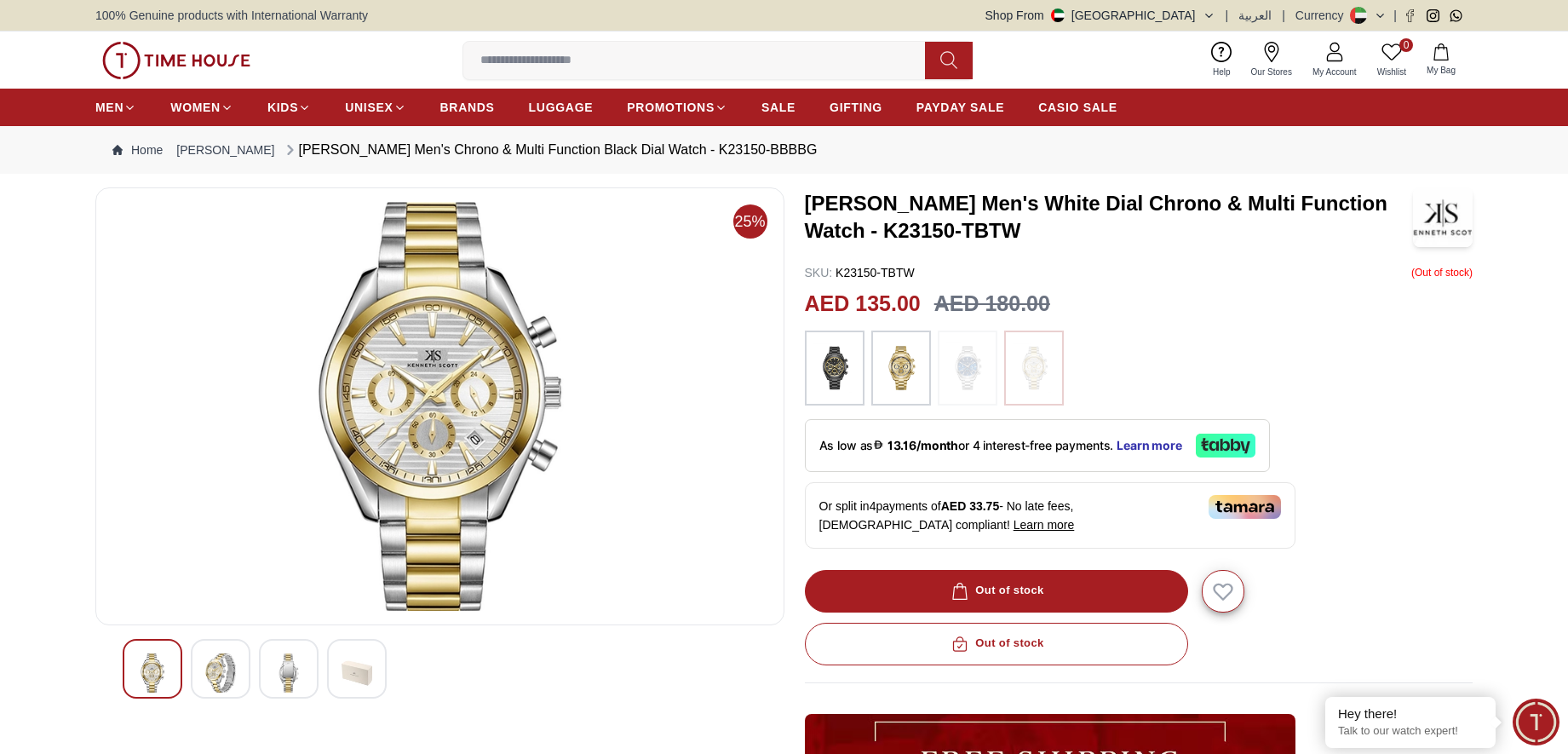
click at [918, 374] on img at bounding box center [901, 368] width 43 height 58
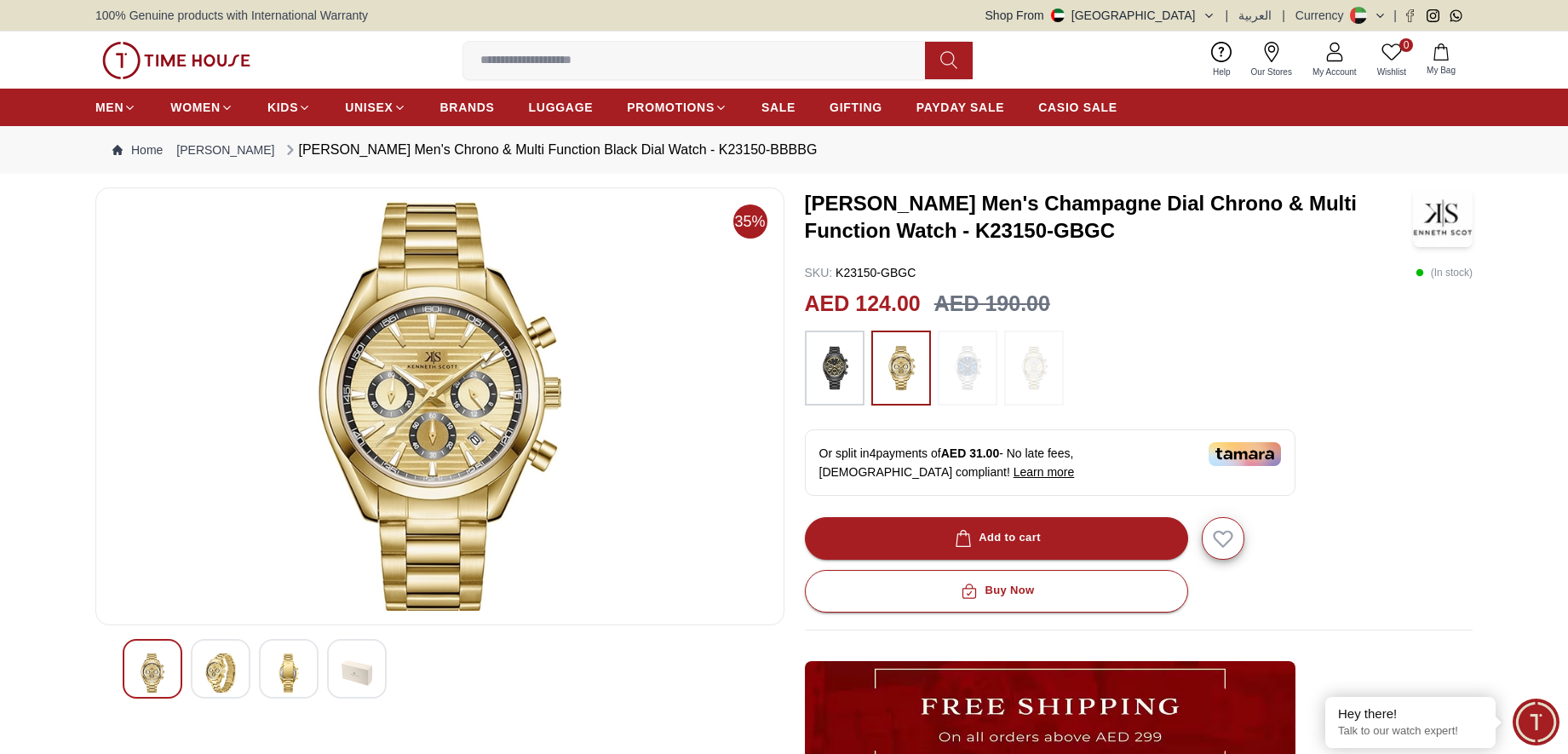
click at [226, 680] on img at bounding box center [221, 672] width 31 height 39
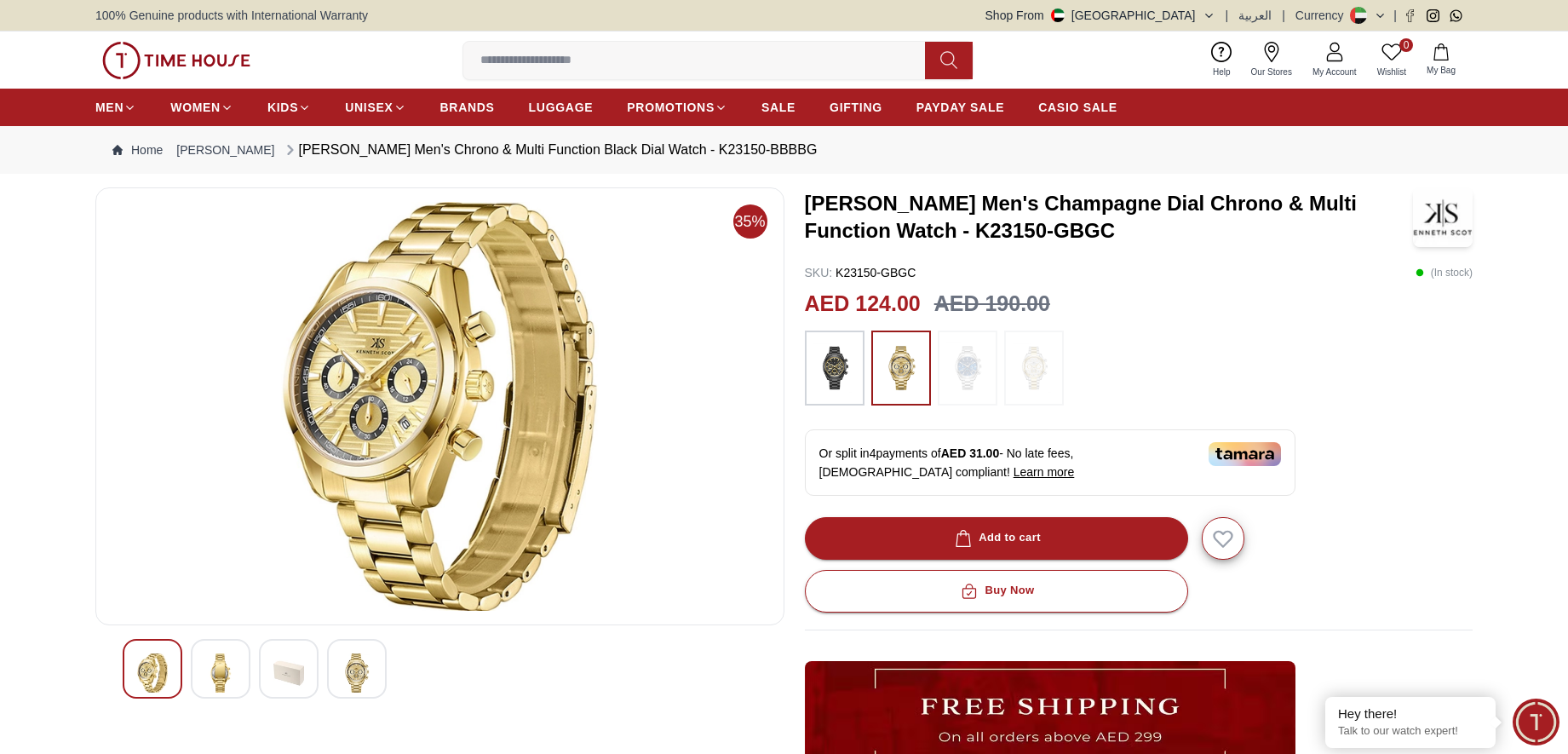
click at [362, 670] on img at bounding box center [357, 672] width 31 height 39
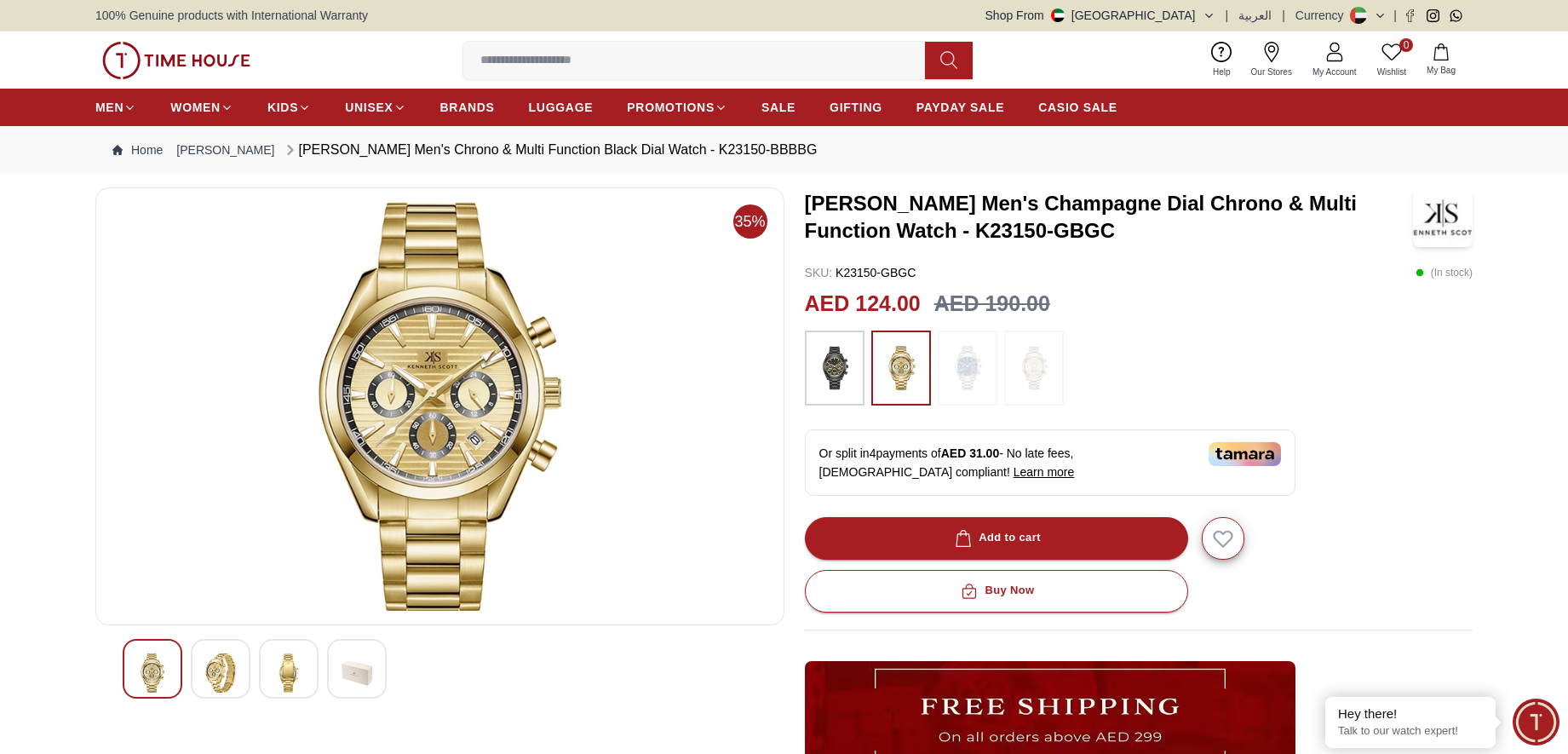
click at [452, 397] on img at bounding box center [439, 405] width 660 height 408
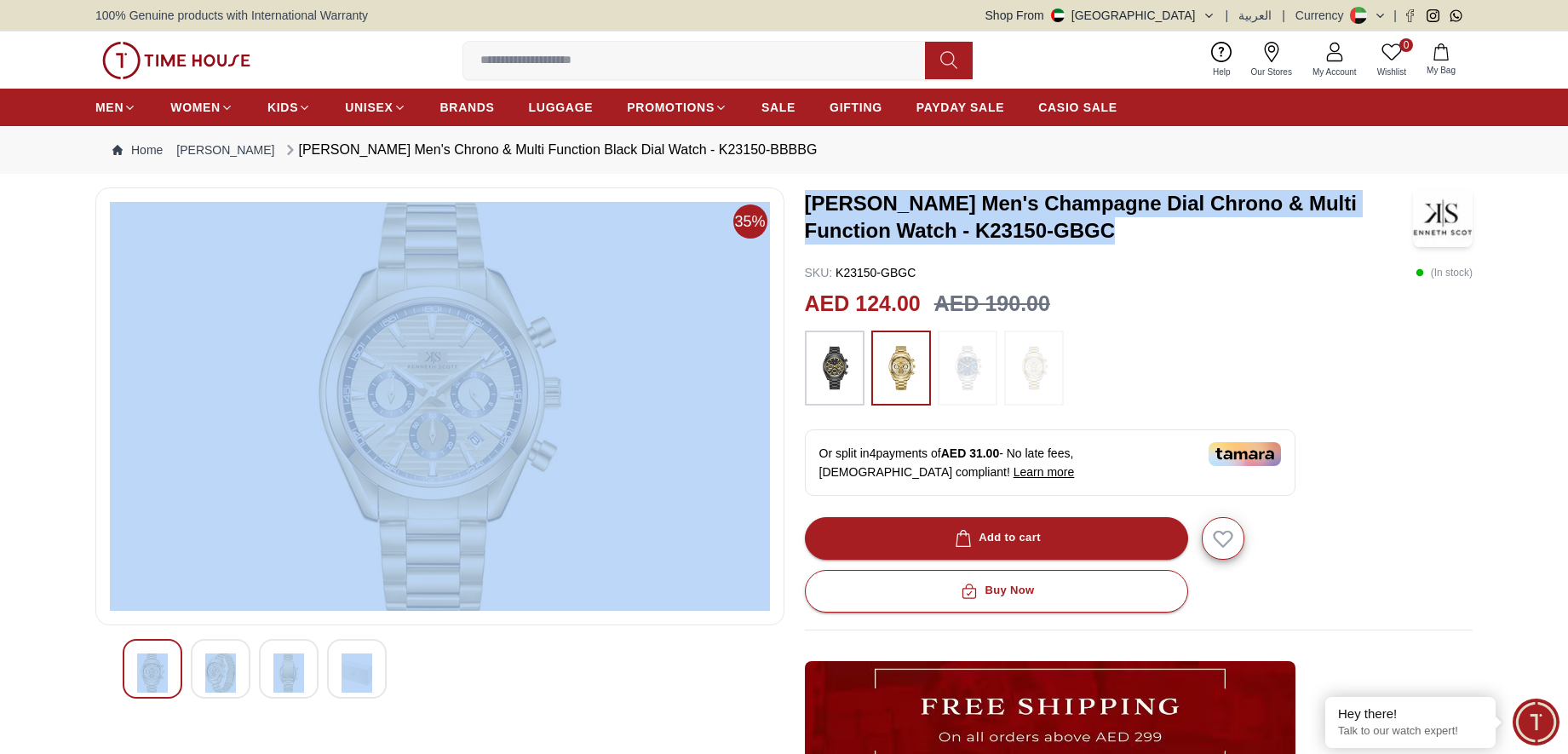
drag, startPoint x: 1114, startPoint y: 237, endPoint x: 794, endPoint y: 200, distance: 322.1
click at [794, 200] on div "35% Kenneth Scott Men's Champagne Dial Chrono & Multi Function Watch - K23150-G…" at bounding box center [784, 595] width 1377 height 815
copy div "[PERSON_NAME] Men's Champagne Dial Chrono & Multi Function Watch - K23150-GBGC"
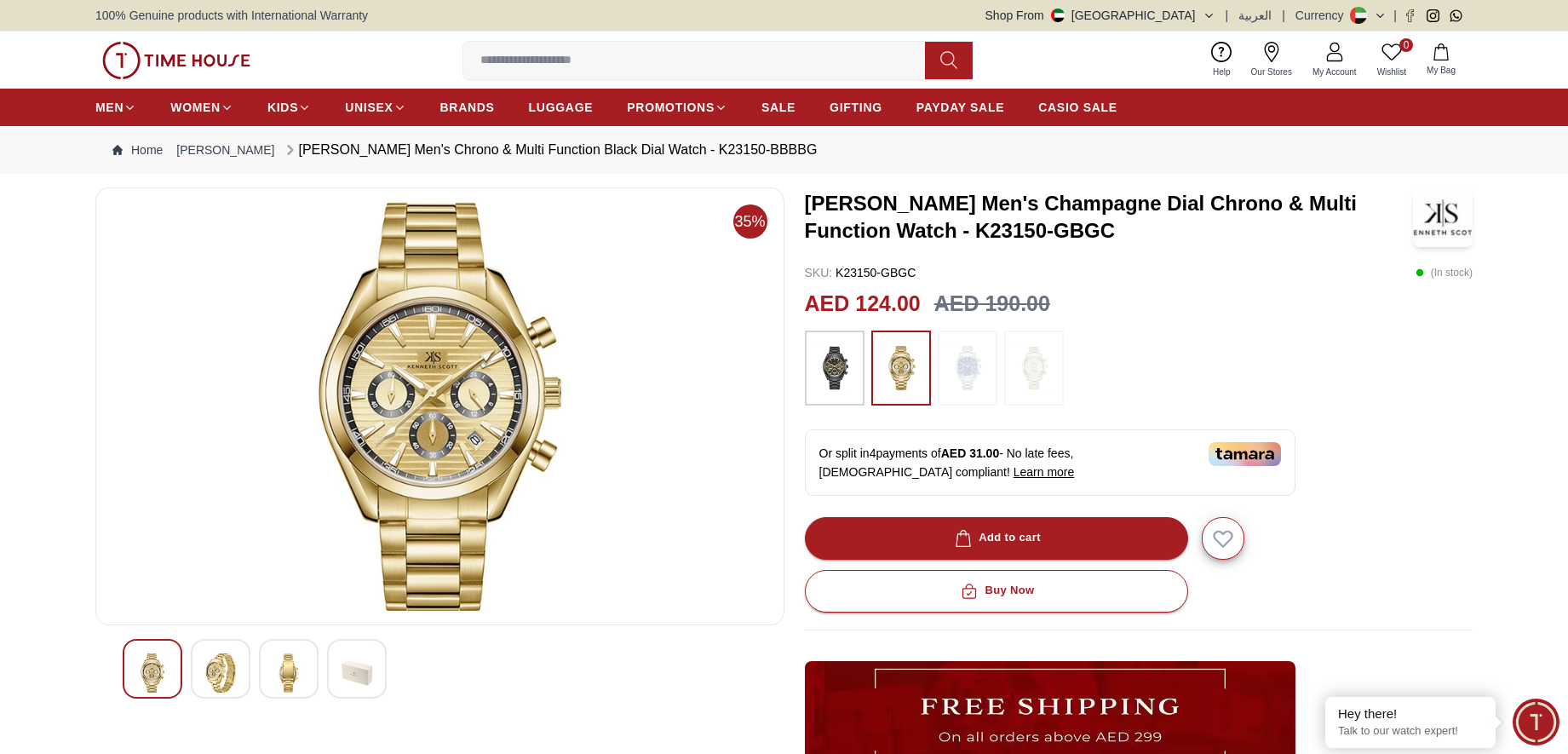
click at [1120, 250] on div "Kenneth Scott Men's Champagne Dial Chrono & Multi Function Watch - K23150-GBGC …" at bounding box center [1139, 595] width 668 height 815
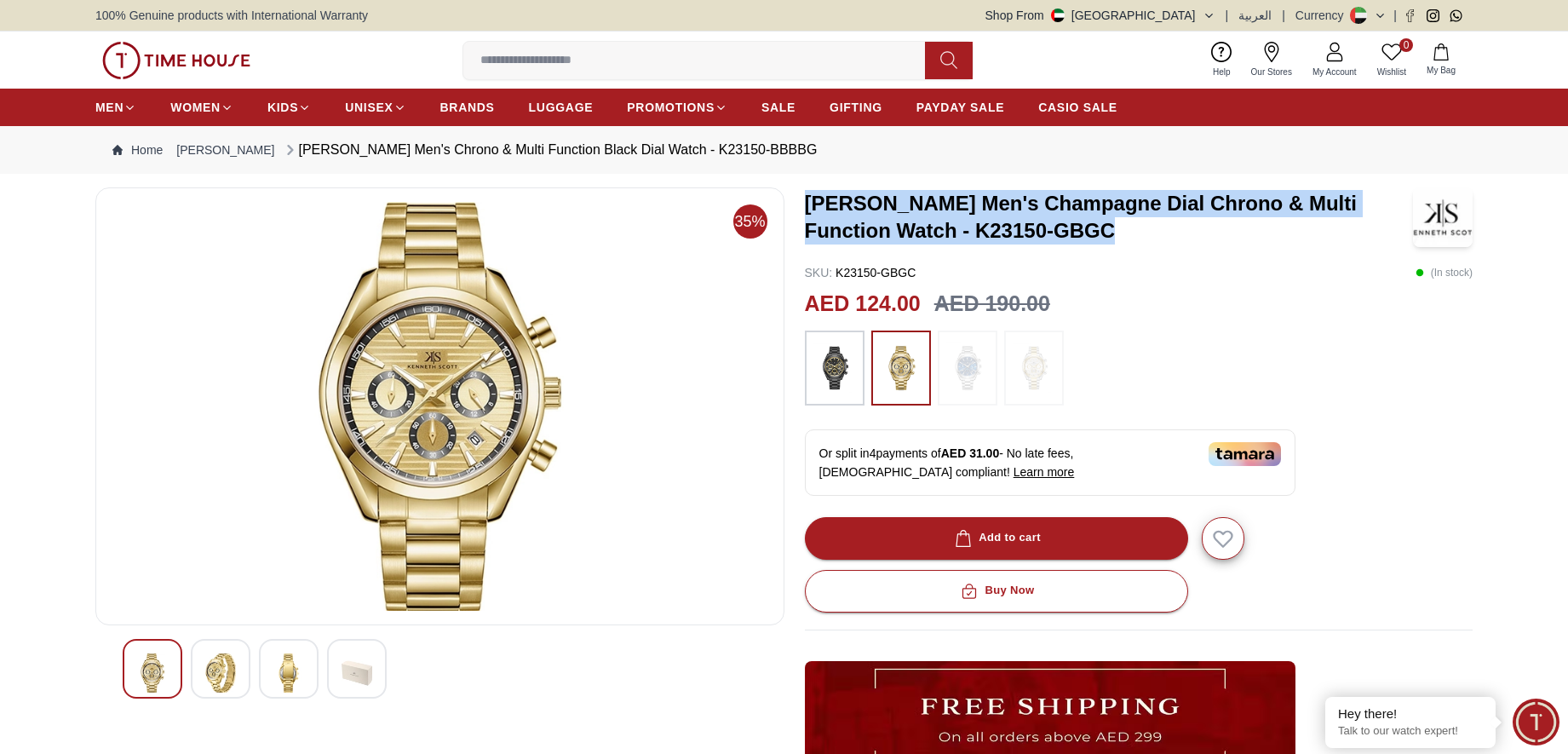
drag, startPoint x: 1114, startPoint y: 228, endPoint x: 807, endPoint y: 206, distance: 307.8
click at [807, 206] on h3 "[PERSON_NAME] Men's Champagne Dial Chrono & Multi Function Watch - K23150-GBGC" at bounding box center [1110, 217] width 609 height 55
copy h3 "[PERSON_NAME] Men's Champagne Dial Chrono & Multi Function Watch - K23150-GBGC"
